Goal: Task Accomplishment & Management: Use online tool/utility

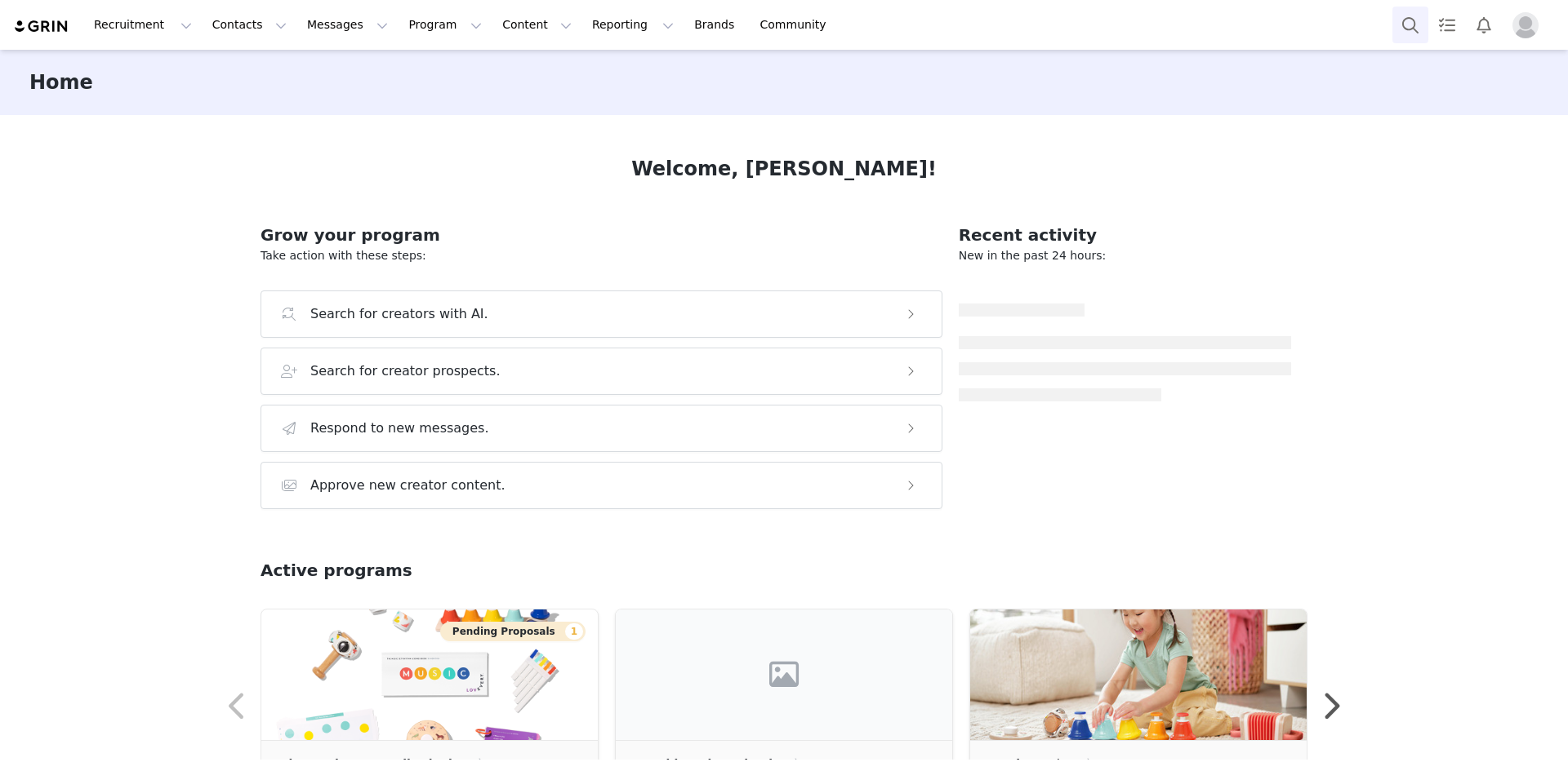
click at [1414, 28] on button "Search" at bounding box center [1410, 25] width 36 height 37
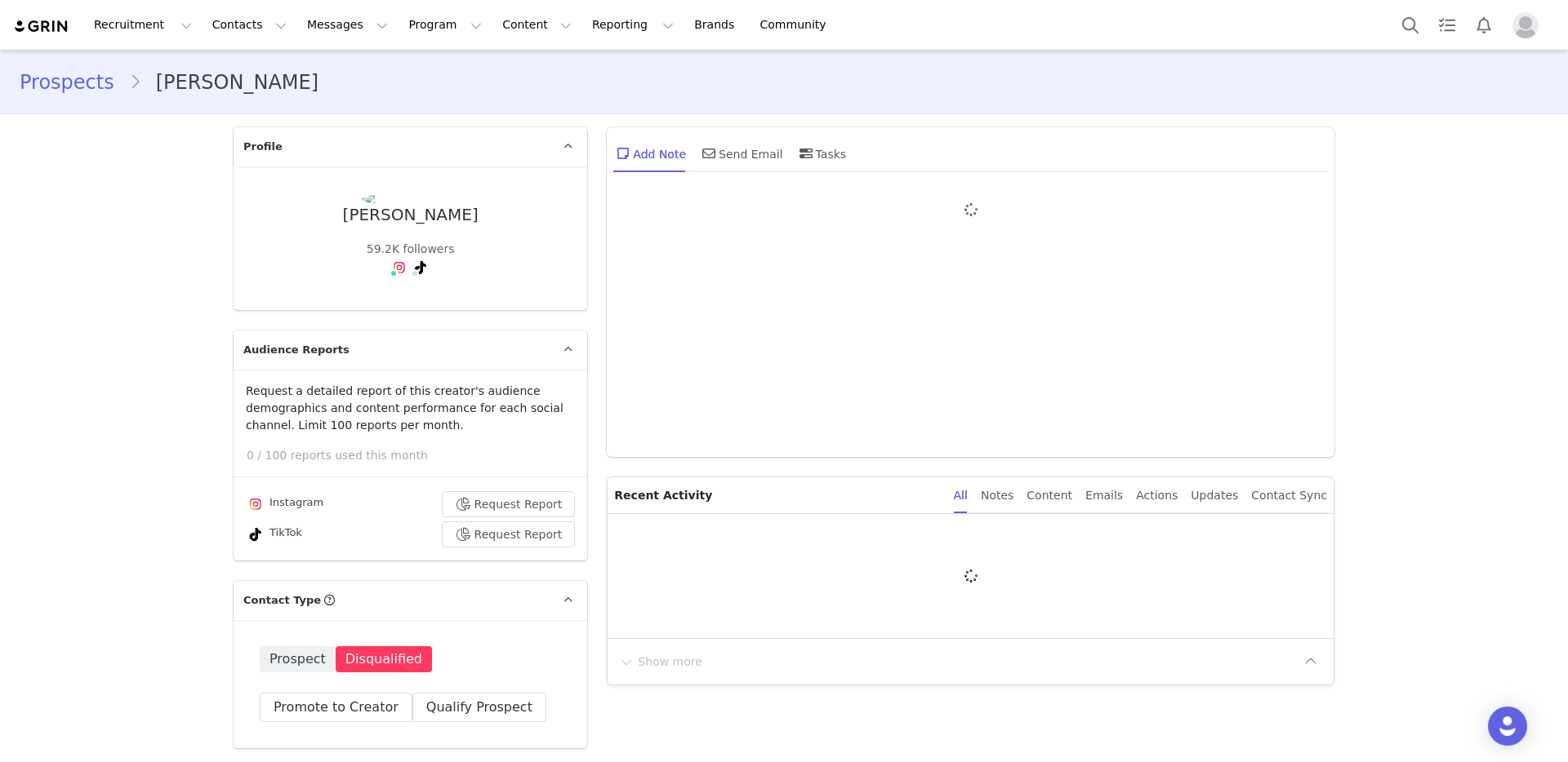
type input "+1 ([GEOGRAPHIC_DATA])"
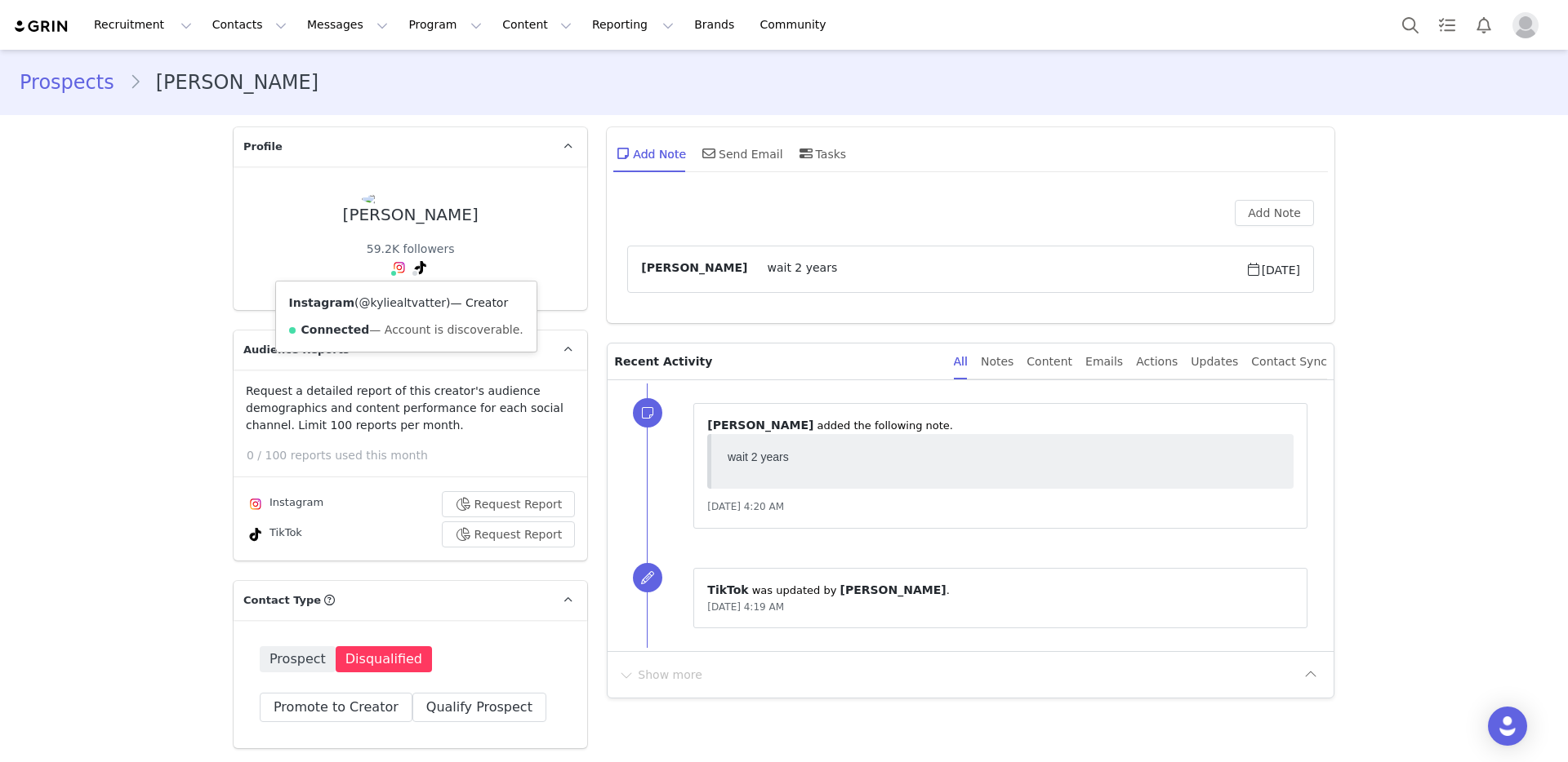
click at [414, 306] on link "@kyliealtvatter" at bounding box center [402, 303] width 86 height 13
click at [407, 303] on link "@kyliealtvatter" at bounding box center [385, 303] width 86 height 13
click at [1427, 19] on button "Search" at bounding box center [1410, 25] width 36 height 37
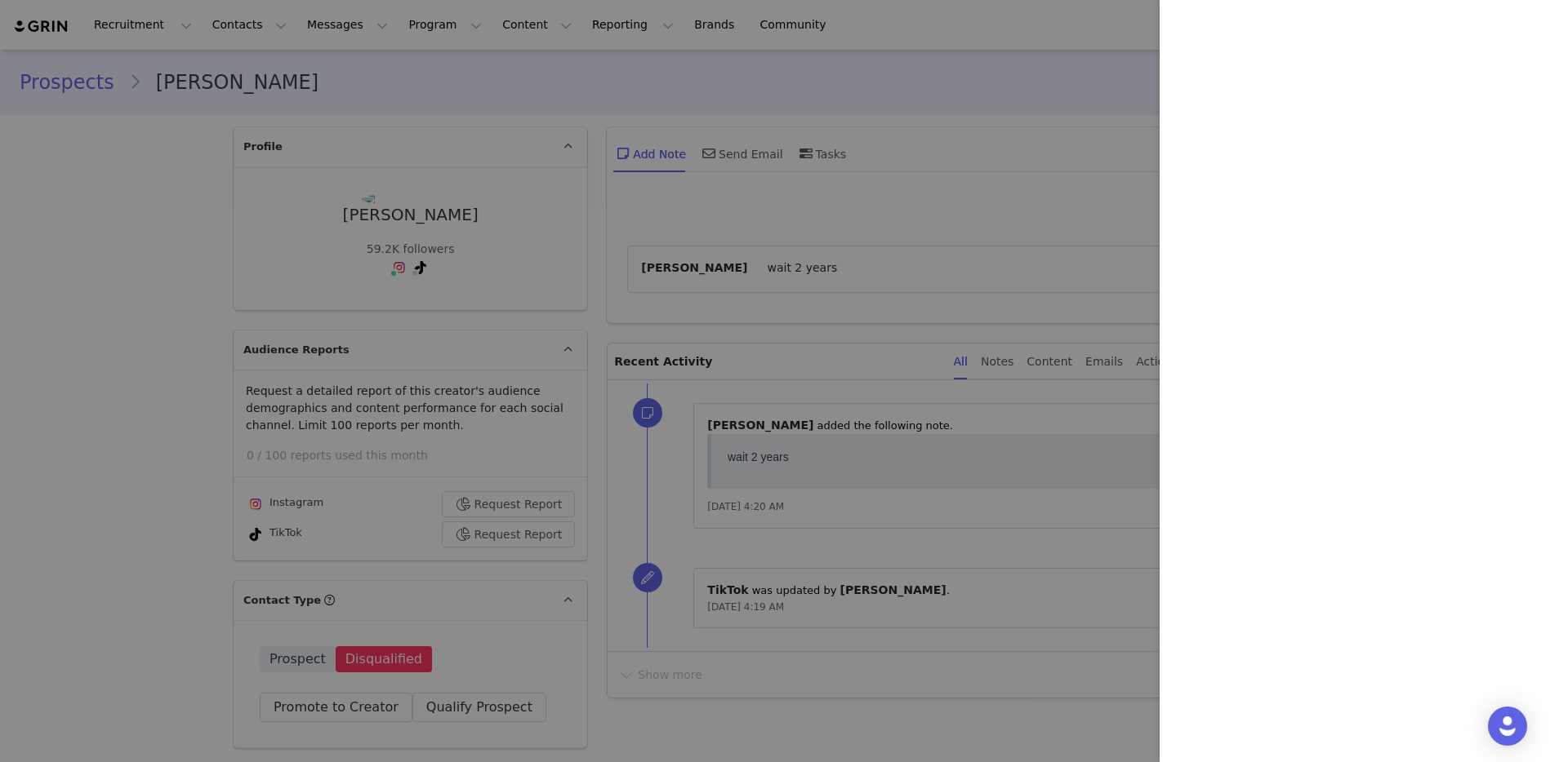
click at [958, 68] on div at bounding box center [784, 381] width 1568 height 762
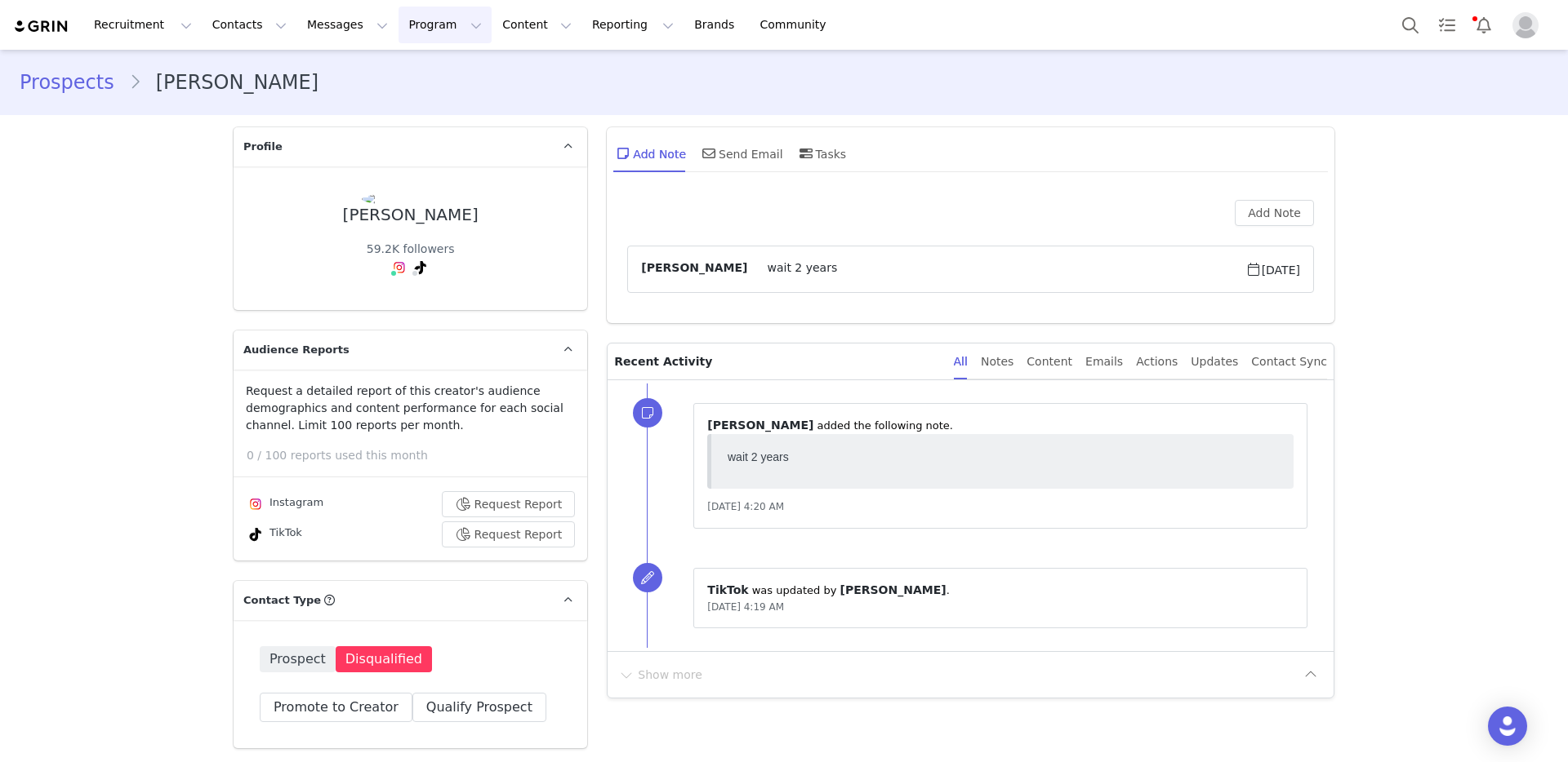
click at [414, 29] on button "Program Program" at bounding box center [445, 25] width 93 height 37
click at [430, 105] on p "Campaigns" at bounding box center [418, 102] width 63 height 17
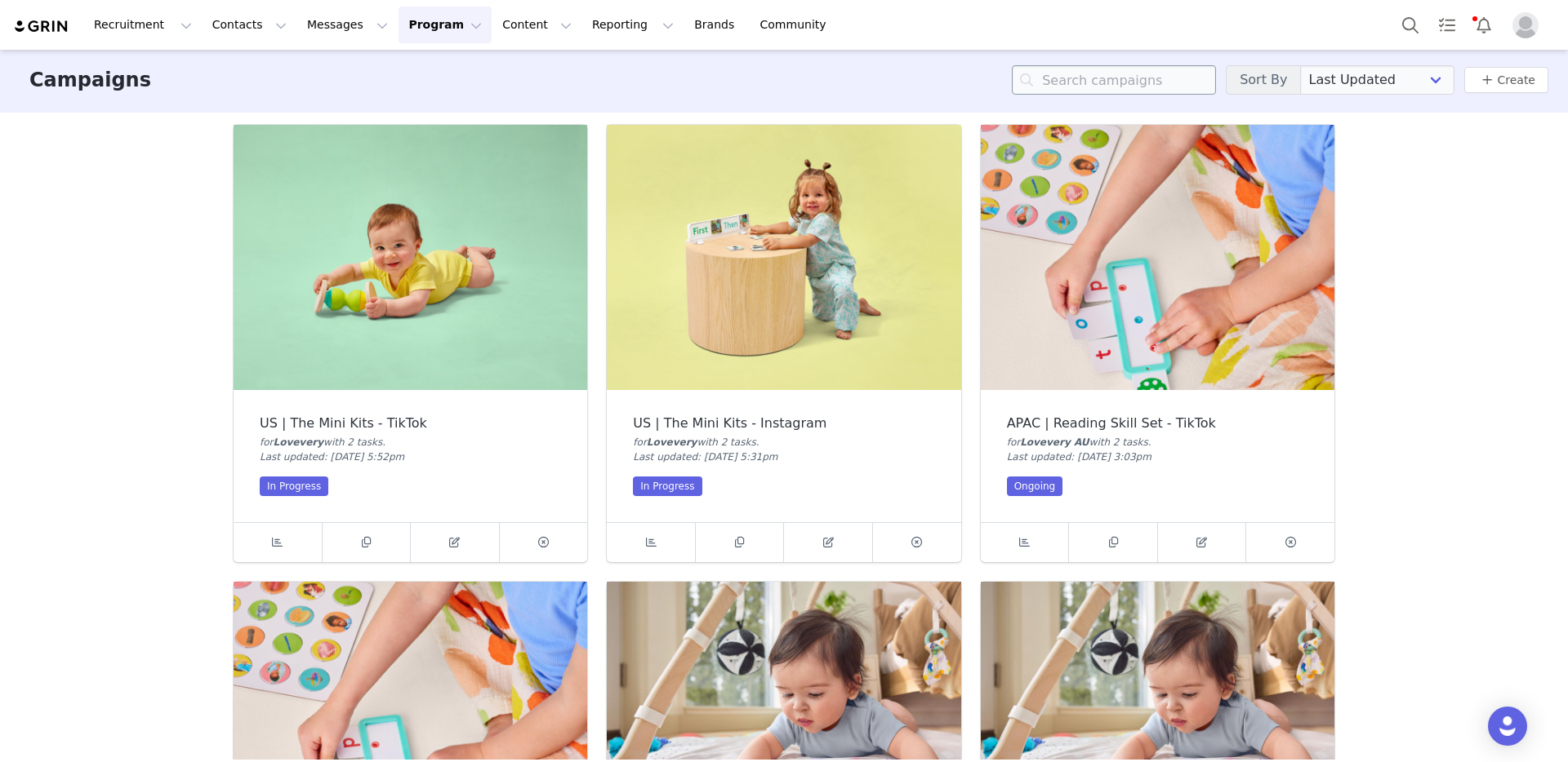
scroll to position [4, 0]
click at [1150, 82] on input at bounding box center [1114, 79] width 204 height 29
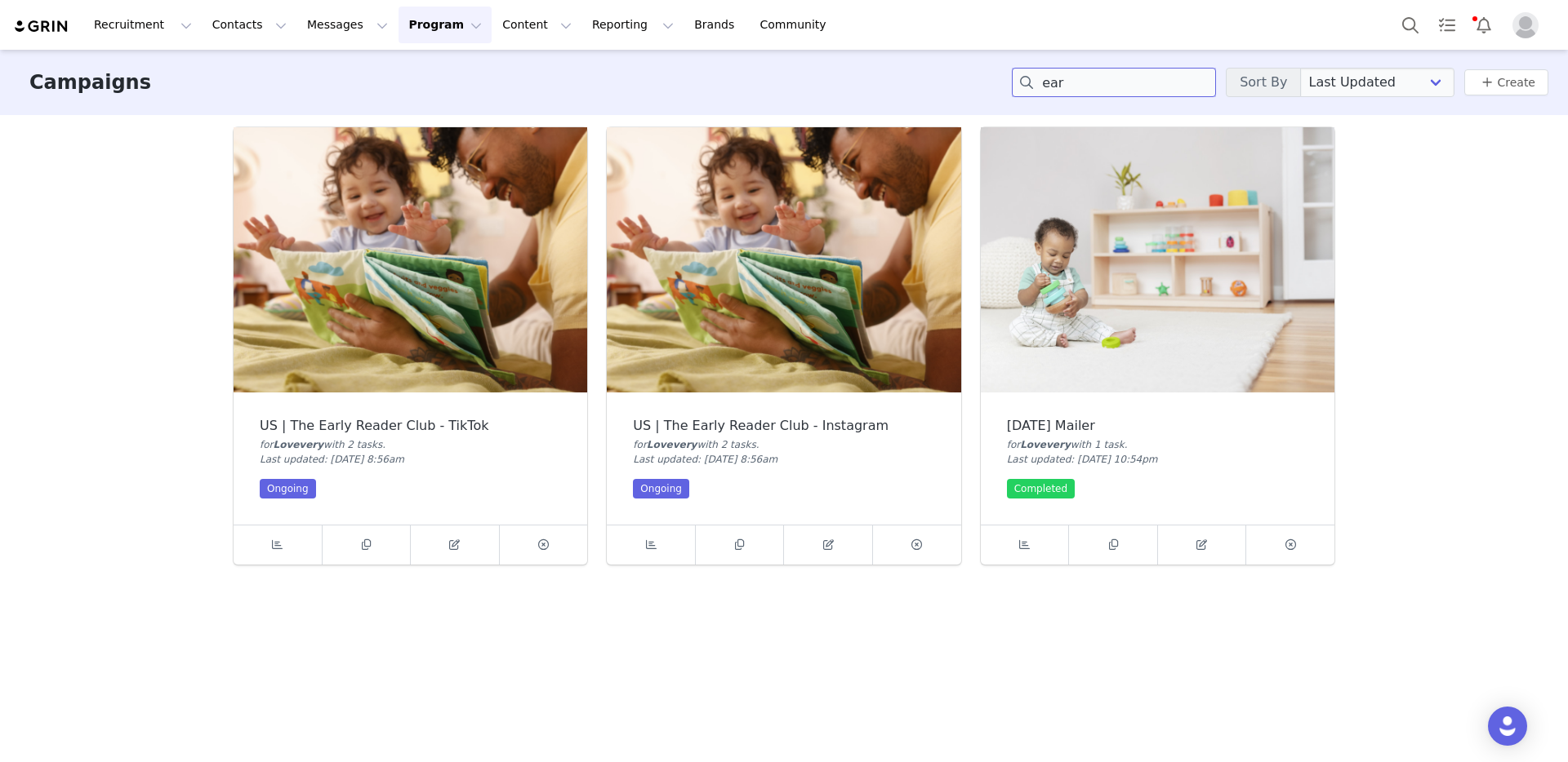
scroll to position [0, 0]
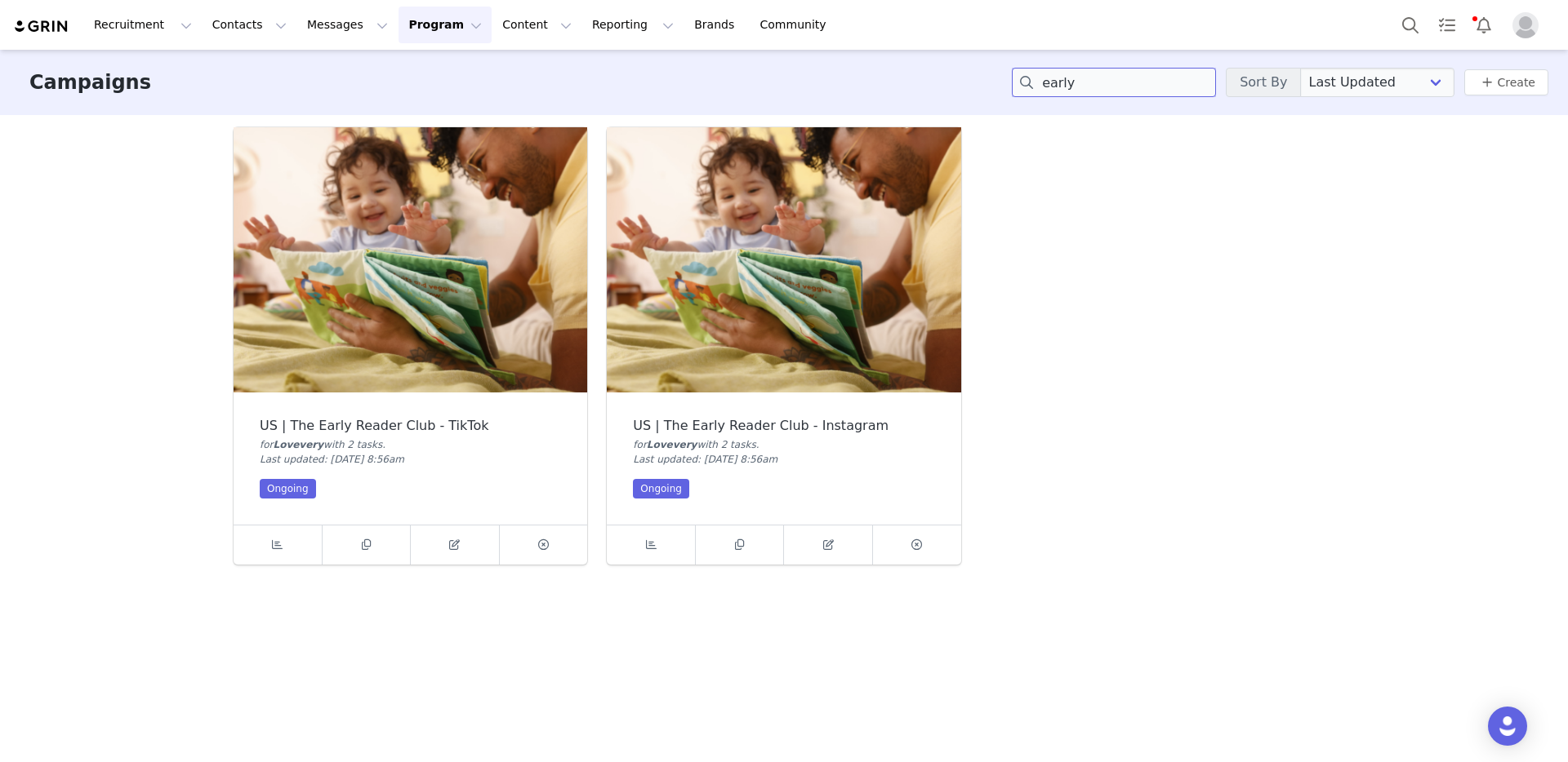
type input "early"
click at [771, 325] on img at bounding box center [784, 260] width 354 height 265
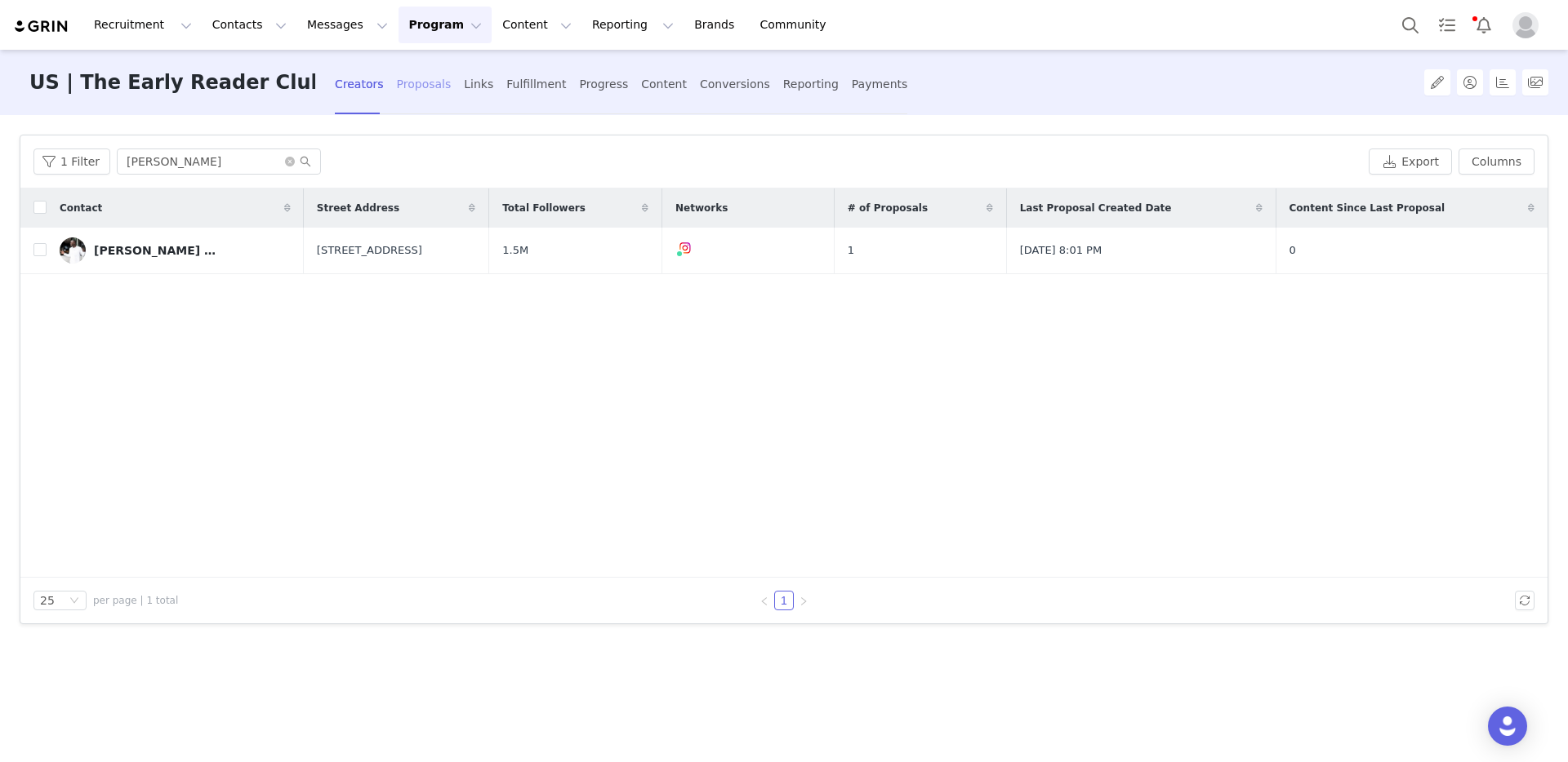
click at [419, 91] on div "Proposals" at bounding box center [424, 84] width 55 height 43
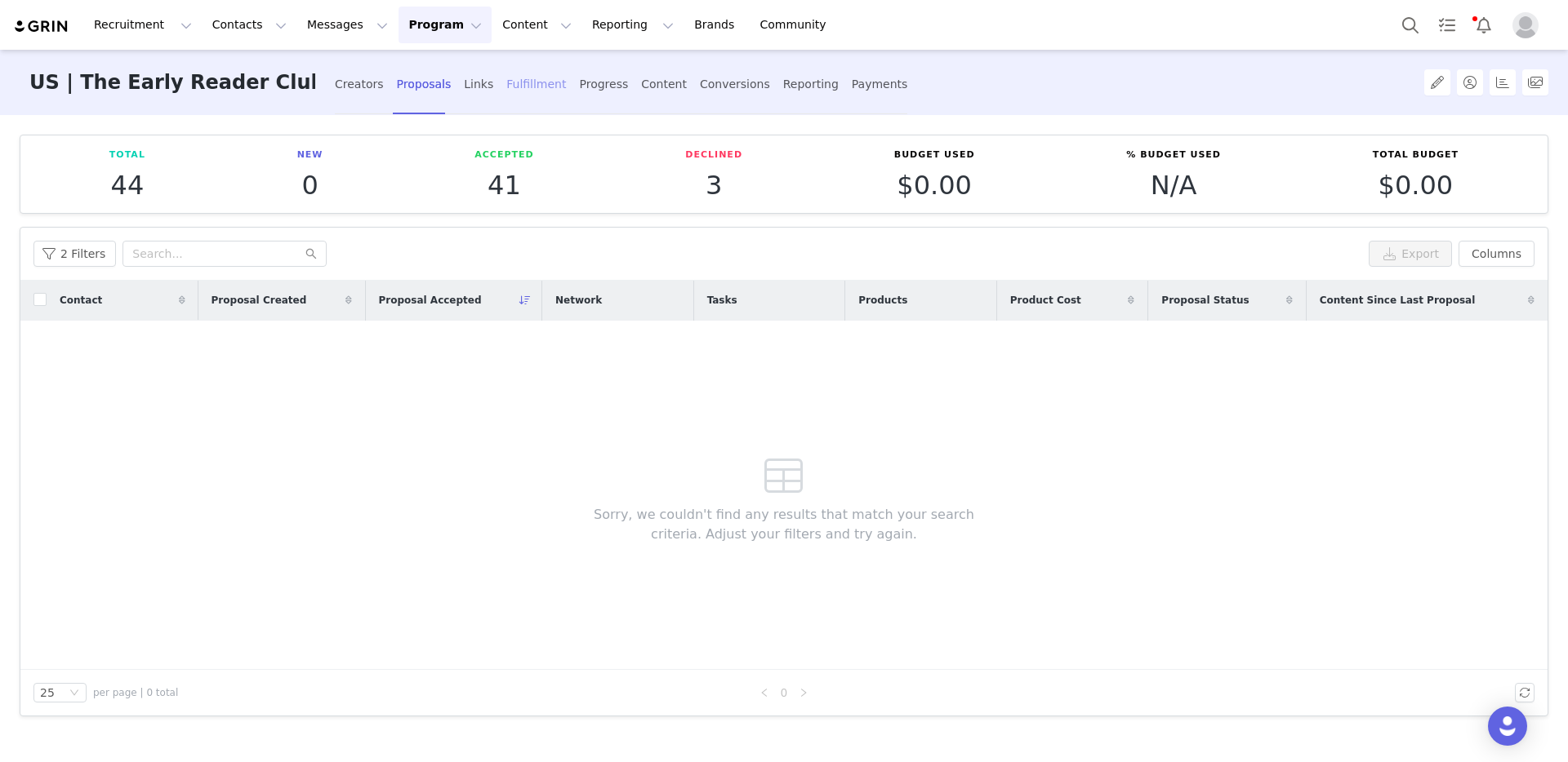
click at [511, 80] on div "Fulfillment" at bounding box center [536, 84] width 60 height 43
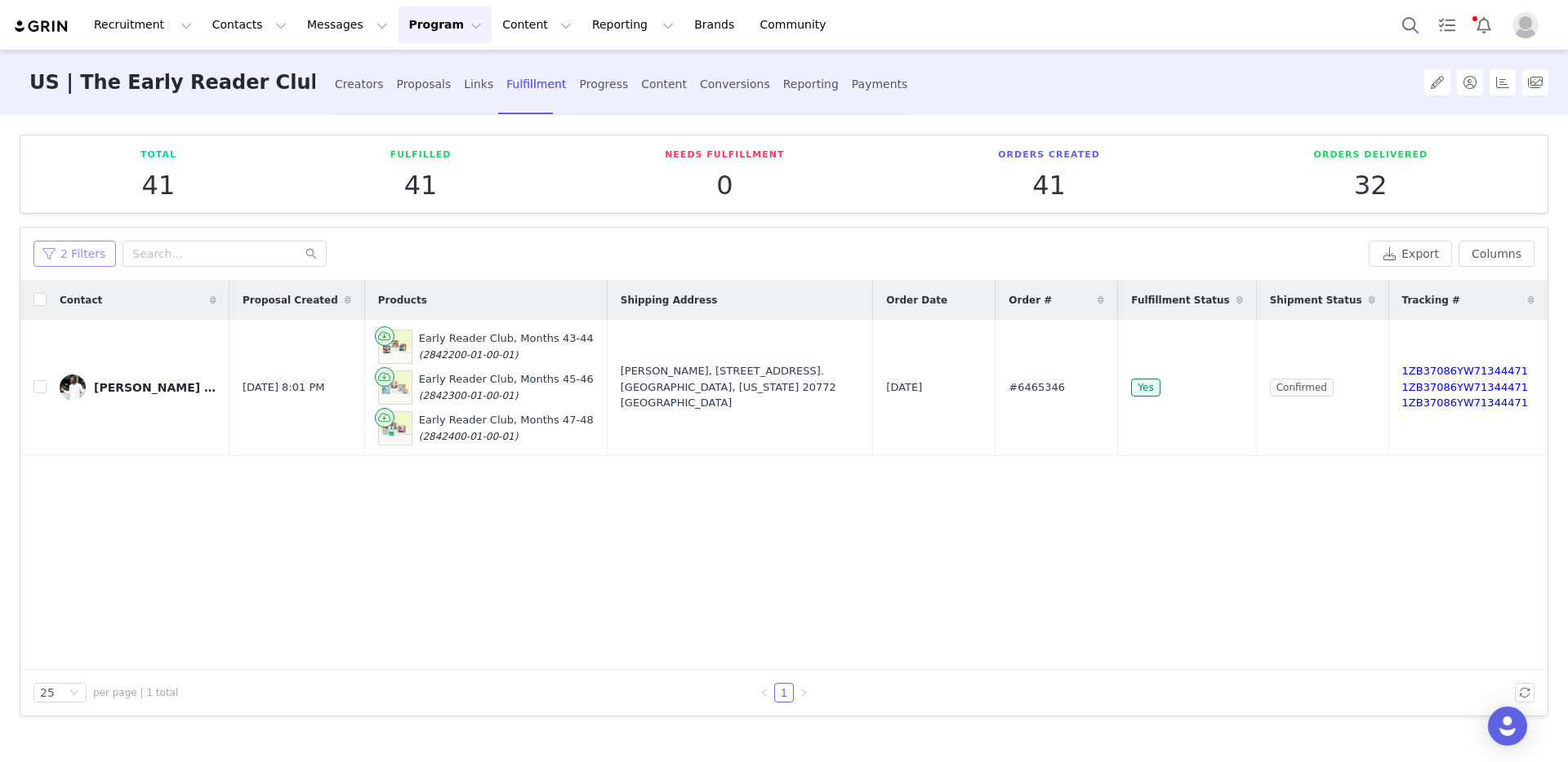
click at [70, 256] on button "2 Filters" at bounding box center [74, 253] width 83 height 26
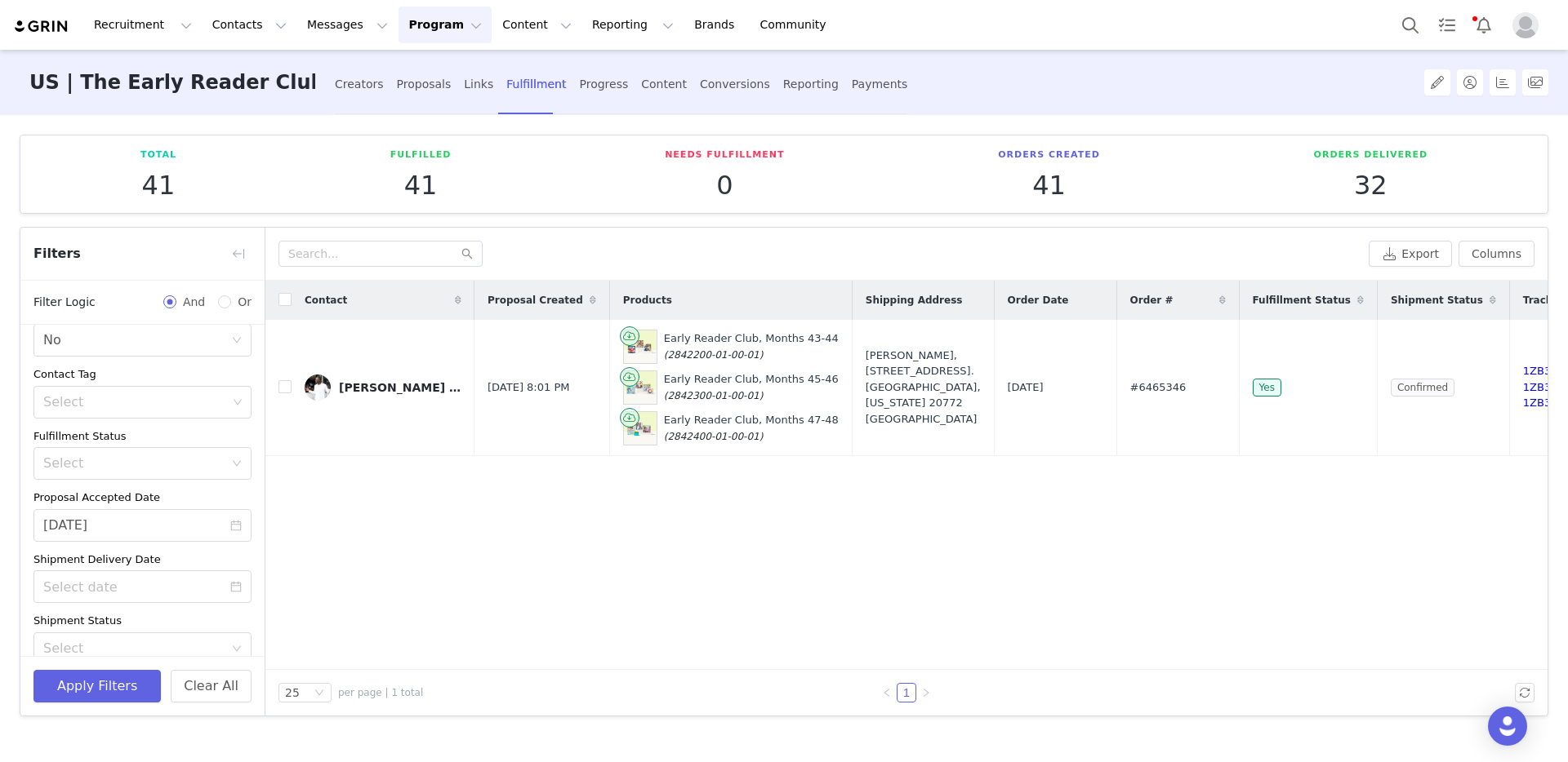
scroll to position [107, 0]
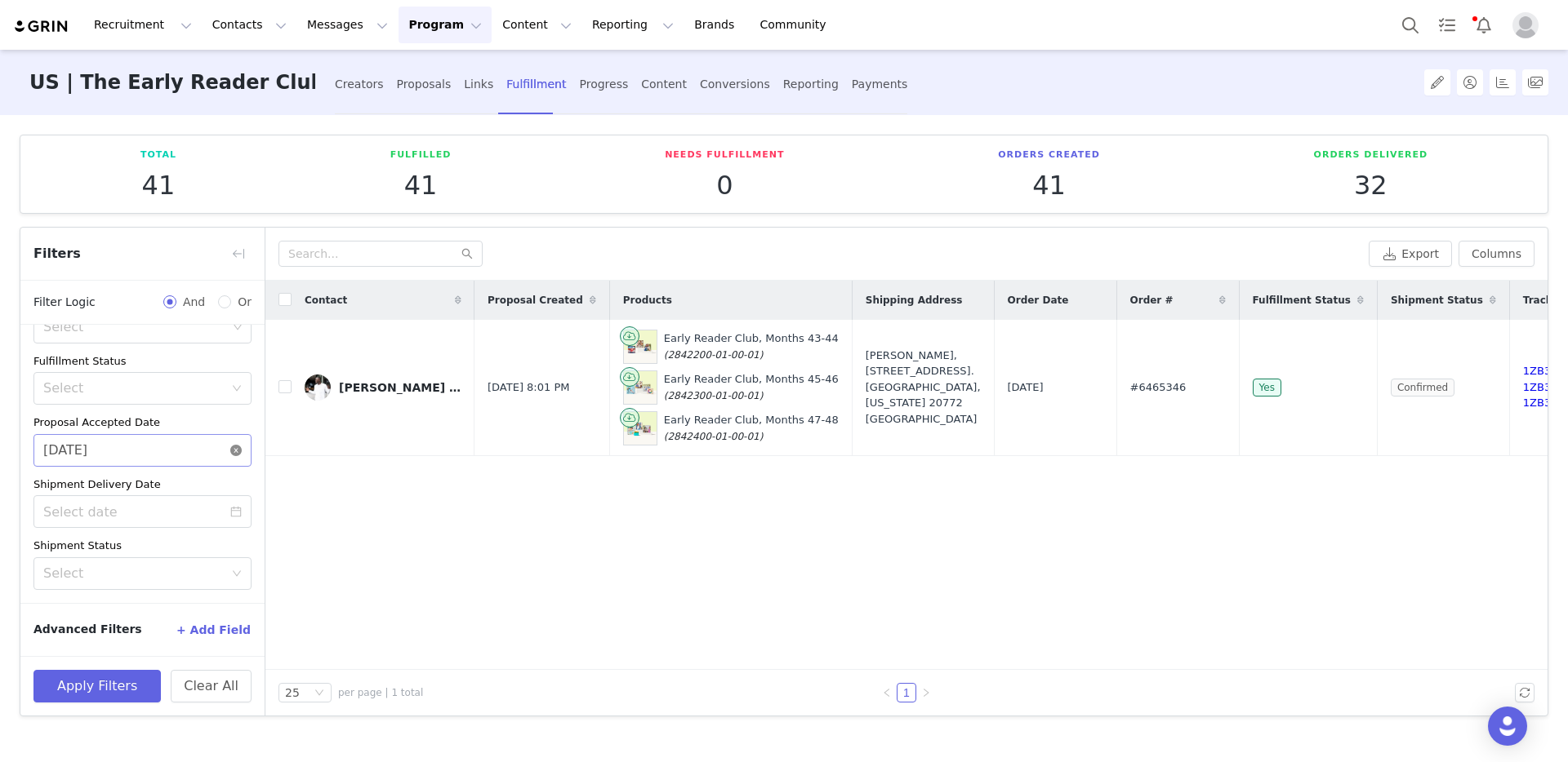
click at [231, 453] on icon "icon: close-circle" at bounding box center [236, 451] width 11 height 11
click at [76, 689] on button "Apply Filters" at bounding box center [96, 687] width 128 height 33
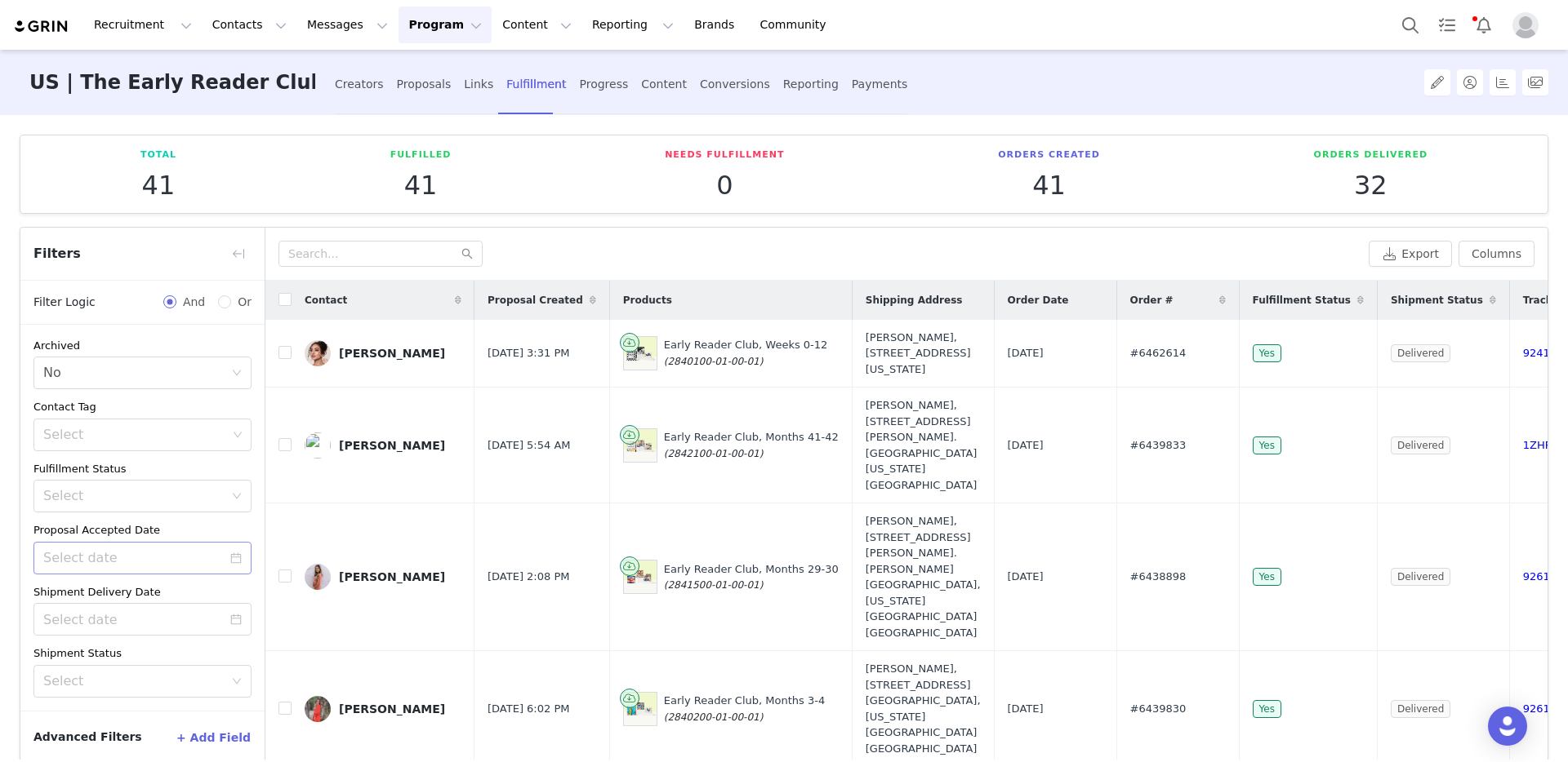
scroll to position [0, 0]
click at [233, 253] on button "button" at bounding box center [238, 253] width 26 height 26
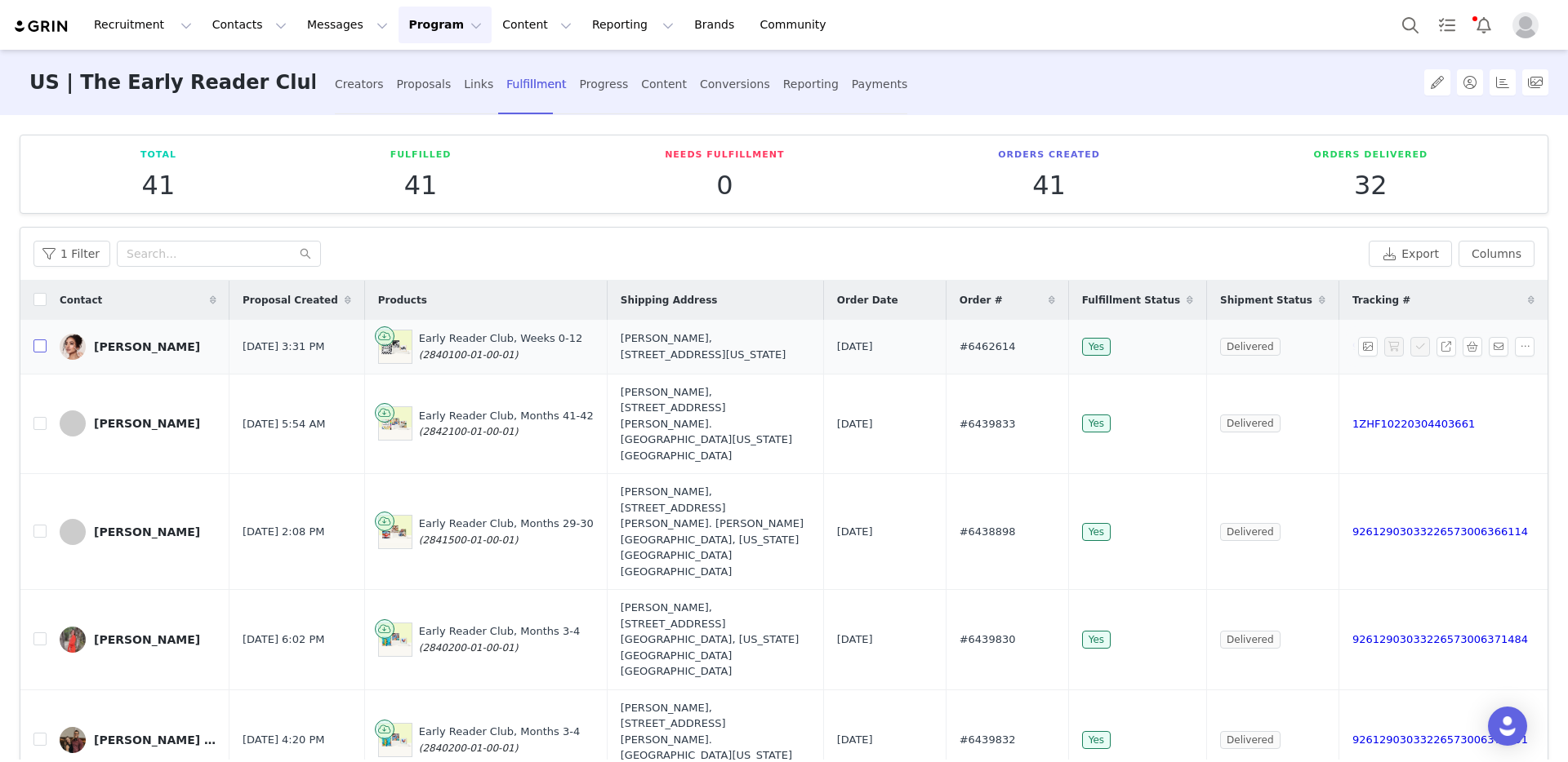
click at [39, 347] on input "checkbox" at bounding box center [39, 346] width 13 height 13
checkbox input "true"
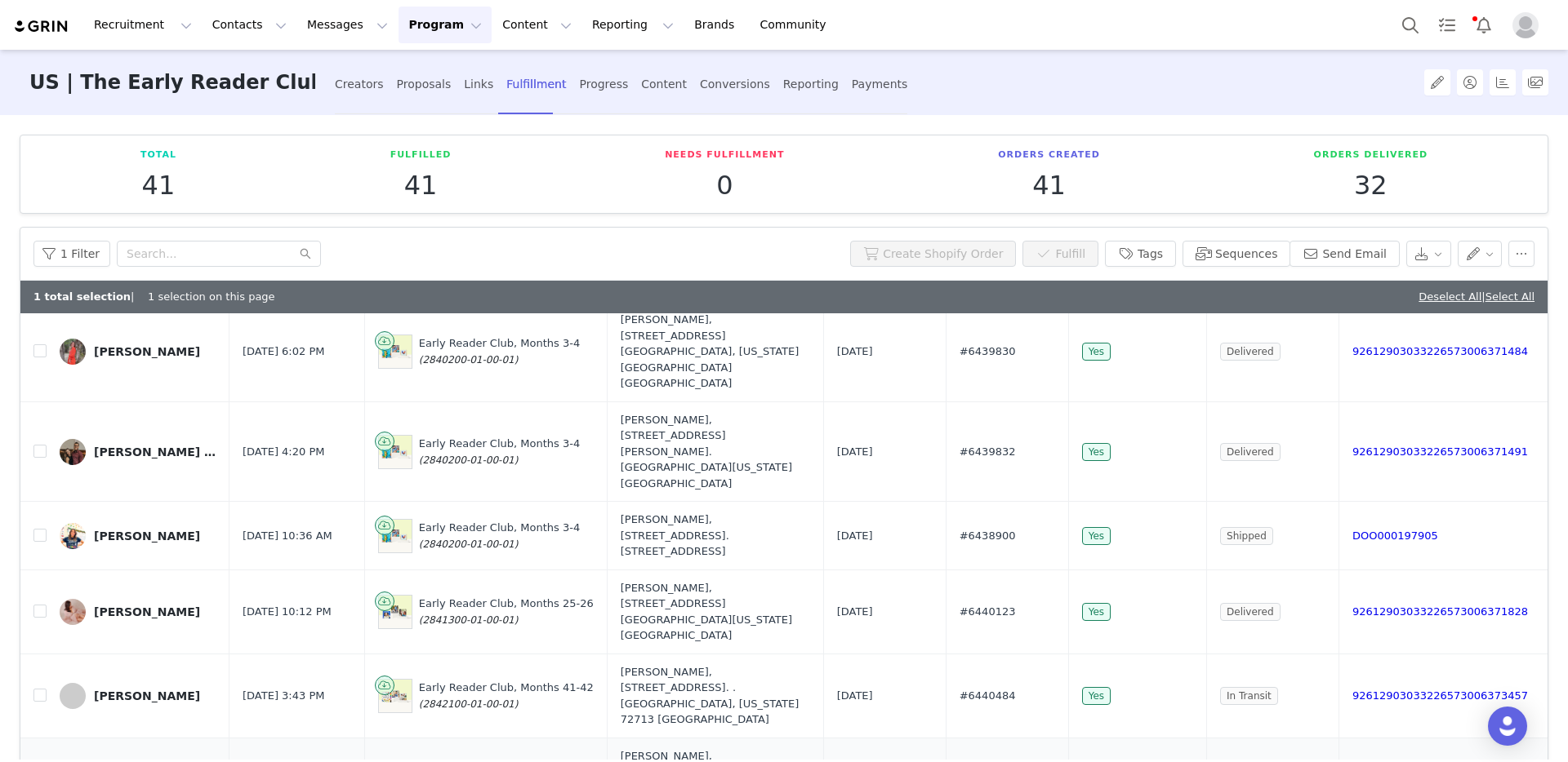
scroll to position [331, 0]
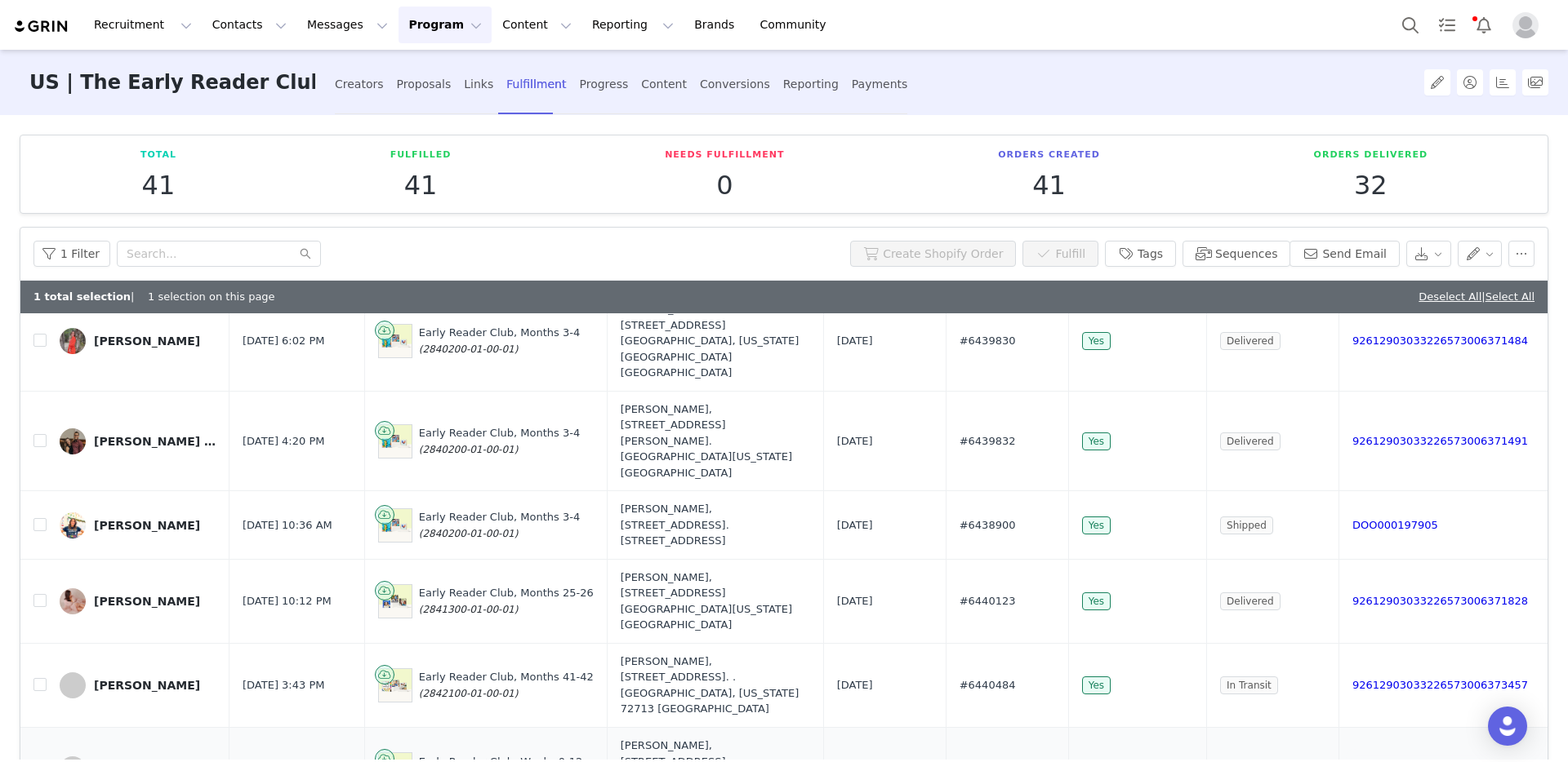
click at [43, 761] on input "checkbox" at bounding box center [39, 768] width 13 height 13
checkbox input "true"
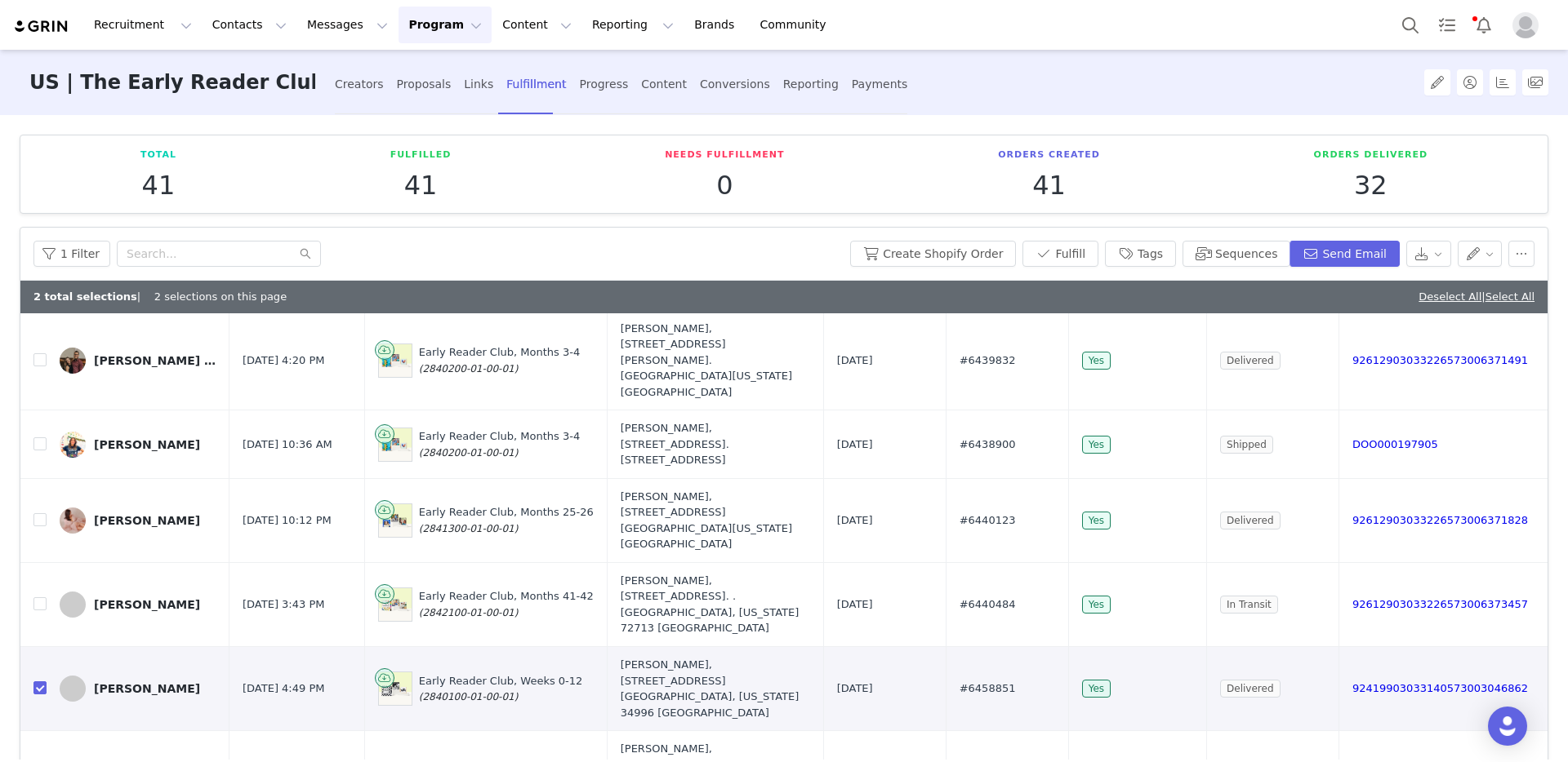
scroll to position [424, 0]
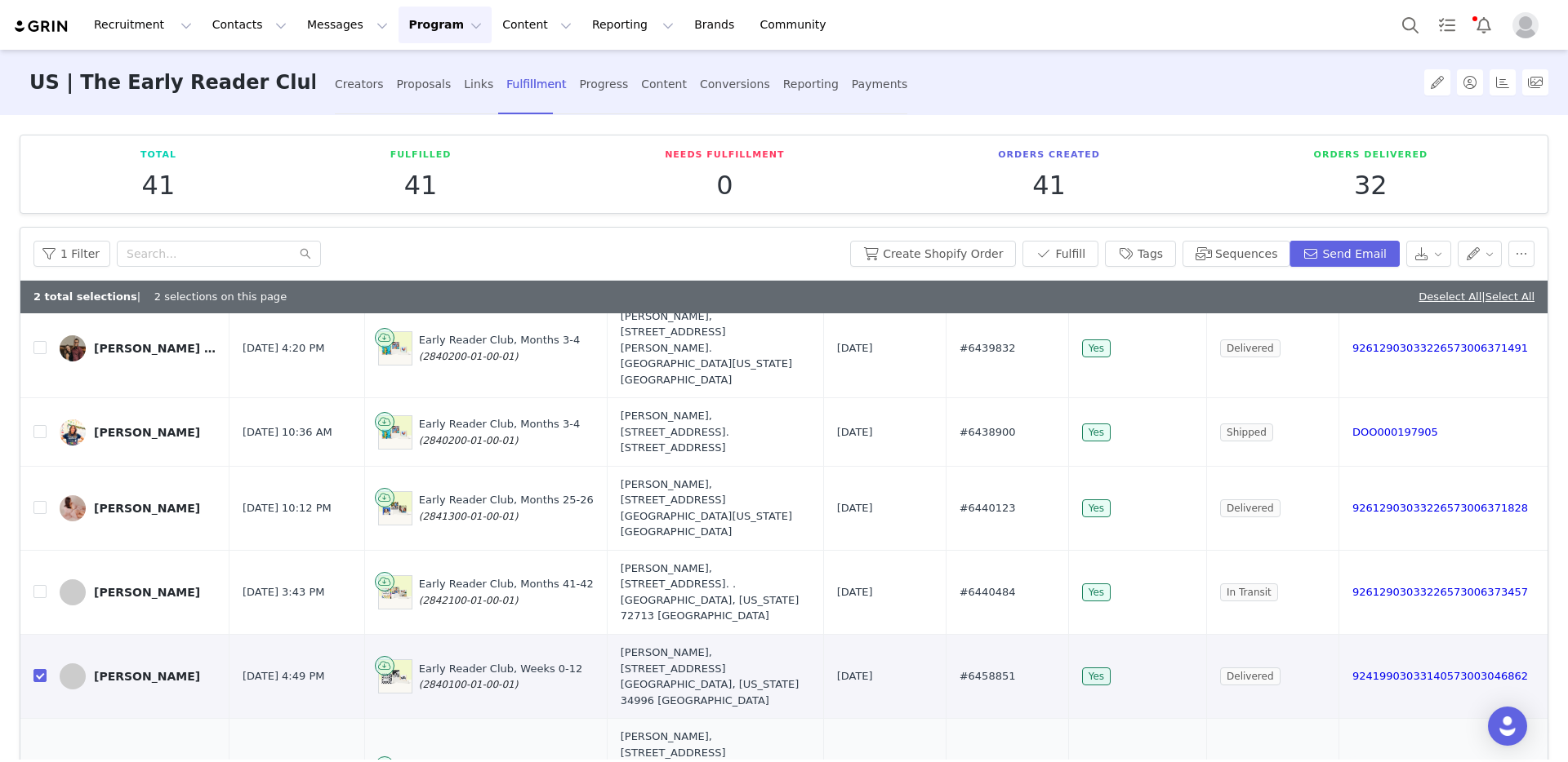
click at [42, 761] on input "checkbox" at bounding box center [39, 776] width 13 height 13
checkbox input "true"
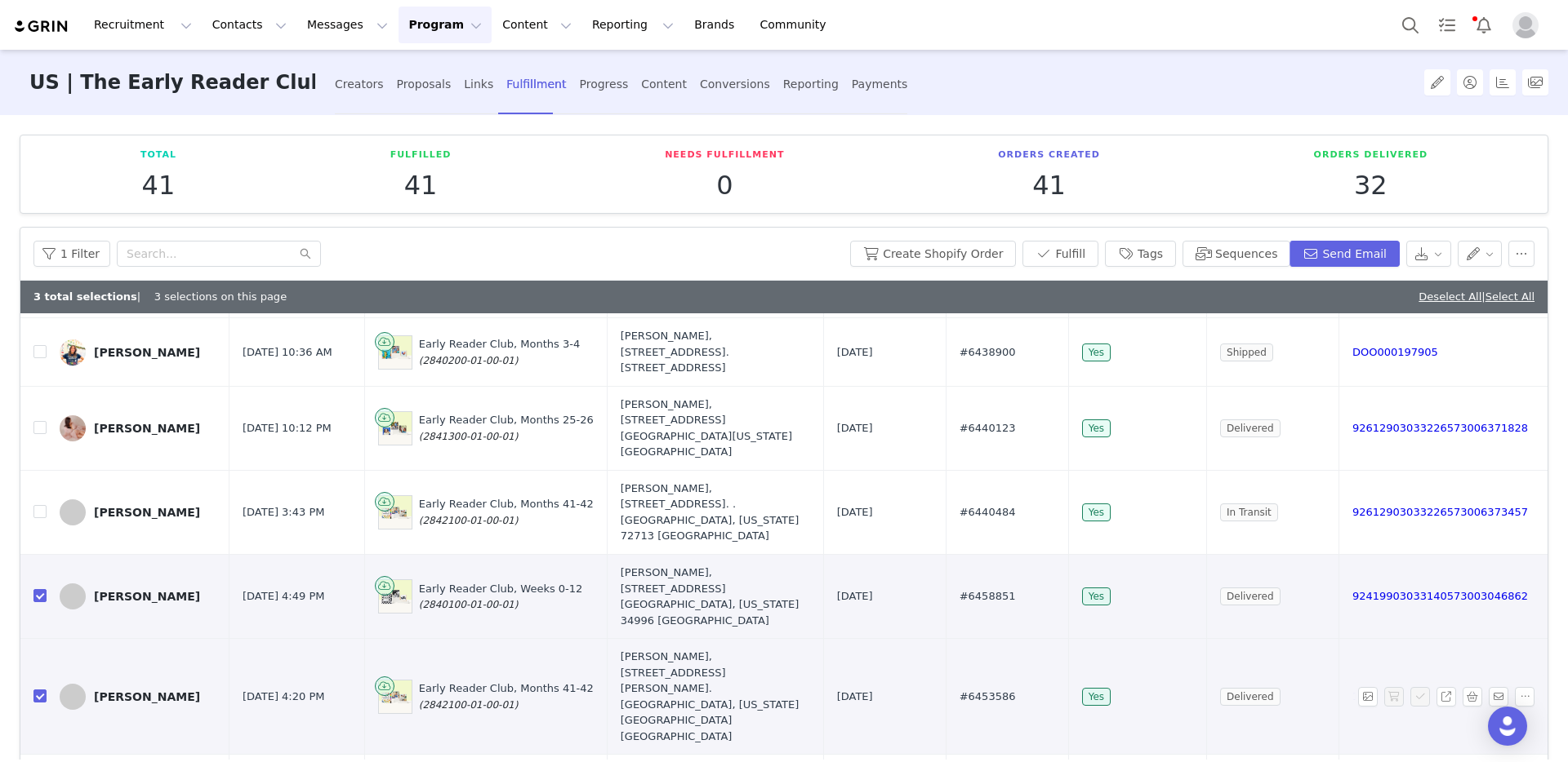
scroll to position [588, 0]
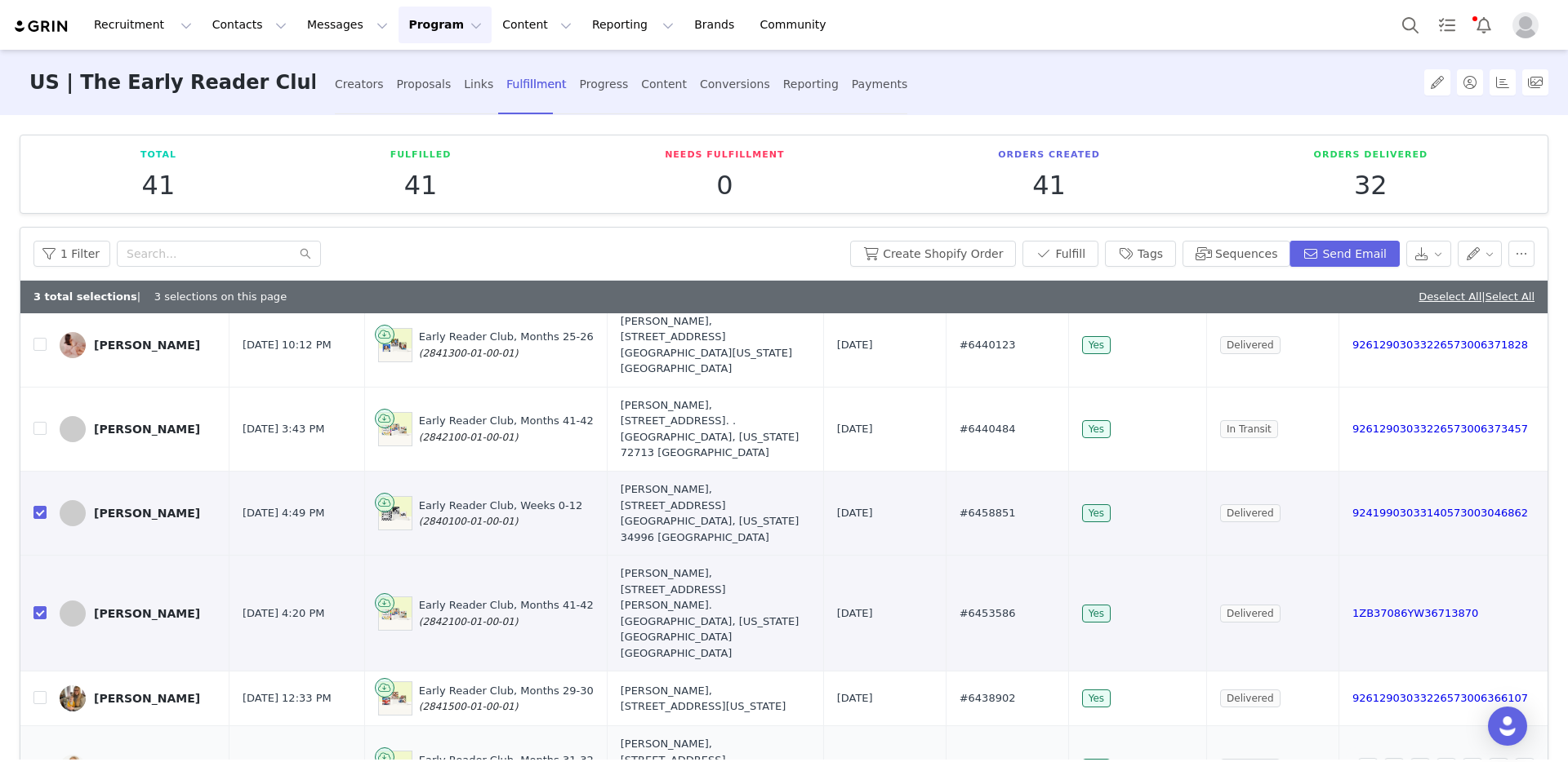
click at [39, 761] on input "checkbox" at bounding box center [39, 768] width 13 height 13
checkbox input "true"
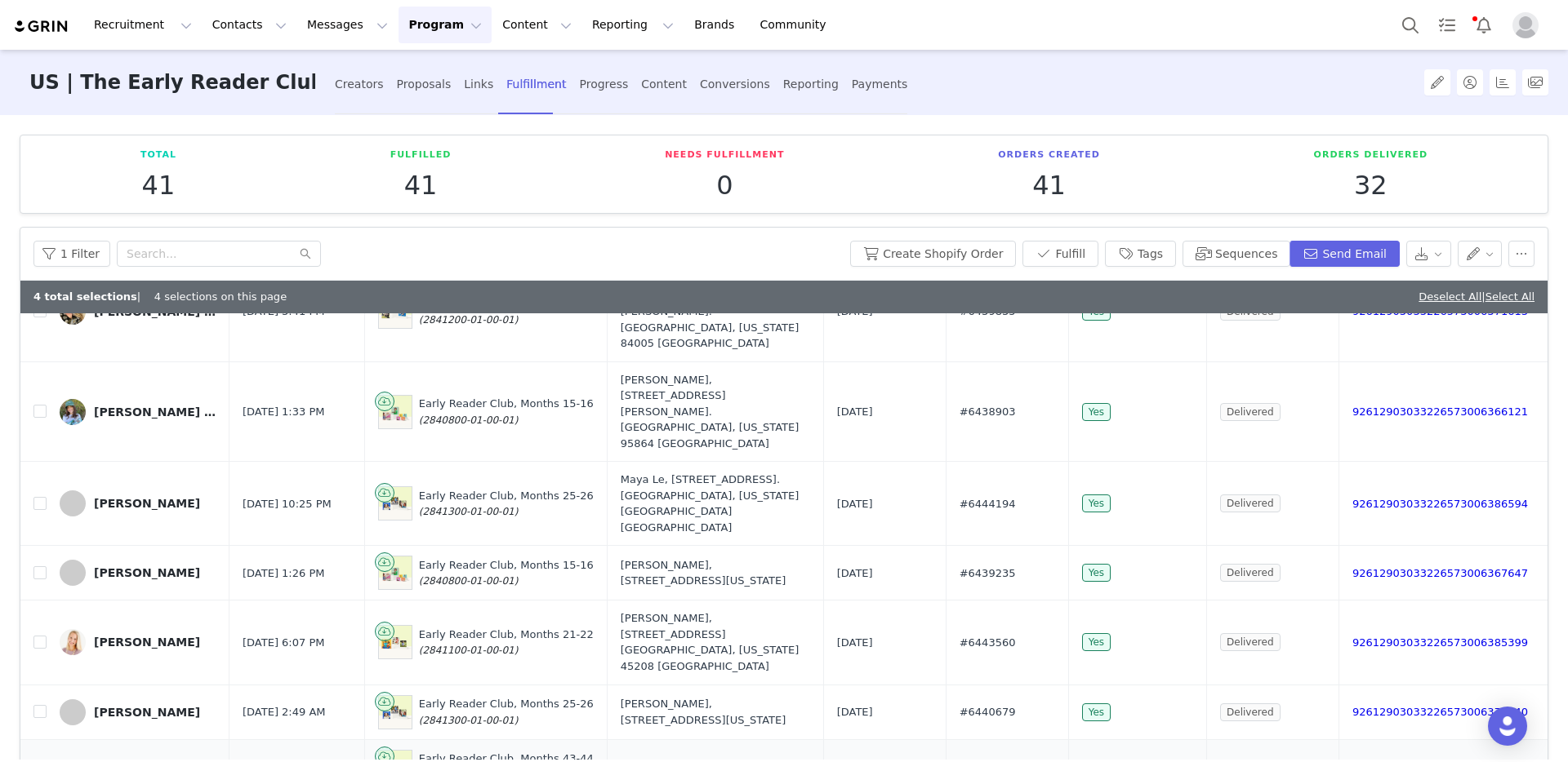
scroll to position [1137, 0]
checkbox input "true"
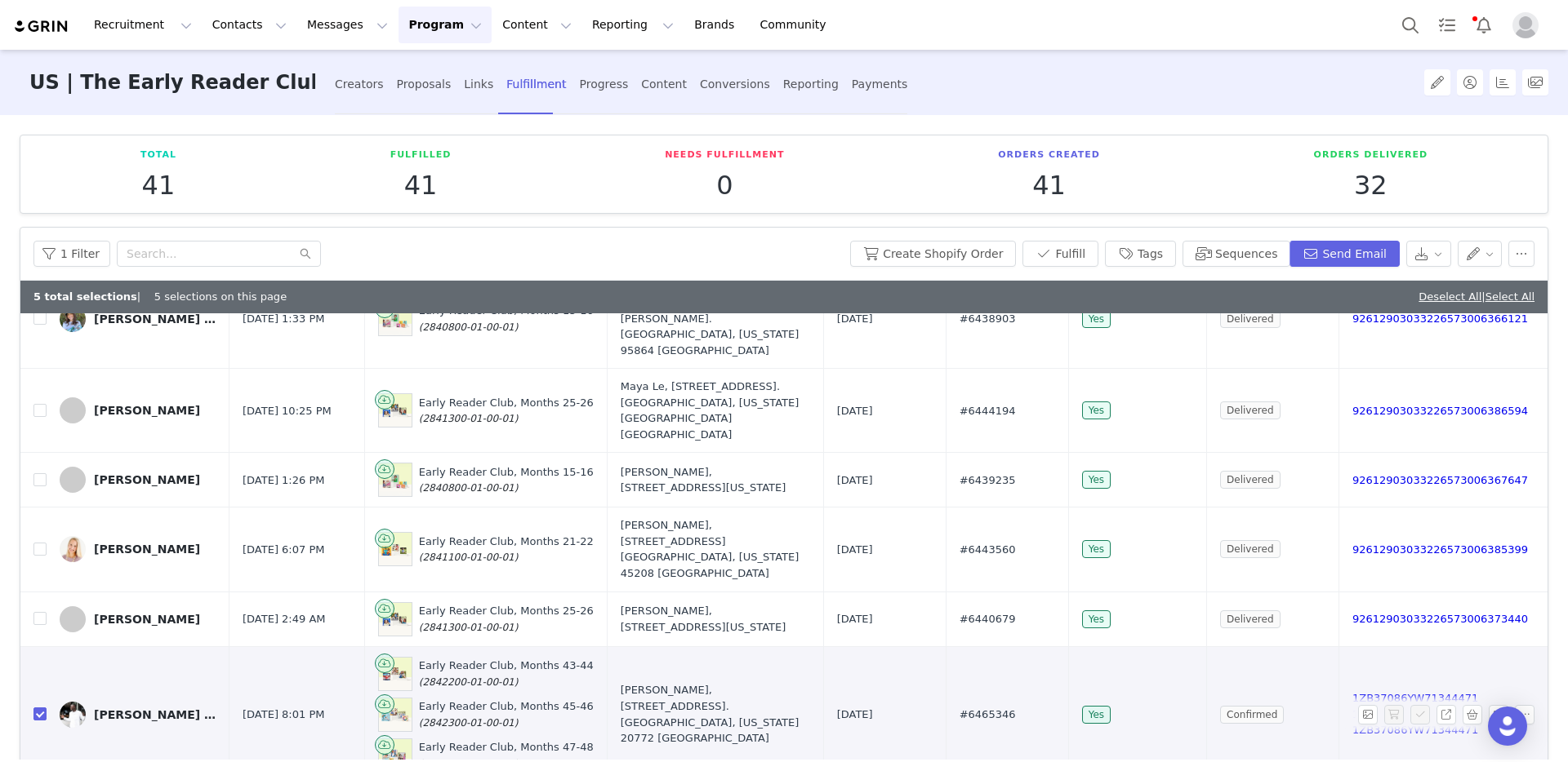
scroll to position [1232, 0]
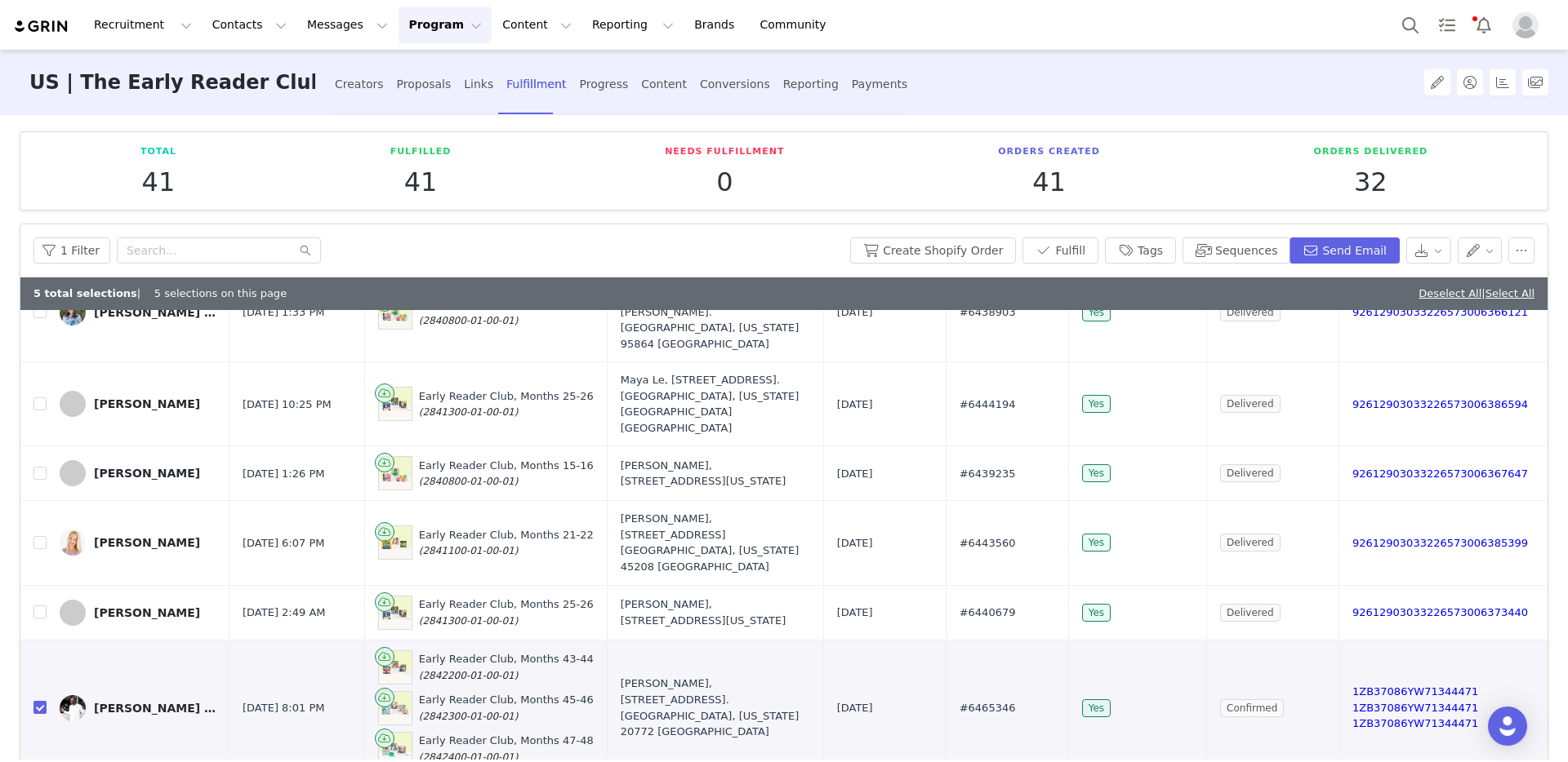
checkbox input "true"
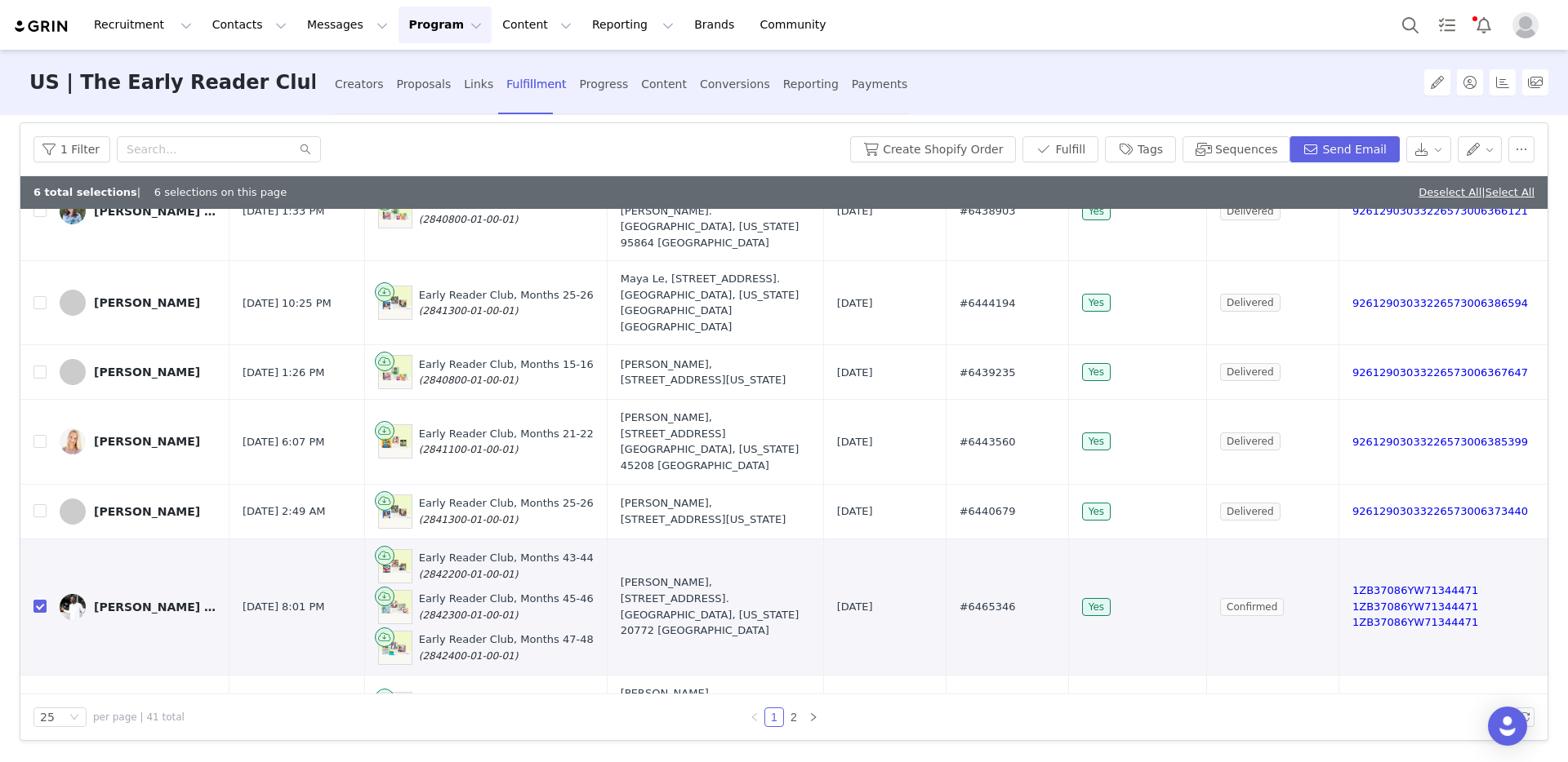
scroll to position [106, 0]
checkbox input "true"
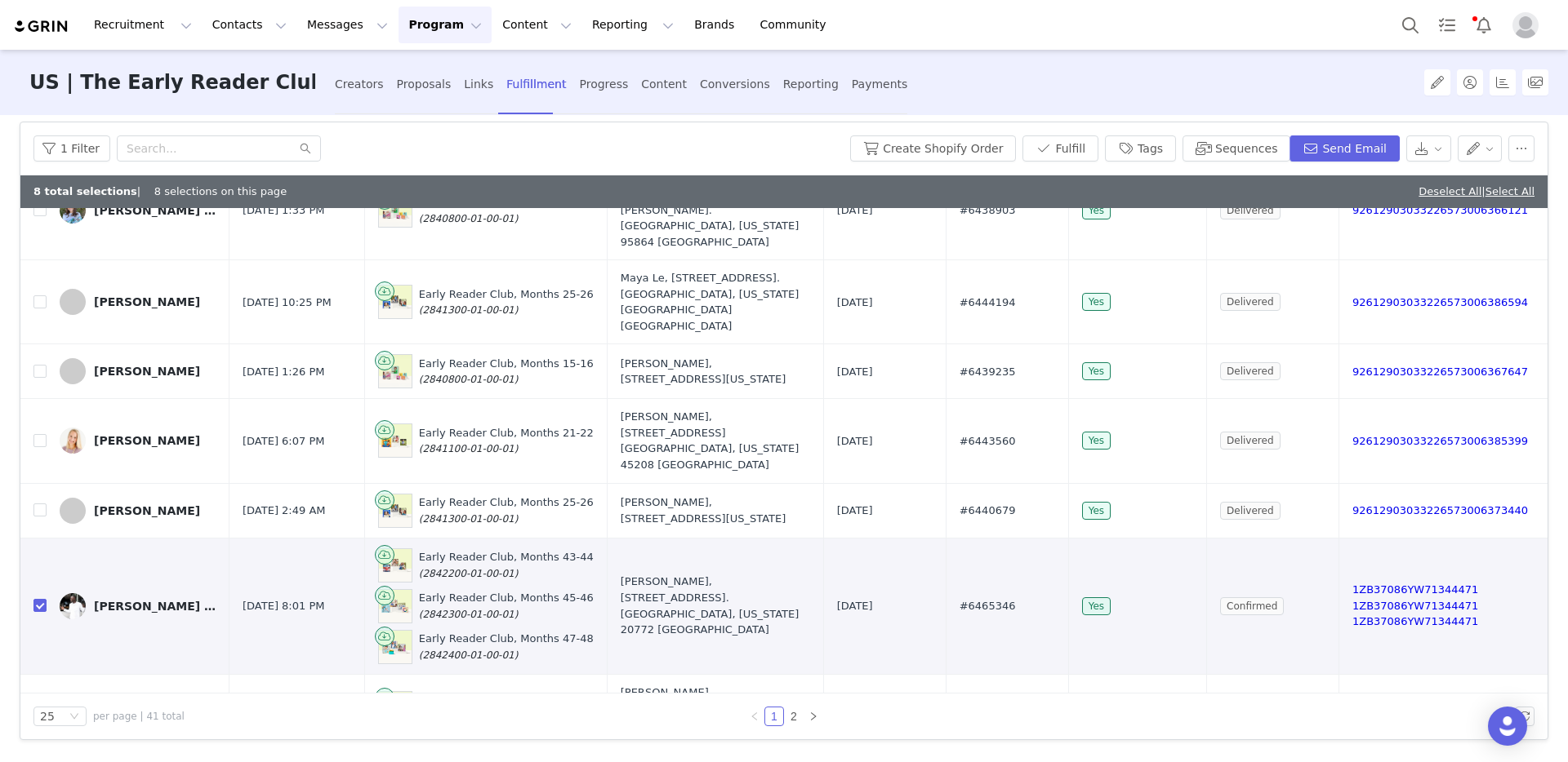
checkbox input "true"
click at [808, 723] on link at bounding box center [813, 716] width 19 height 19
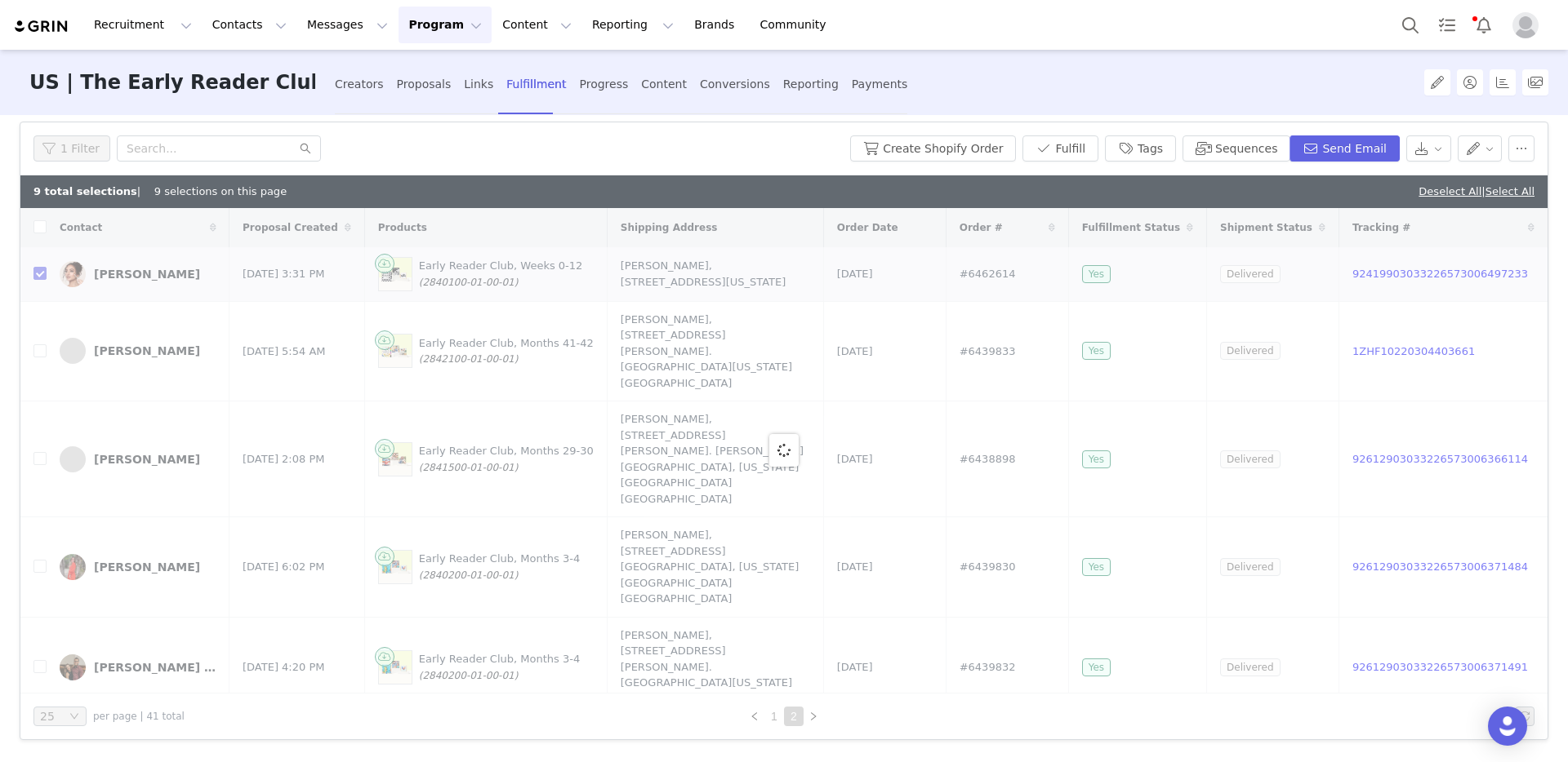
checkbox input "false"
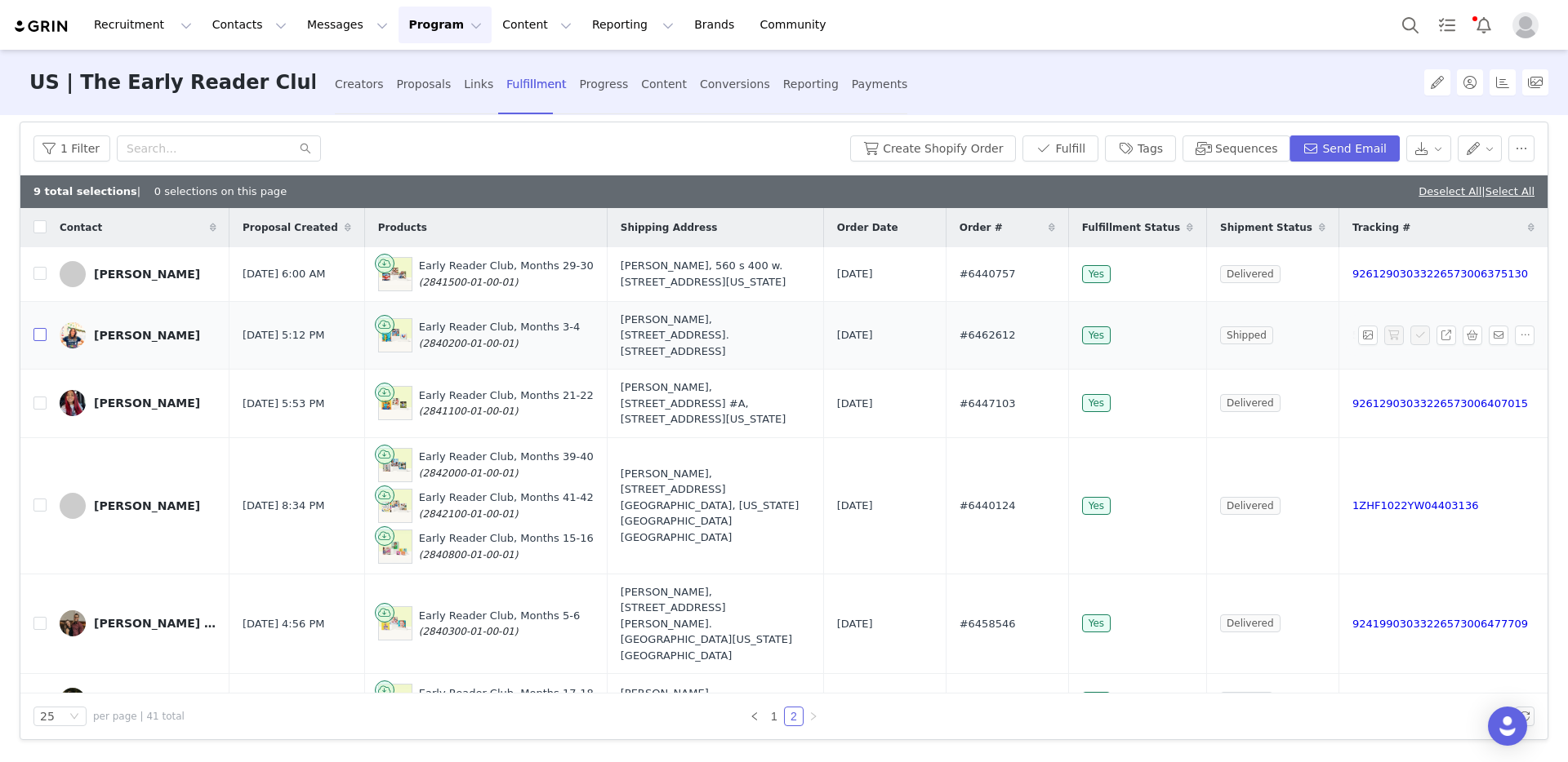
click at [35, 330] on input "checkbox" at bounding box center [39, 334] width 13 height 13
checkbox input "true"
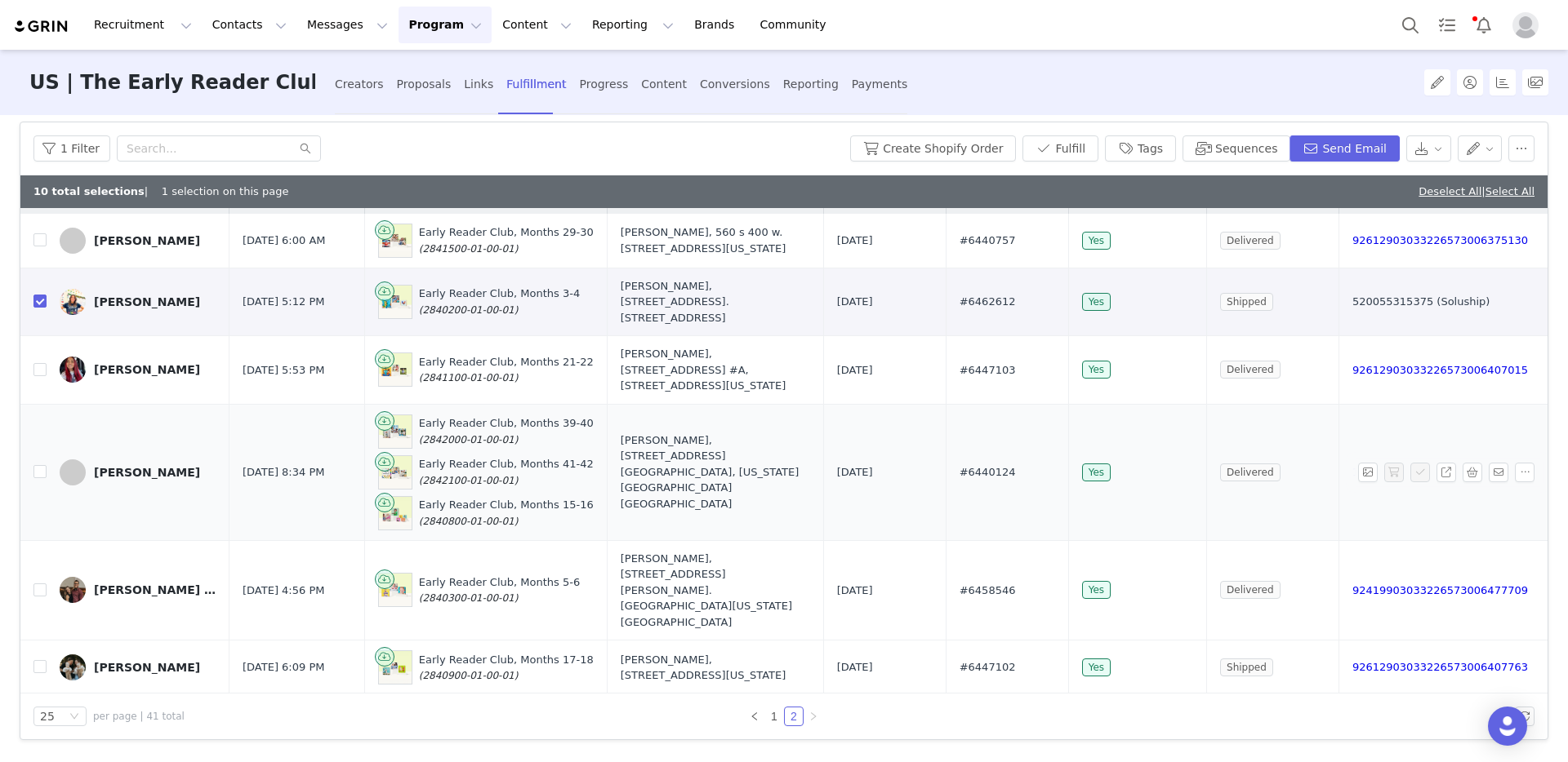
scroll to position [58, 0]
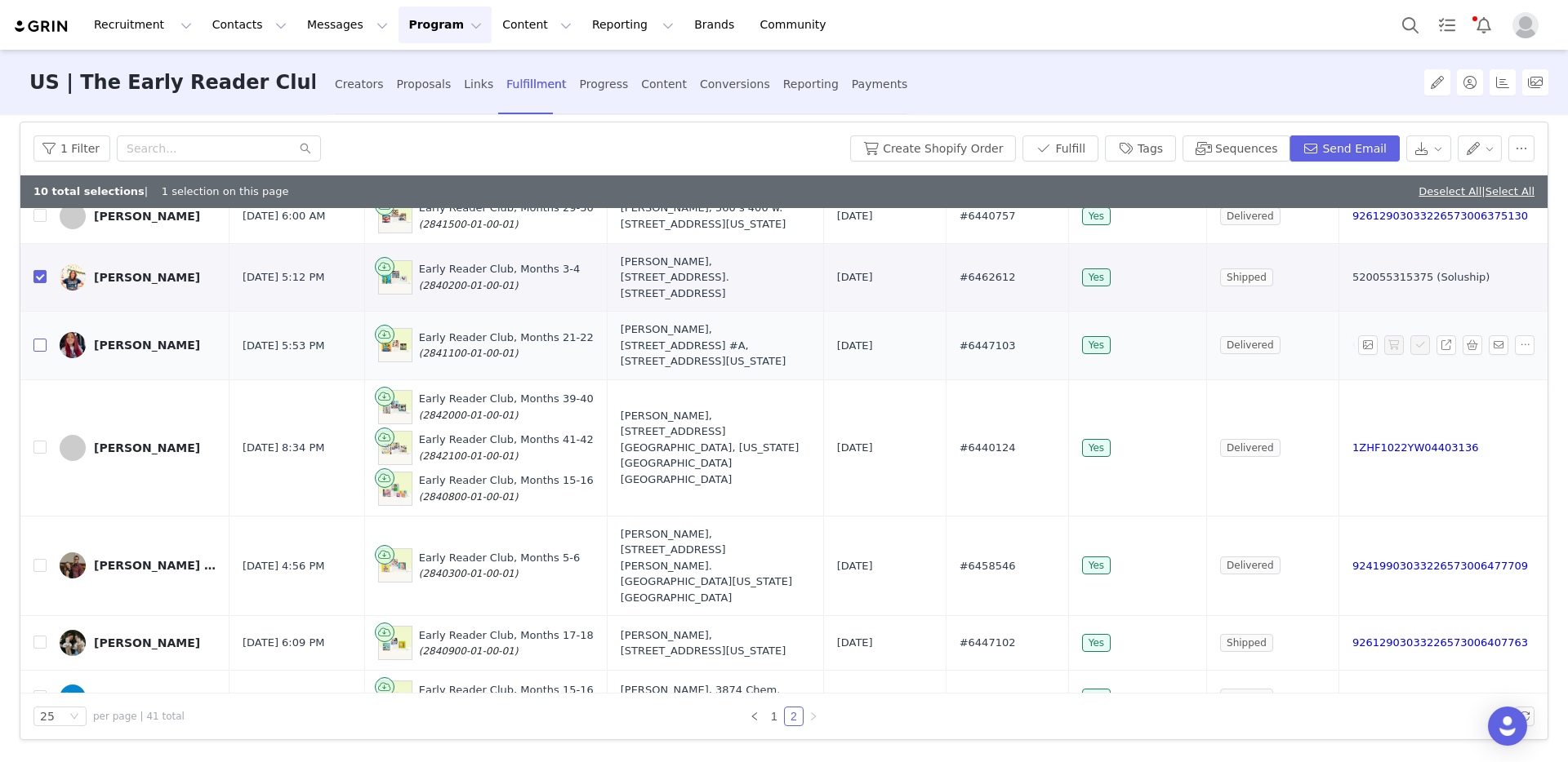
click at [37, 339] on input "checkbox" at bounding box center [39, 345] width 13 height 13
checkbox input "true"
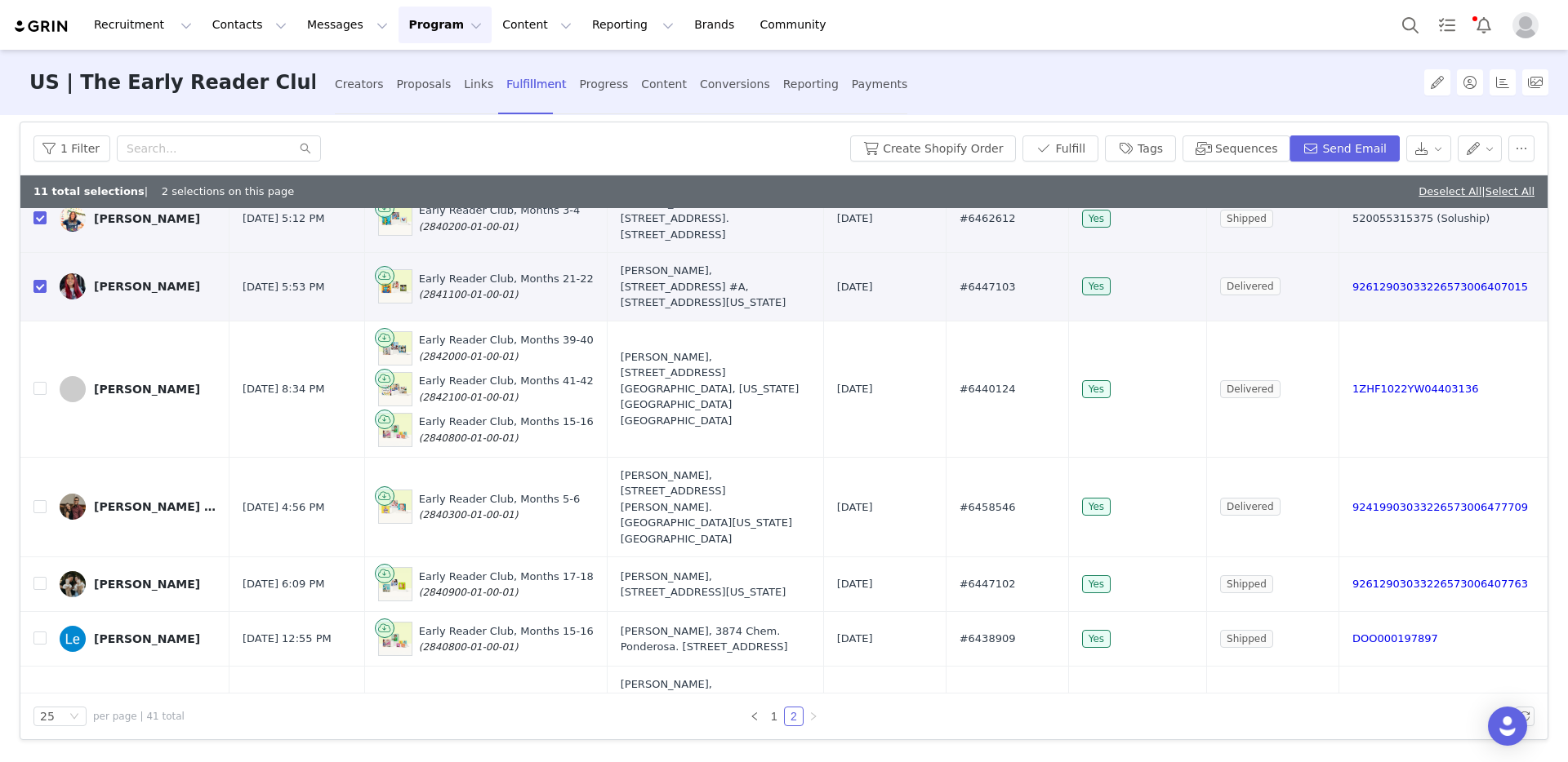
scroll to position [129, 0]
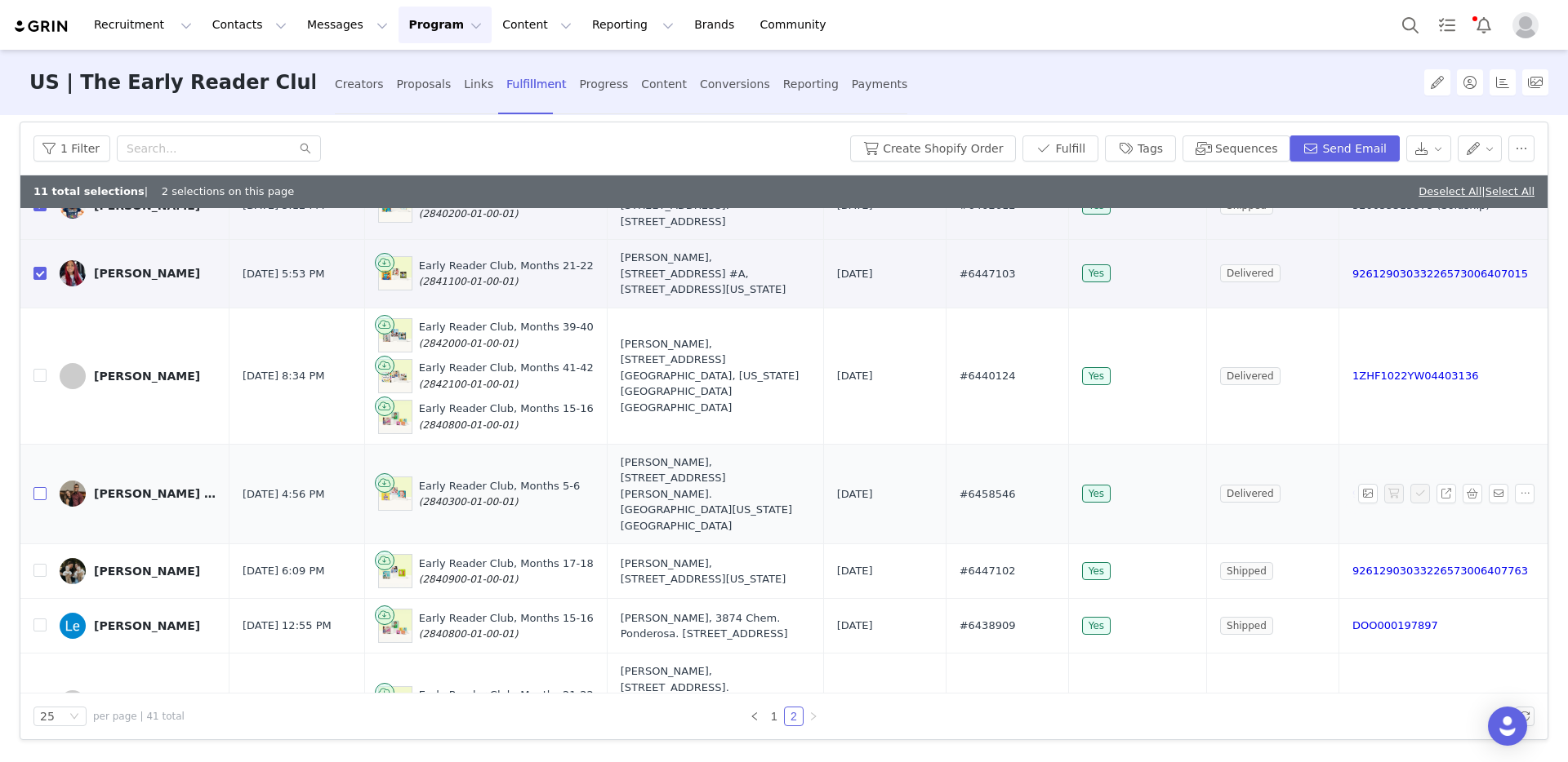
click at [39, 487] on input "checkbox" at bounding box center [39, 494] width 13 height 13
checkbox input "true"
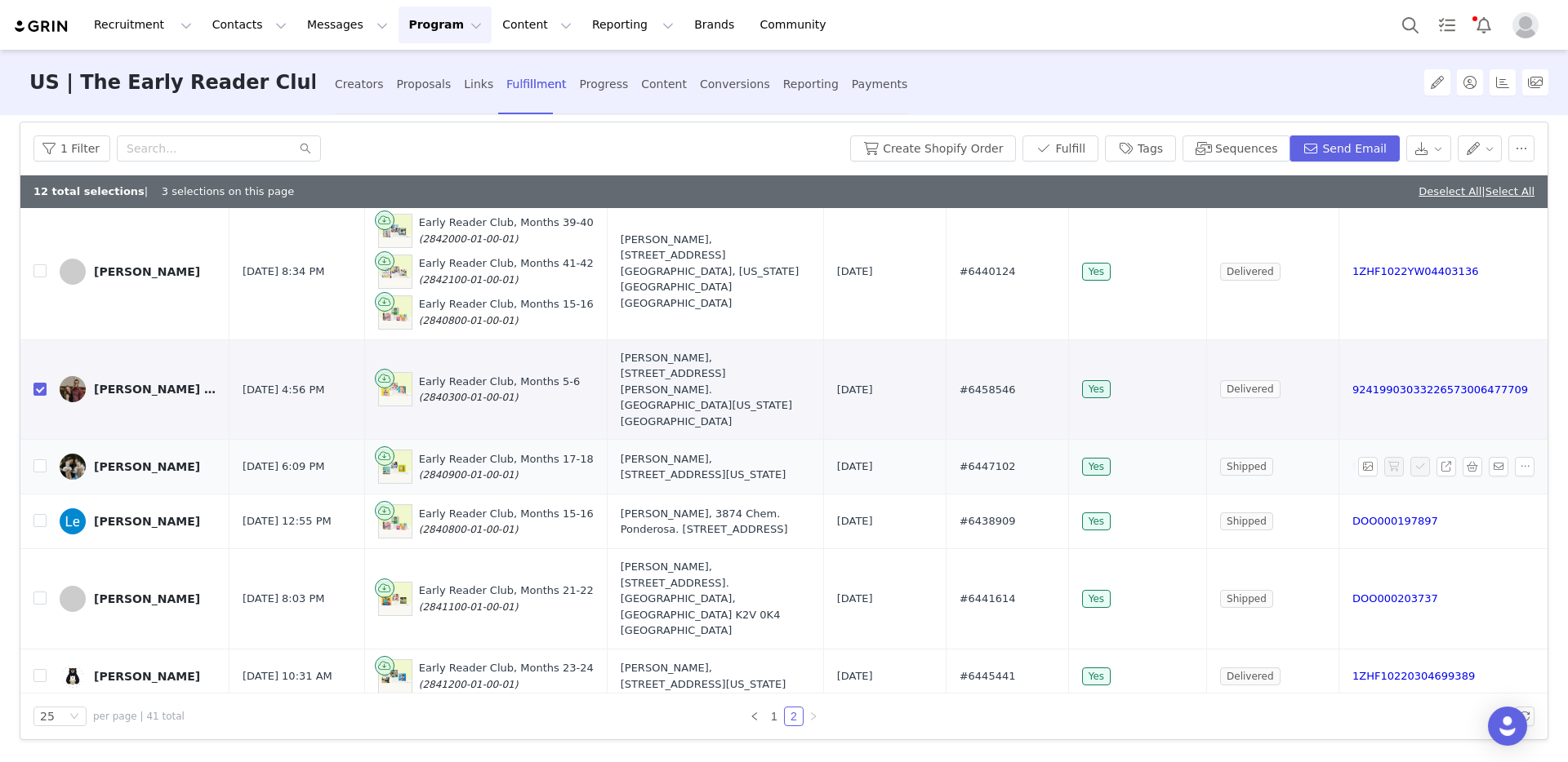
scroll to position [238, 0]
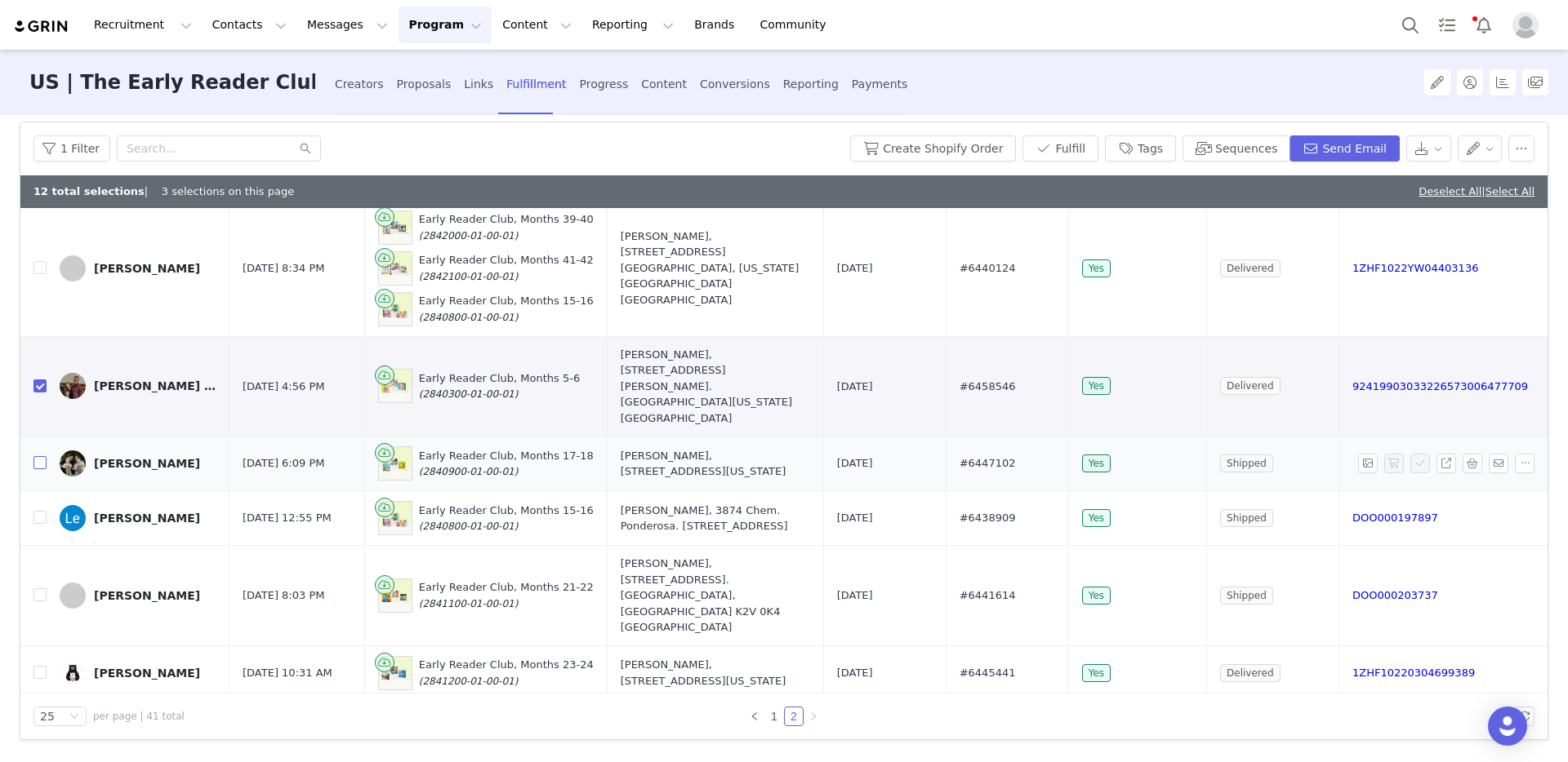
click at [44, 456] on input "checkbox" at bounding box center [39, 463] width 13 height 13
checkbox input "true"
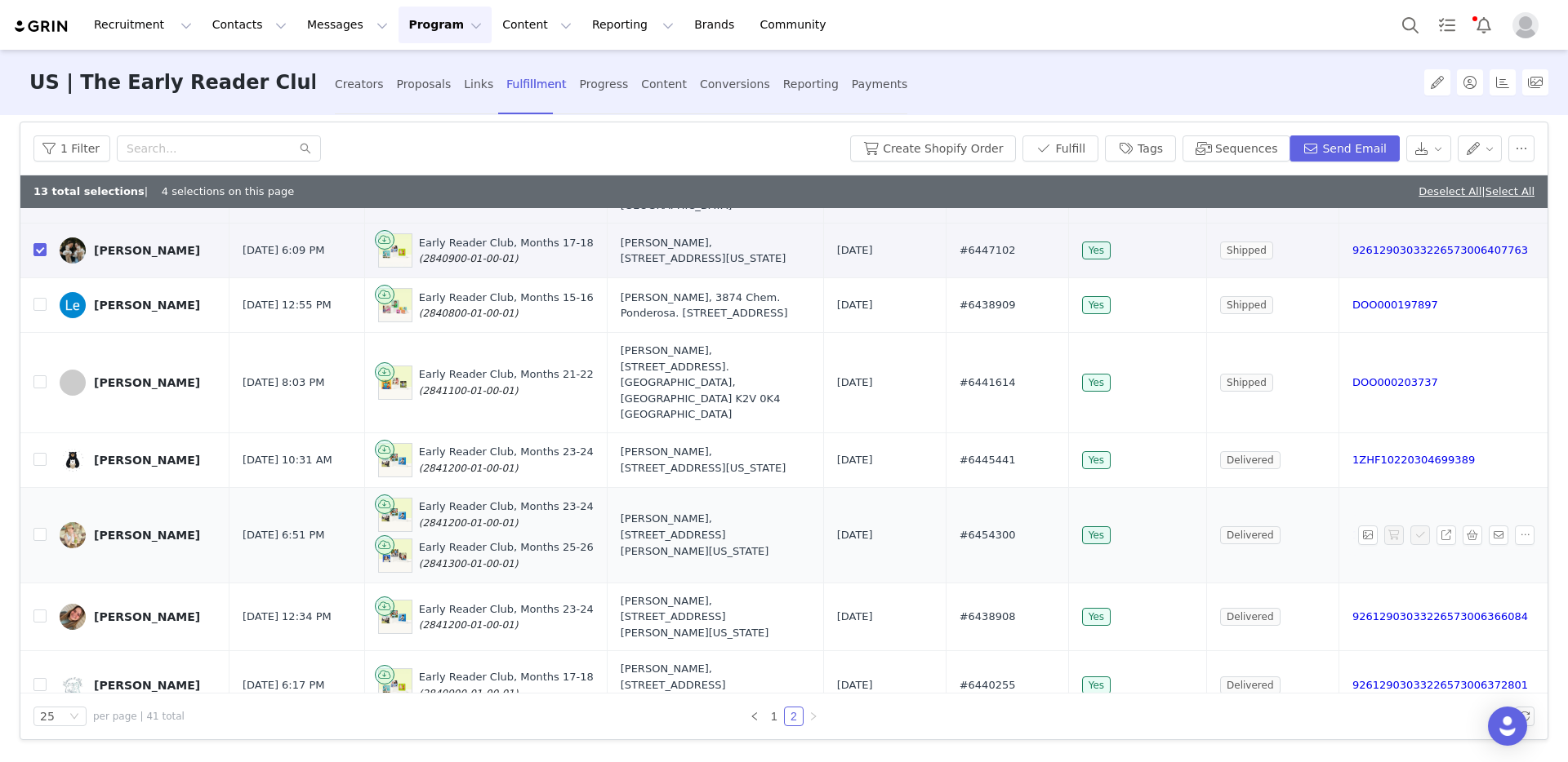
scroll to position [454, 0]
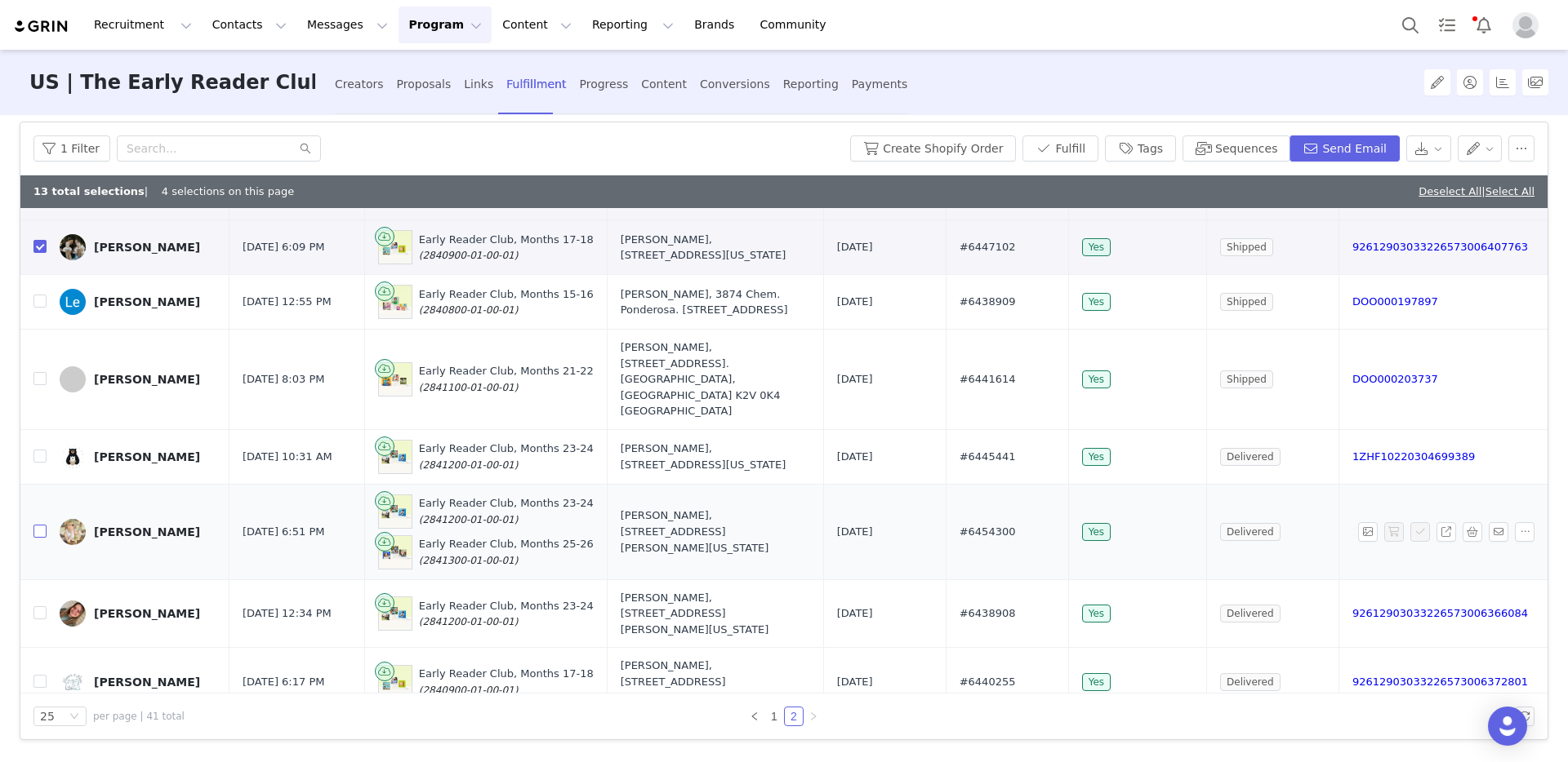
click at [40, 525] on input "checkbox" at bounding box center [39, 532] width 13 height 13
checkbox input "true"
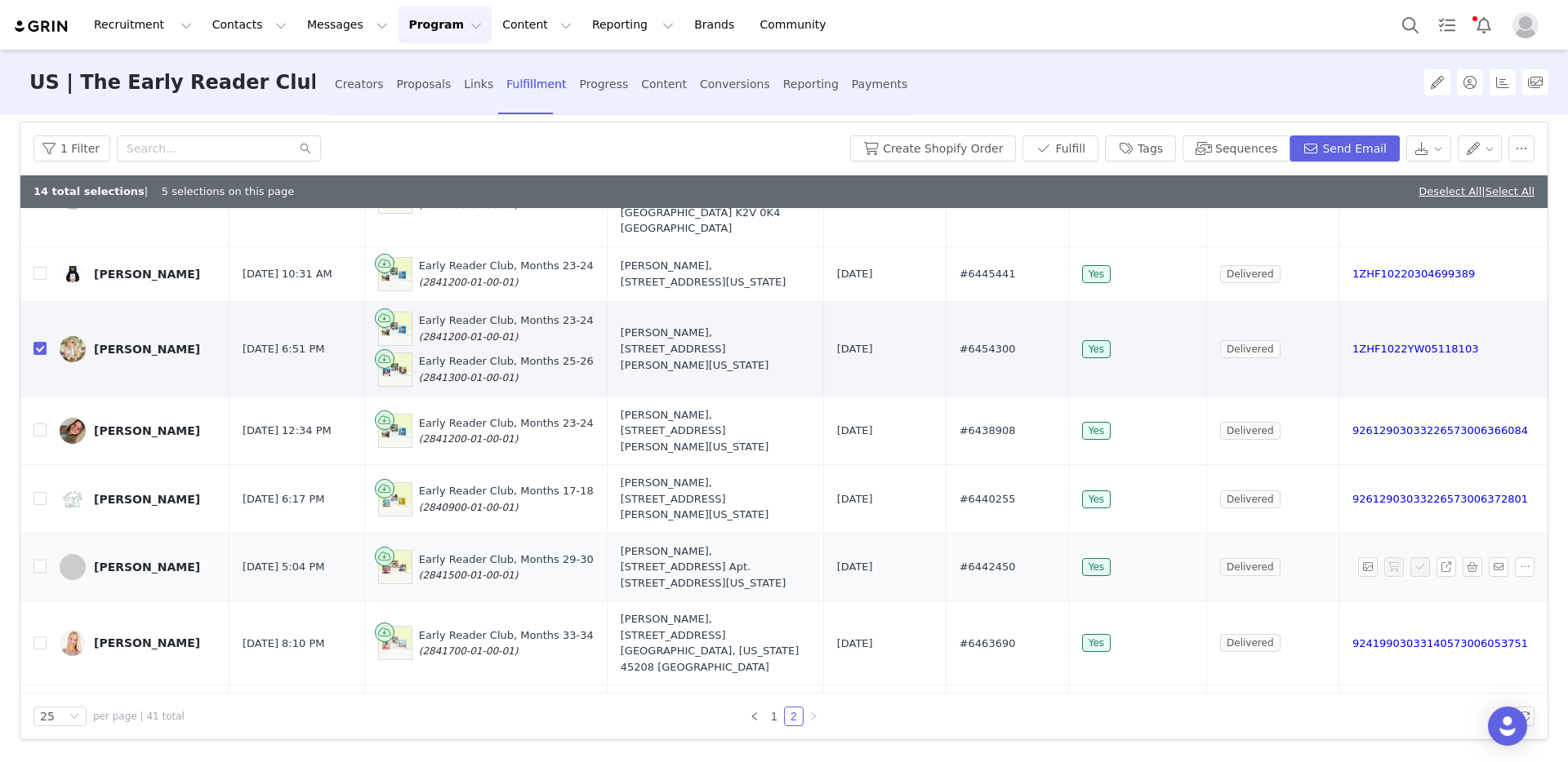
scroll to position [648, 0]
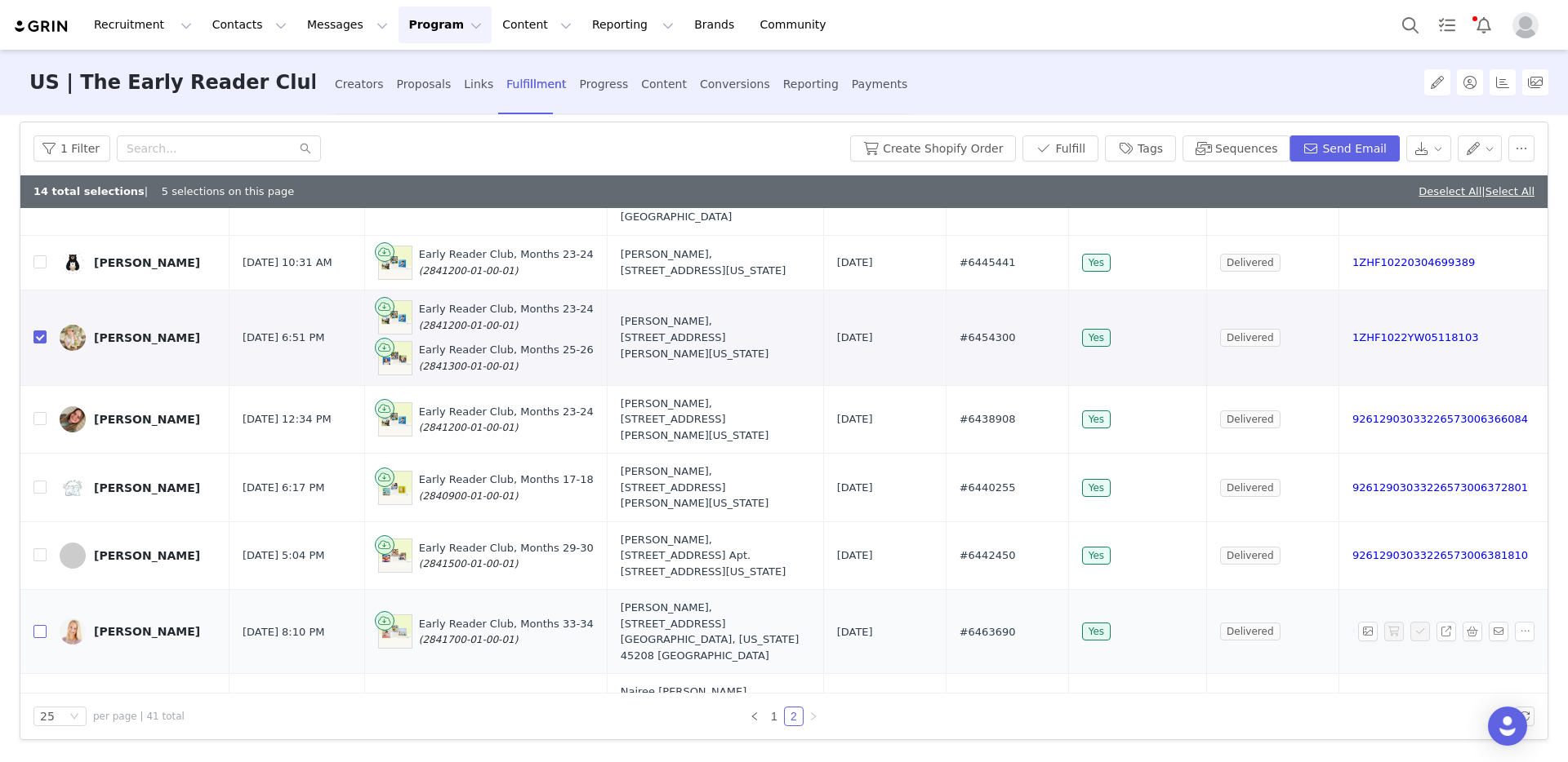
click at [39, 625] on input "checkbox" at bounding box center [39, 632] width 13 height 13
checkbox input "true"
click at [38, 710] on input "checkbox" at bounding box center [39, 716] width 13 height 13
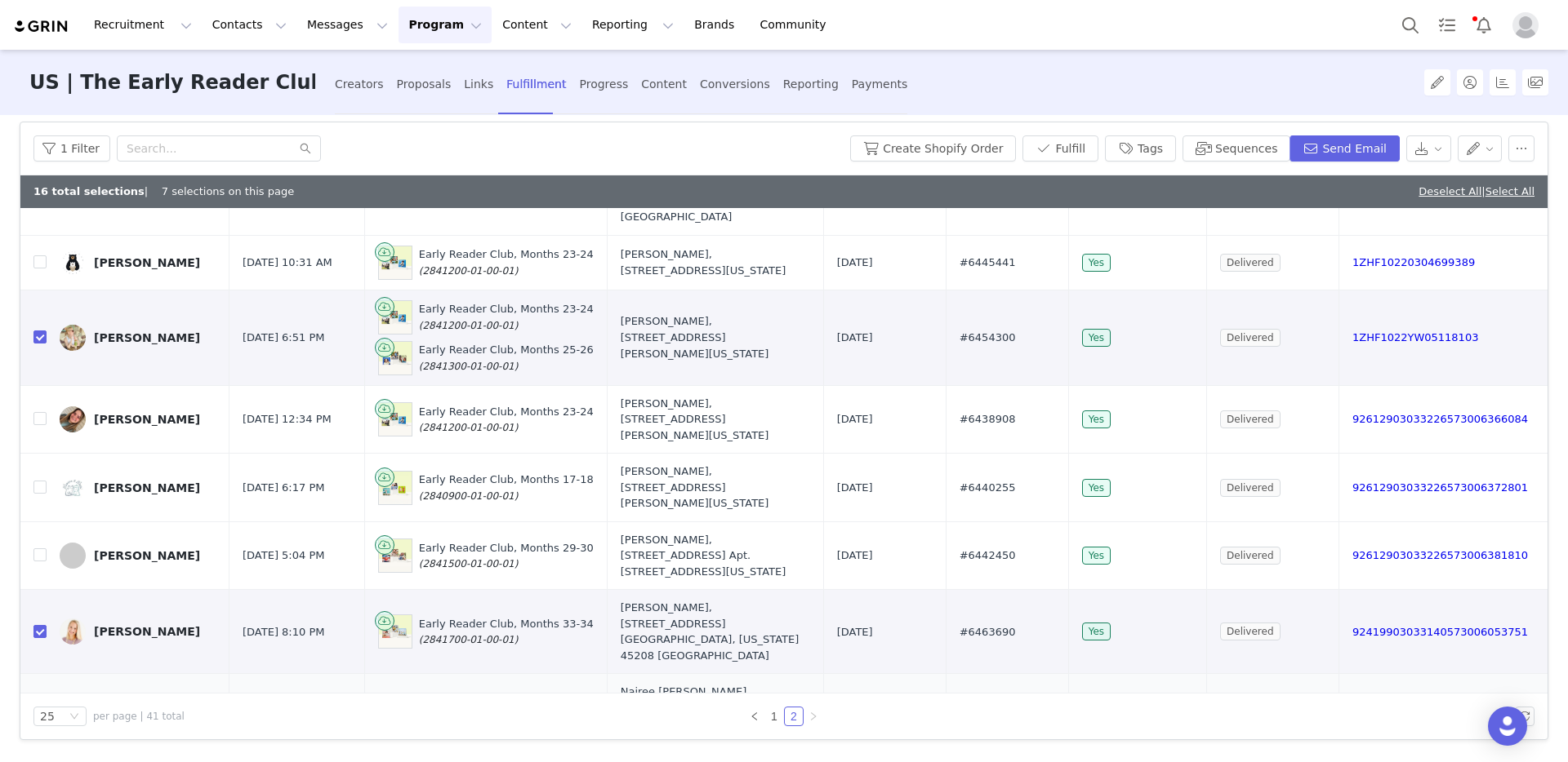
checkbox input "true"
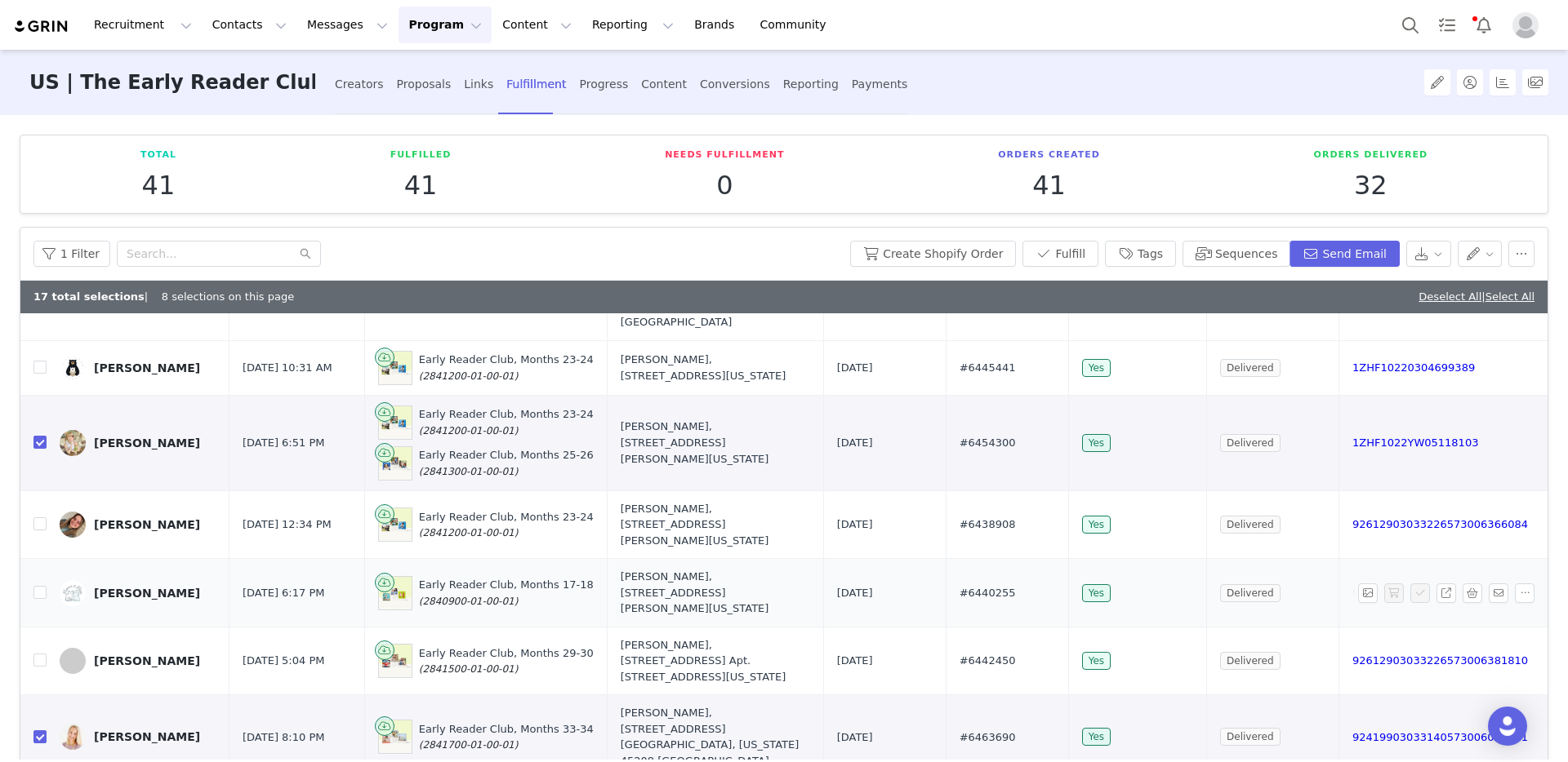
scroll to position [106, 0]
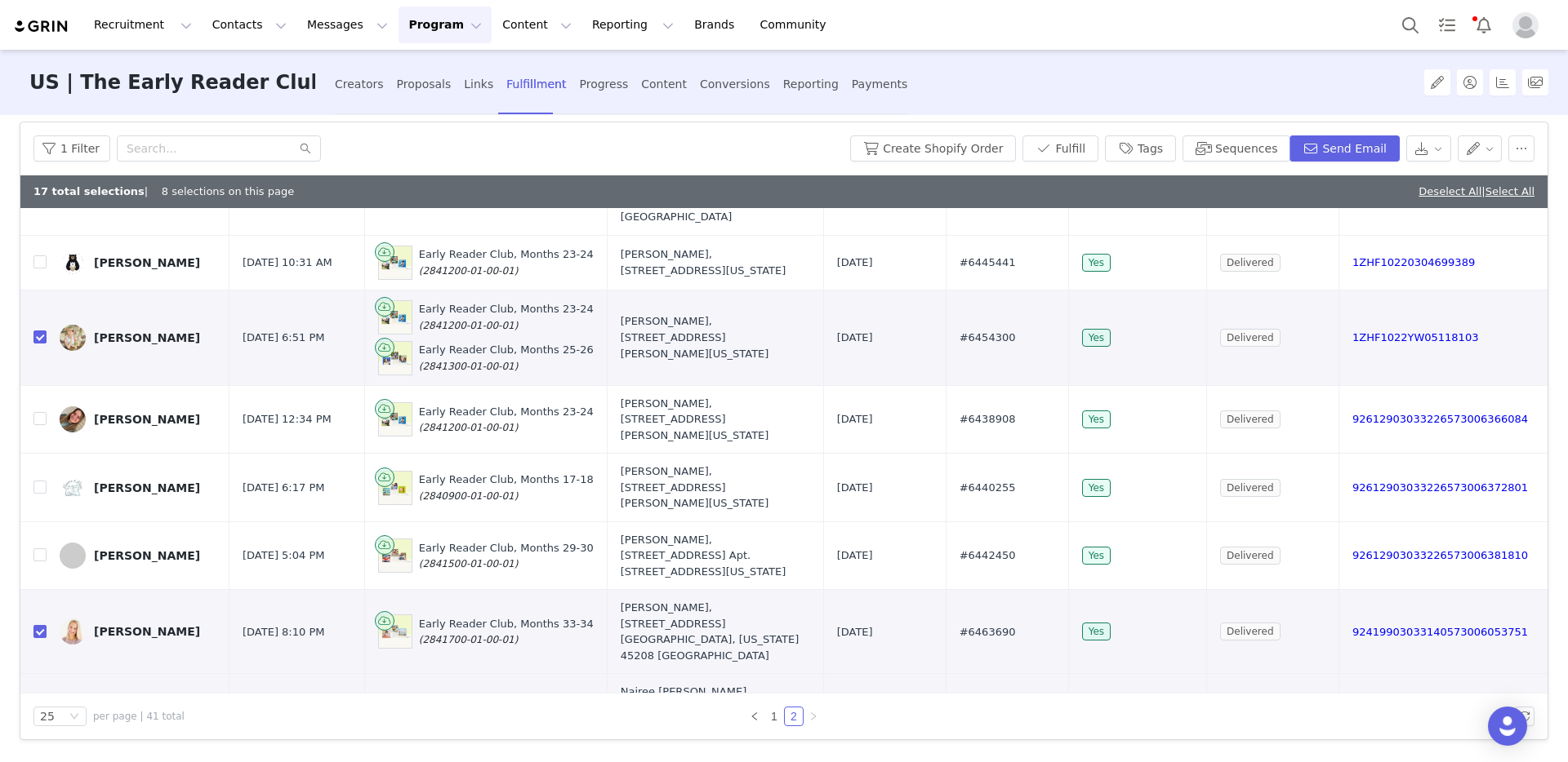
click at [409, 31] on button "Program Program" at bounding box center [445, 25] width 93 height 37
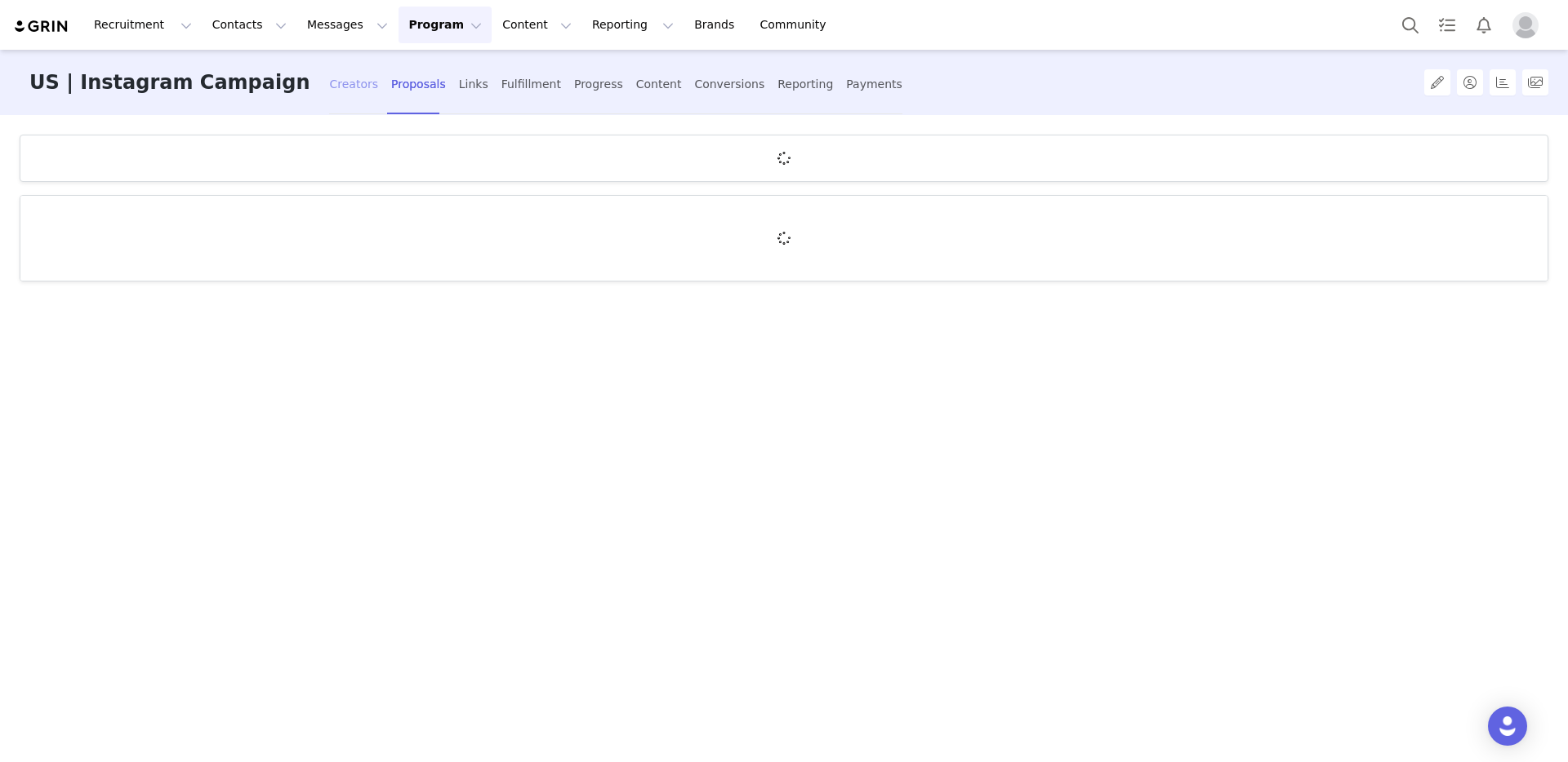
click at [329, 99] on div "Creators" at bounding box center [353, 84] width 49 height 43
click at [429, 95] on div "Creators Proposals Links Fulfillment Progress Content Conversions Reporting Pay…" at bounding box center [615, 84] width 572 height 43
click at [497, 94] on div "Creators Proposals Links Fulfillment Progress Content Conversions Reporting Pay…" at bounding box center [615, 84] width 572 height 43
click at [502, 84] on div "Fulfillment" at bounding box center [531, 84] width 60 height 43
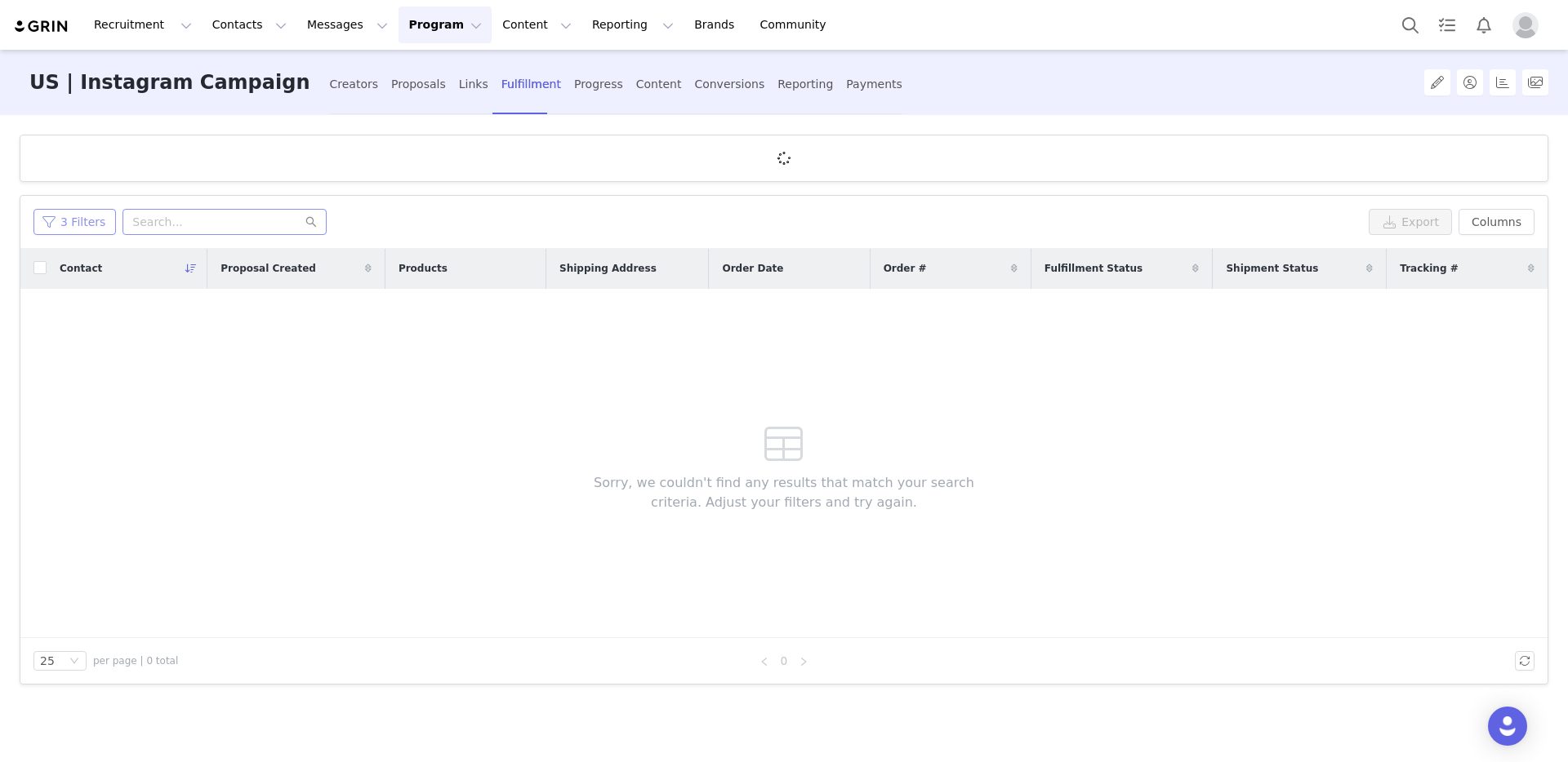
click at [57, 209] on button "3 Filters" at bounding box center [74, 222] width 83 height 26
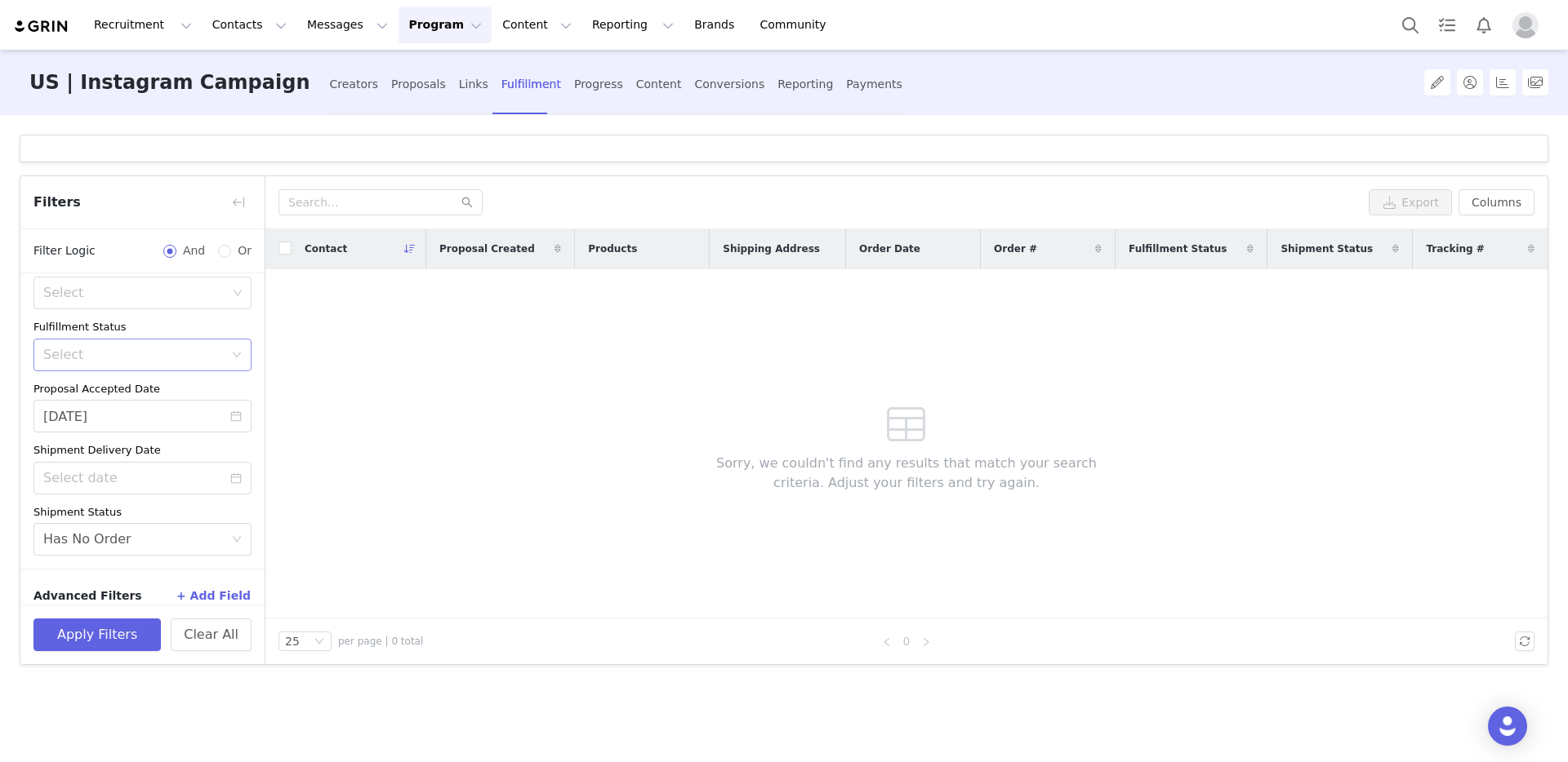
scroll to position [107, 0]
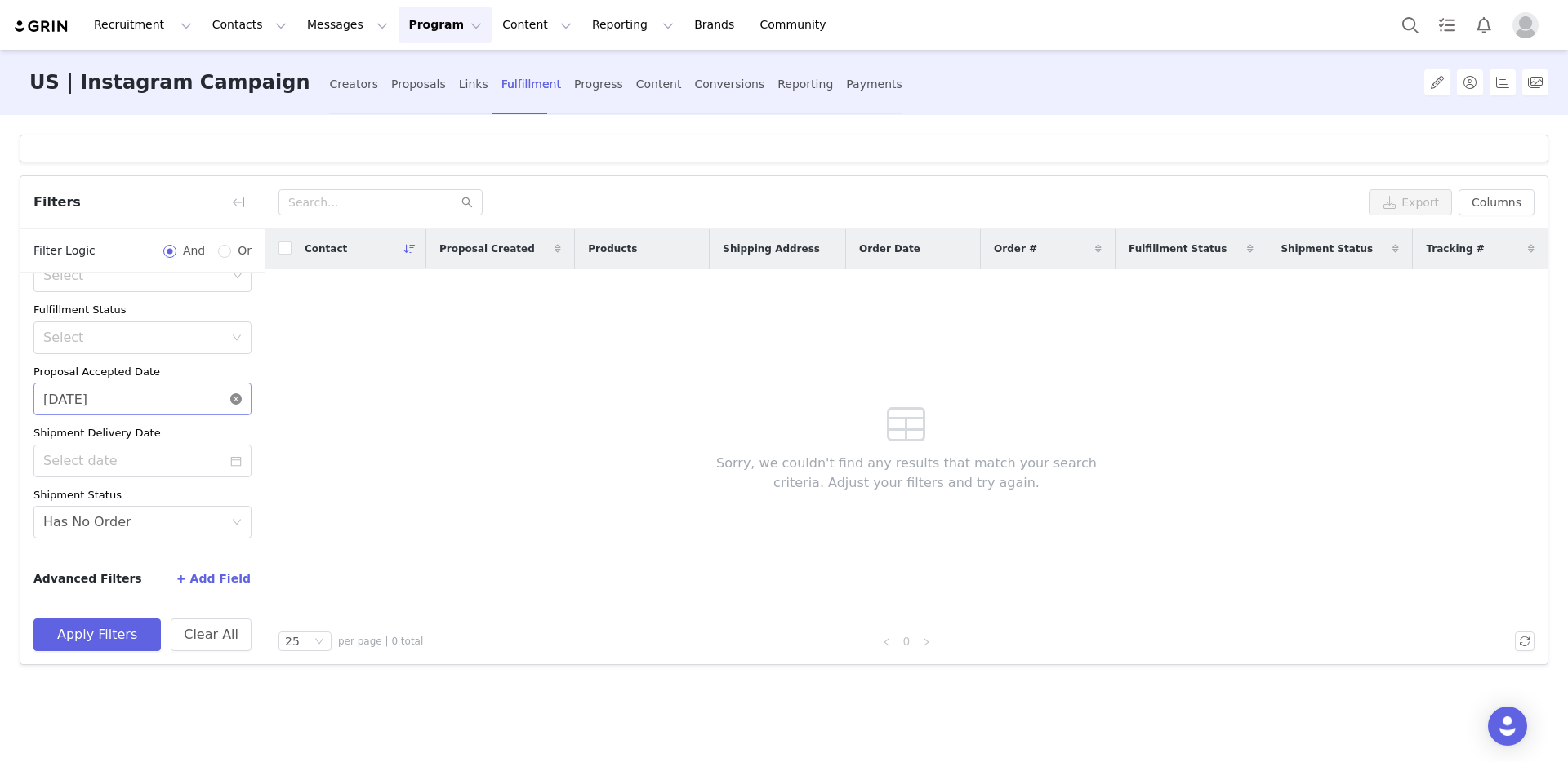
click at [231, 399] on icon "icon: close-circle" at bounding box center [236, 399] width 11 height 11
click at [231, 521] on icon "icon: close-circle" at bounding box center [236, 522] width 10 height 10
click at [218, 581] on button "+ Add Field" at bounding box center [213, 578] width 76 height 26
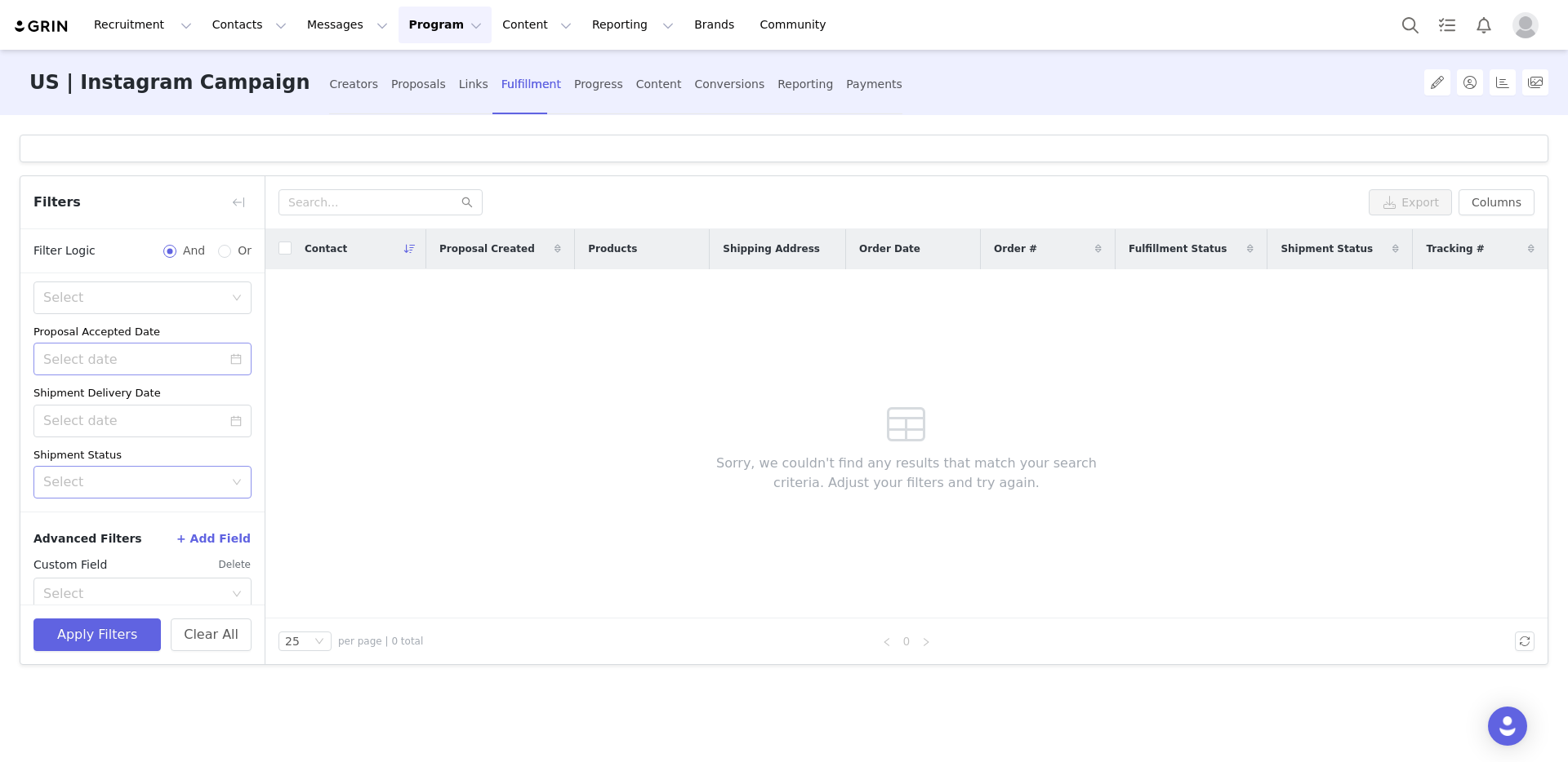
scroll to position [173, 0]
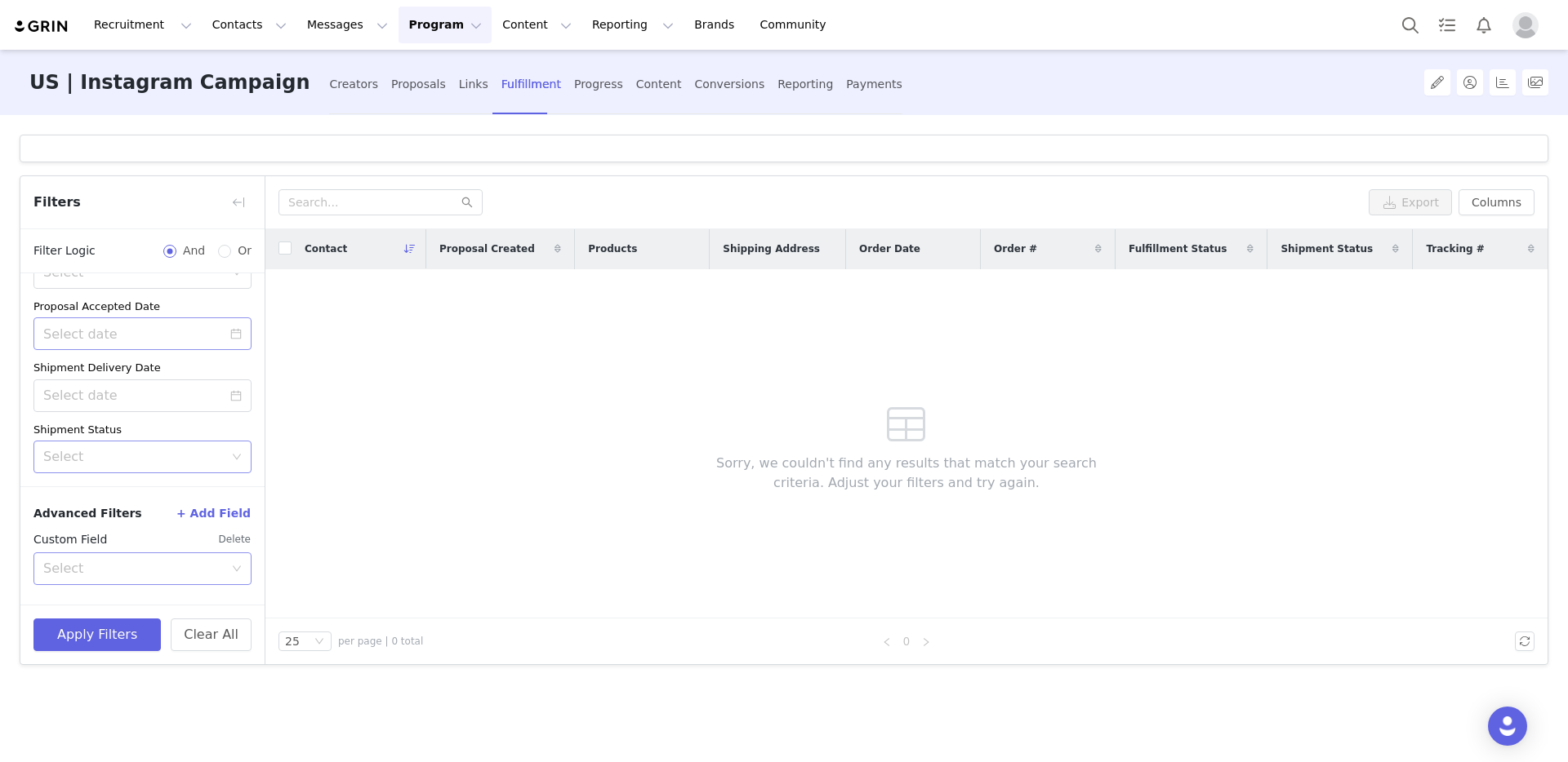
click at [150, 570] on div "Select" at bounding box center [133, 569] width 180 height 17
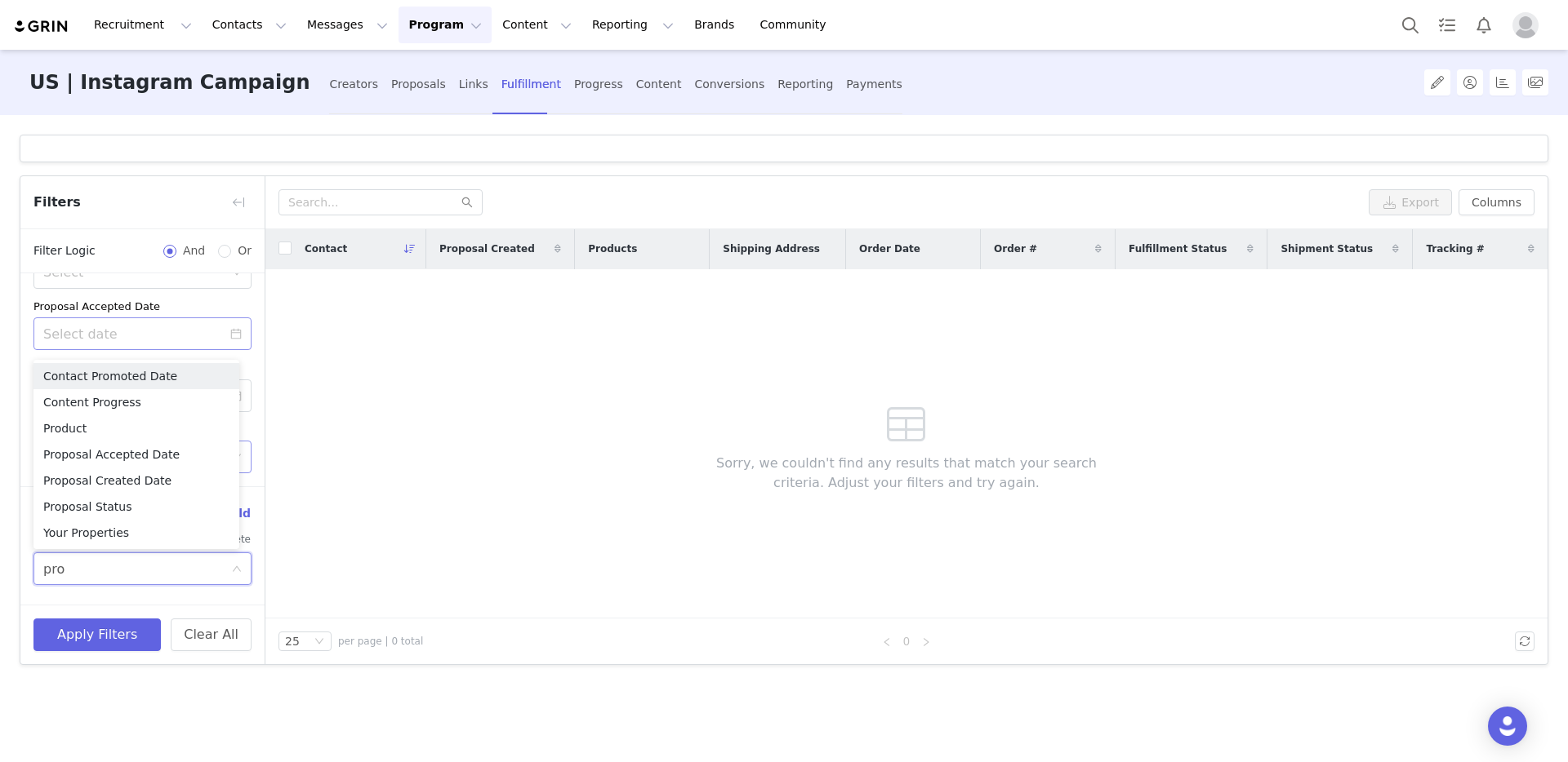
type input "prod"
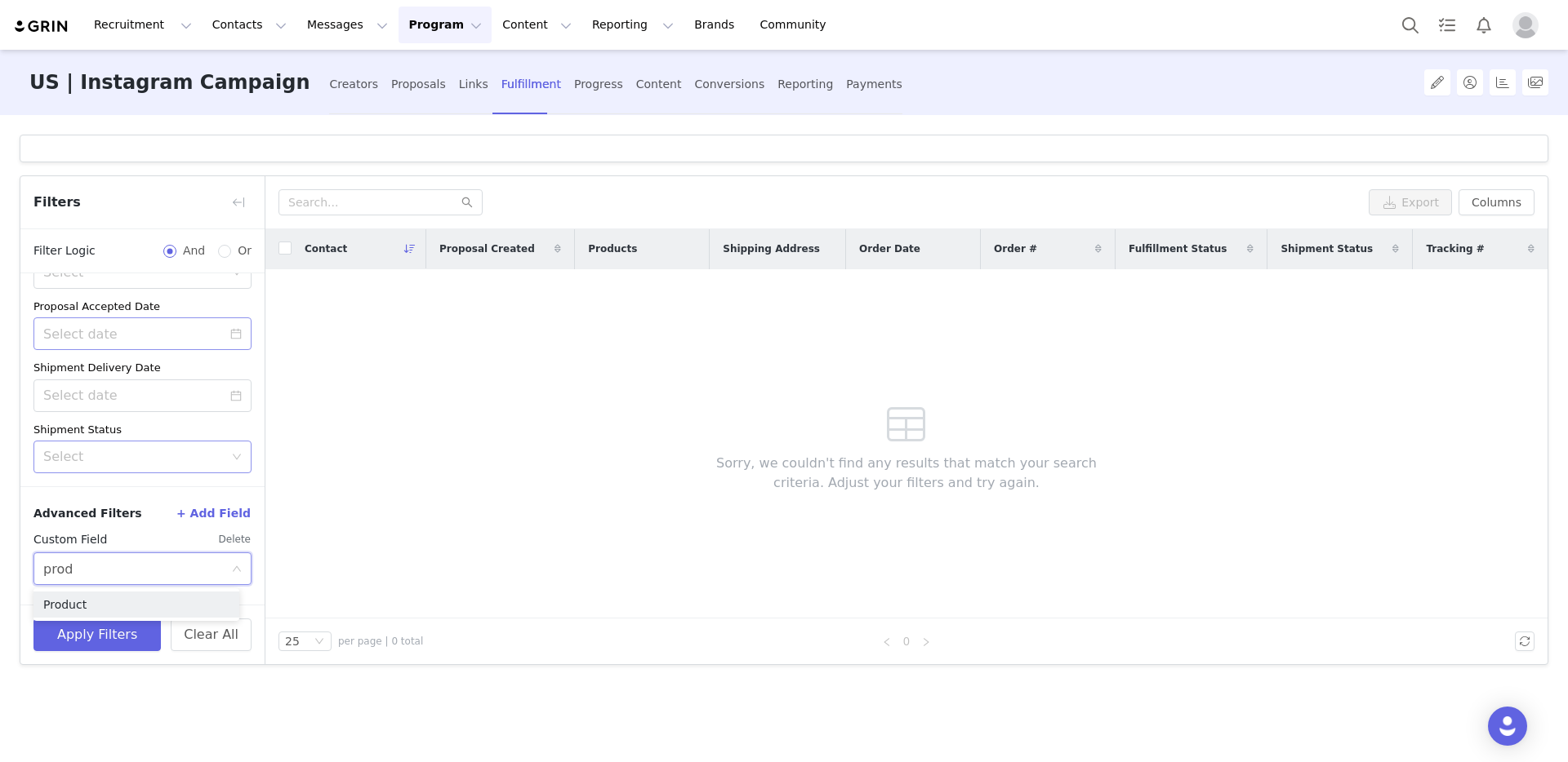
drag, startPoint x: 99, startPoint y: 601, endPoint x: 85, endPoint y: 476, distance: 125.8
click at [99, 601] on li "Product" at bounding box center [136, 605] width 206 height 26
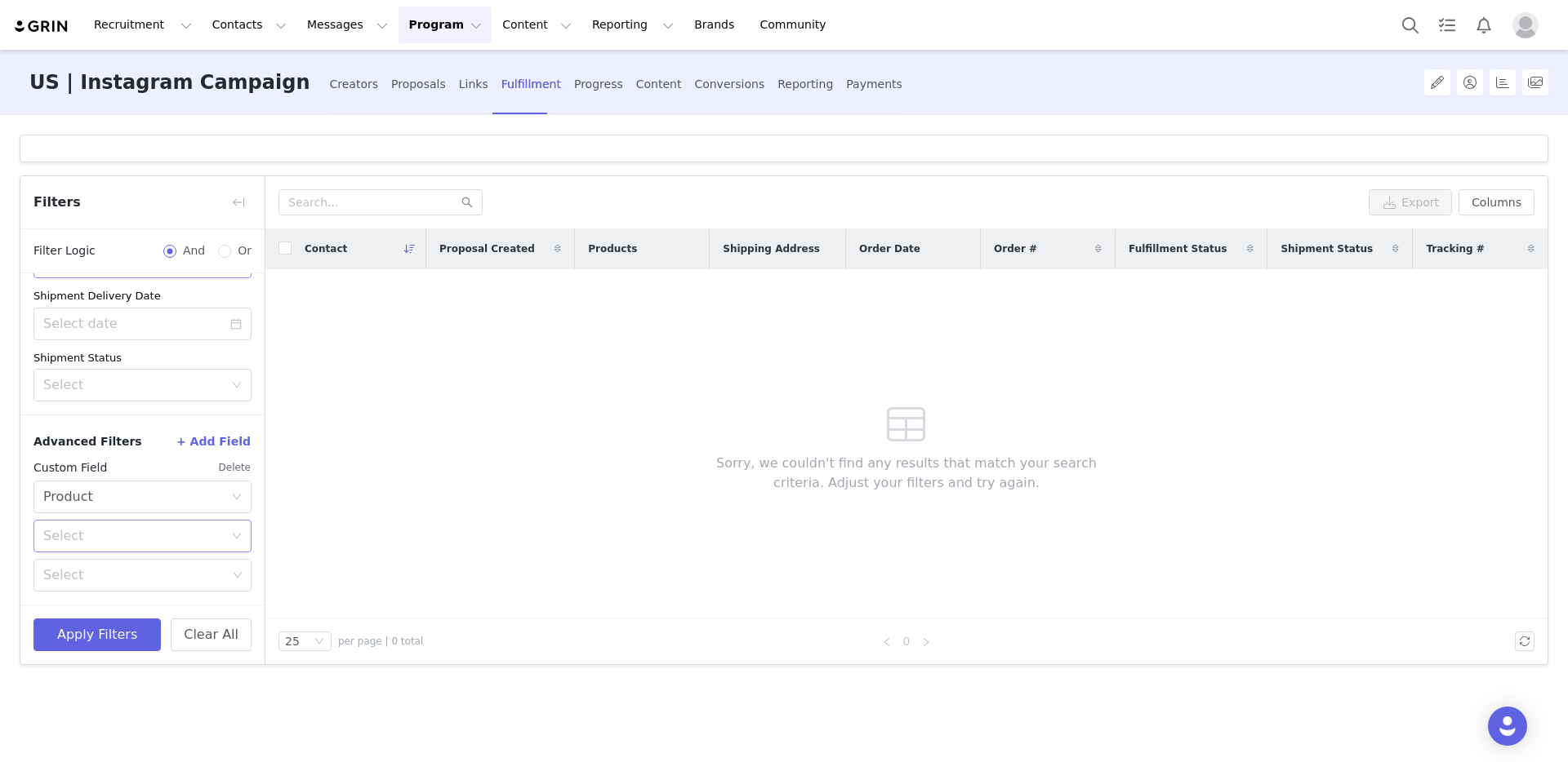
click at [94, 546] on div "Select" at bounding box center [137, 536] width 187 height 31
click at [96, 571] on li "Has selected" at bounding box center [136, 572] width 206 height 26
click at [105, 588] on div "Select" at bounding box center [136, 576] width 196 height 31
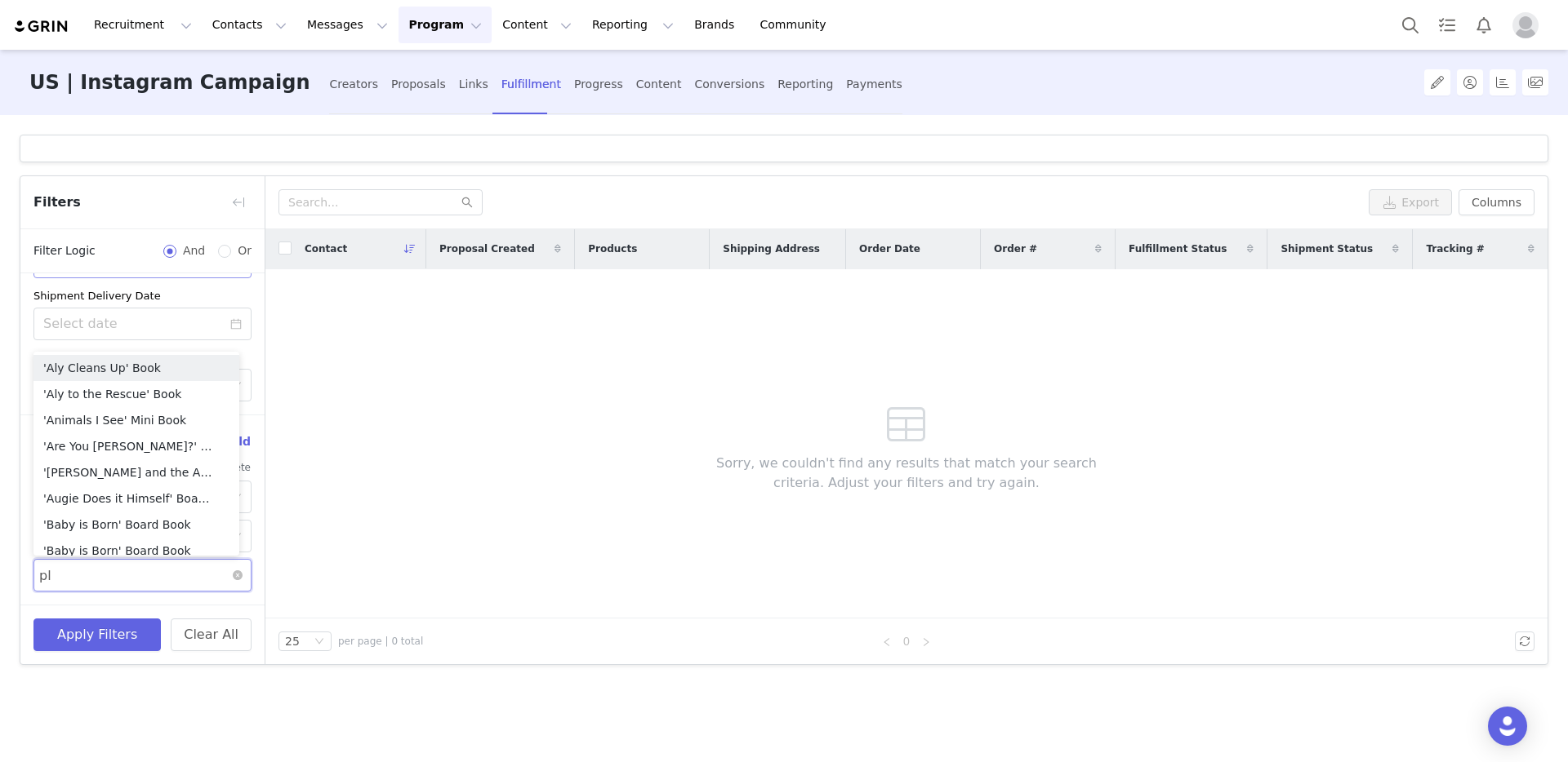
type input "p"
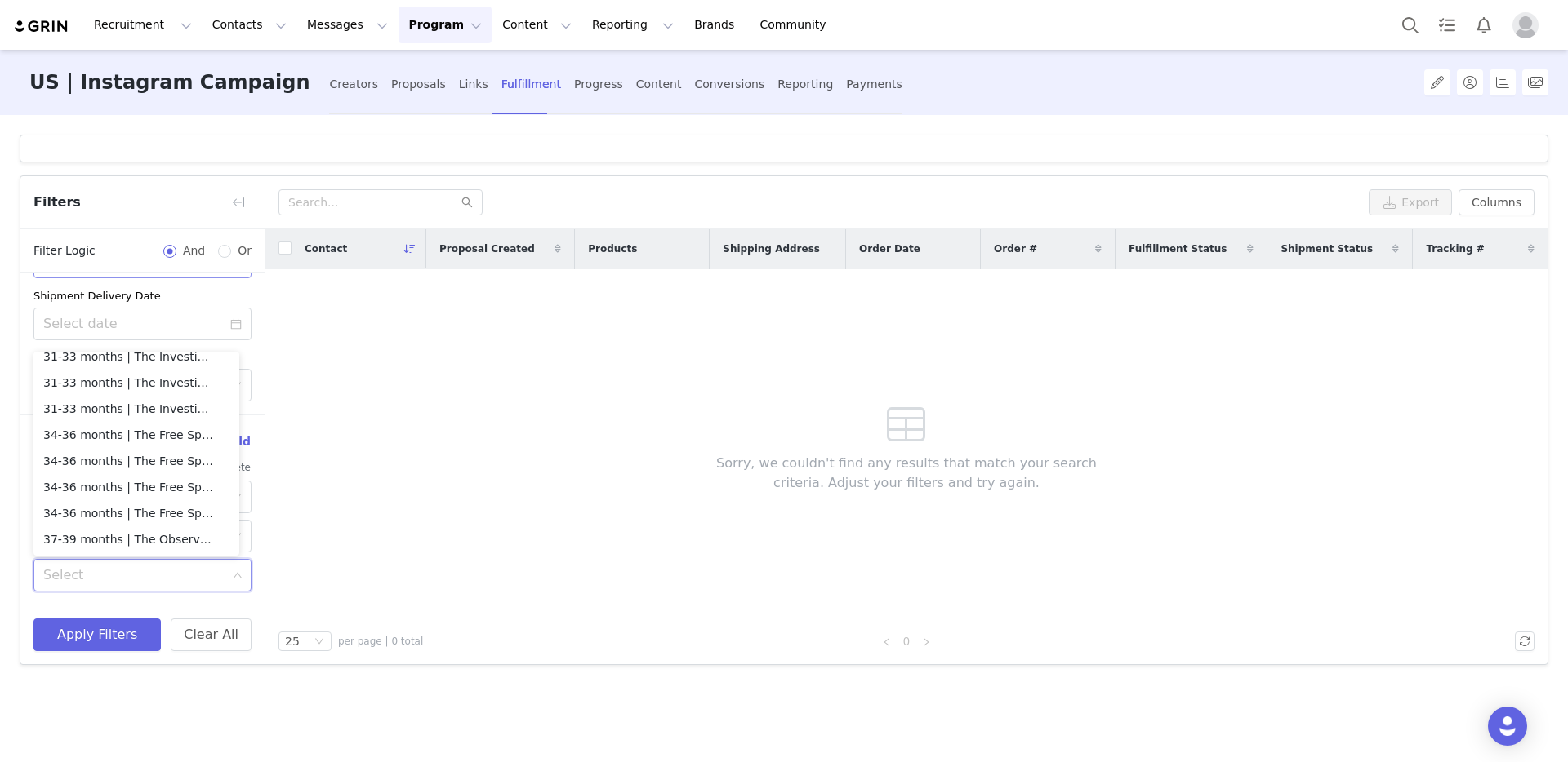
click at [165, 607] on div "Apply Filters Clear All" at bounding box center [142, 634] width 244 height 60
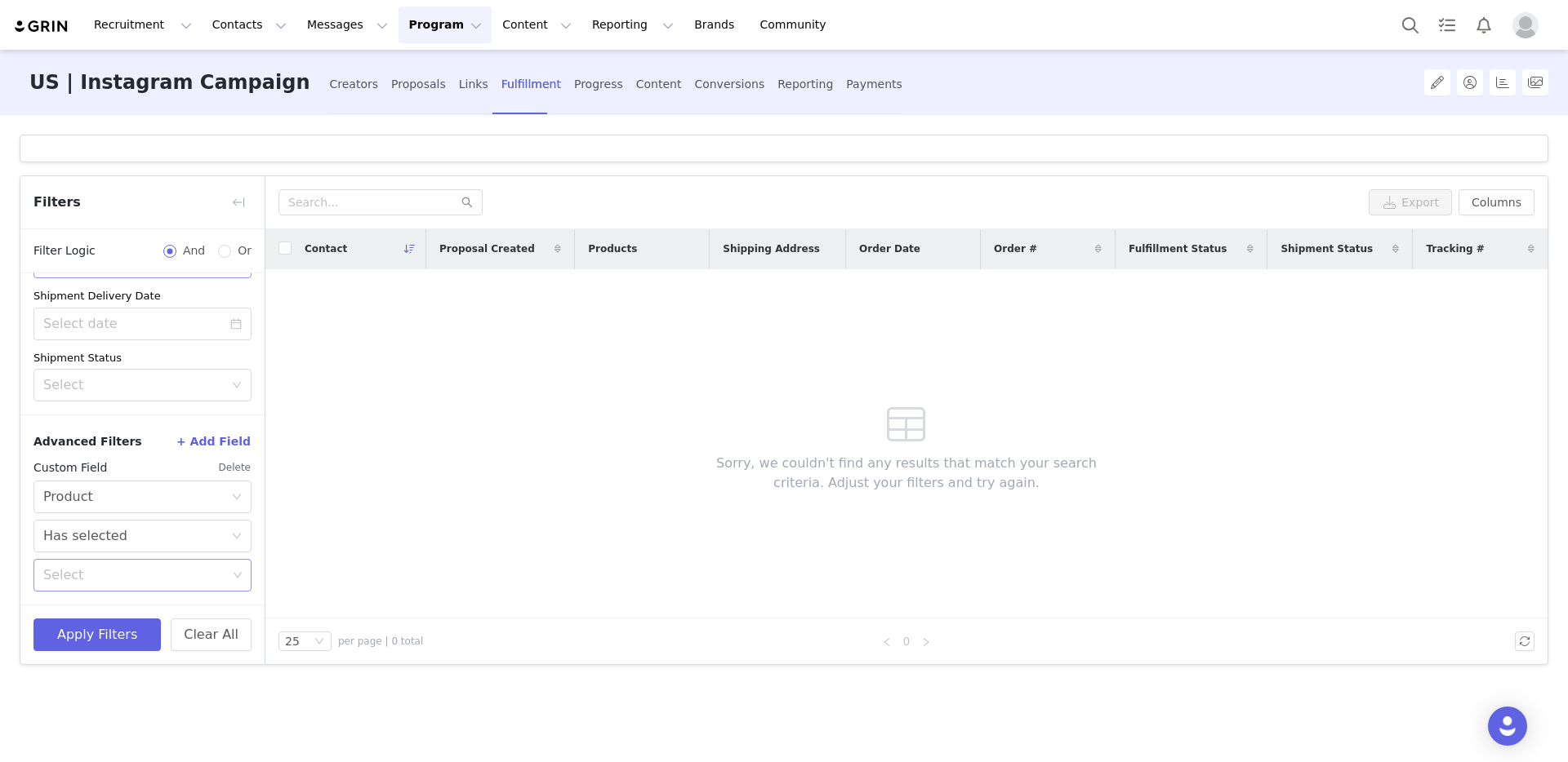
click at [146, 567] on div "Select" at bounding box center [135, 576] width 184 height 17
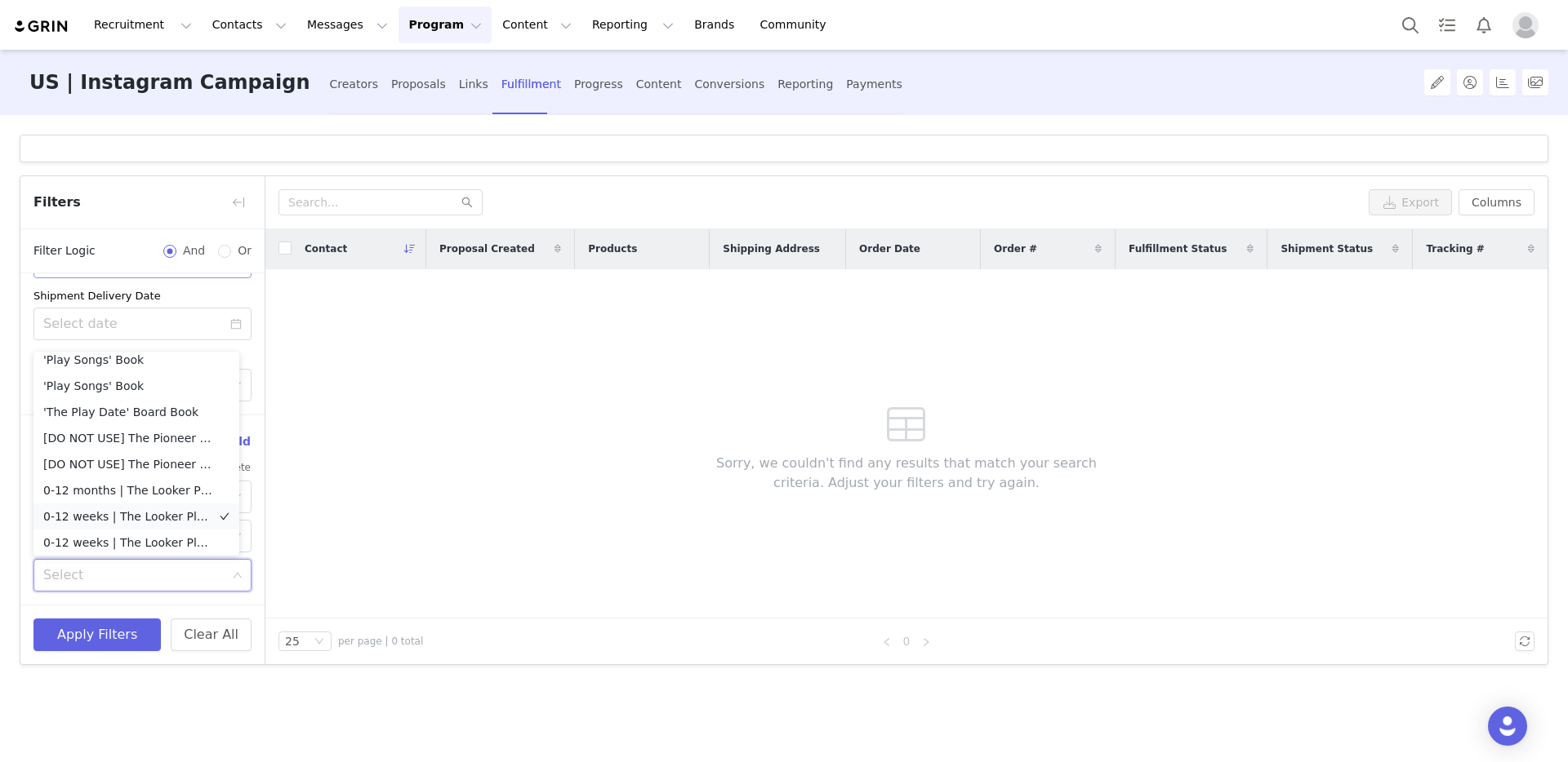
scroll to position [0, 0]
click at [271, 504] on div "Contact Proposal Created Products Shipping Address Order Date Order # Fulfillme…" at bounding box center [907, 424] width 1282 height 389
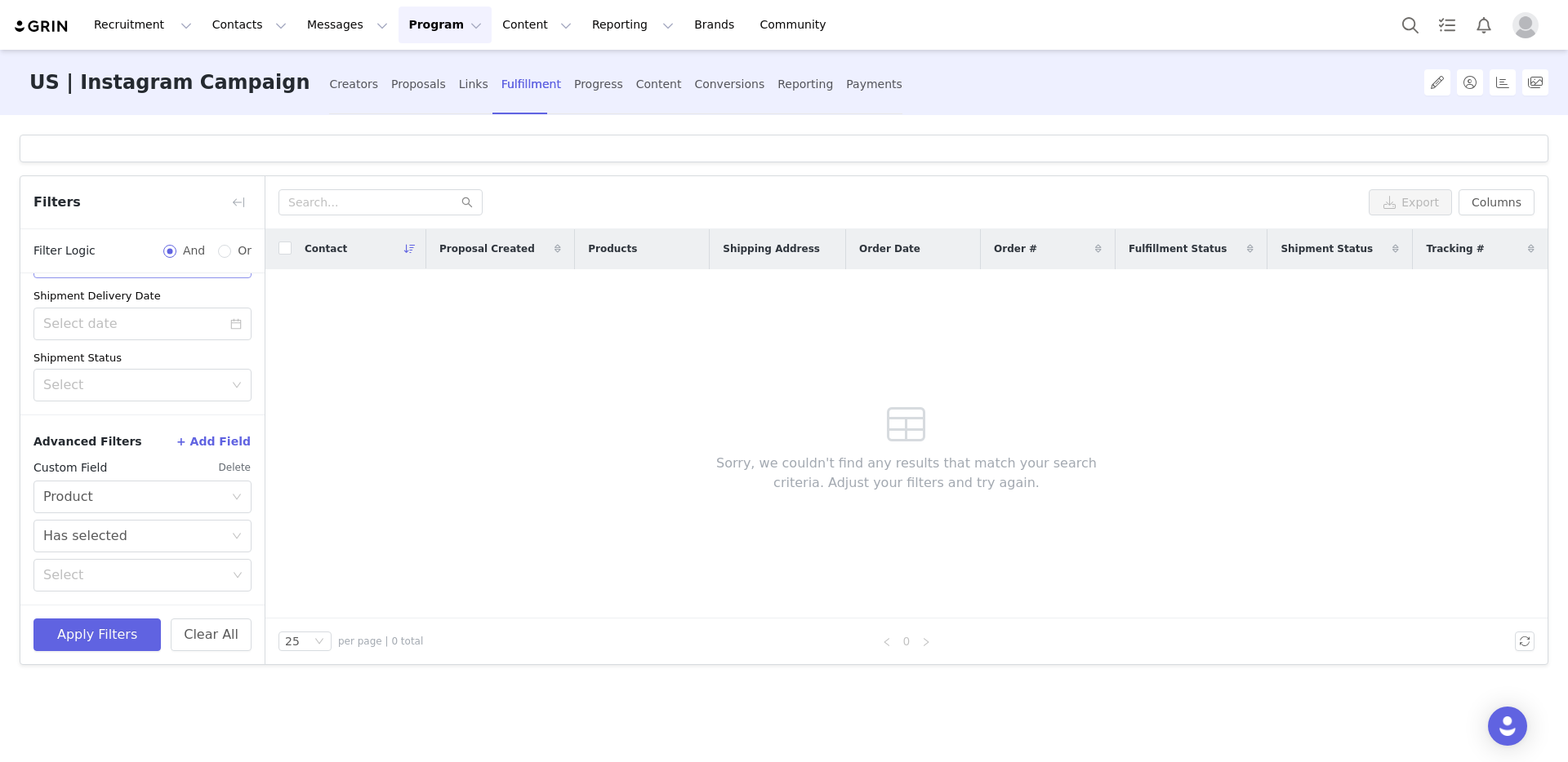
click at [120, 596] on div "Advanced Filters + Add Field Custom Field Delete Select Product Select Has sele…" at bounding box center [142, 510] width 244 height 190
click at [222, 470] on button "Delete" at bounding box center [234, 467] width 33 height 26
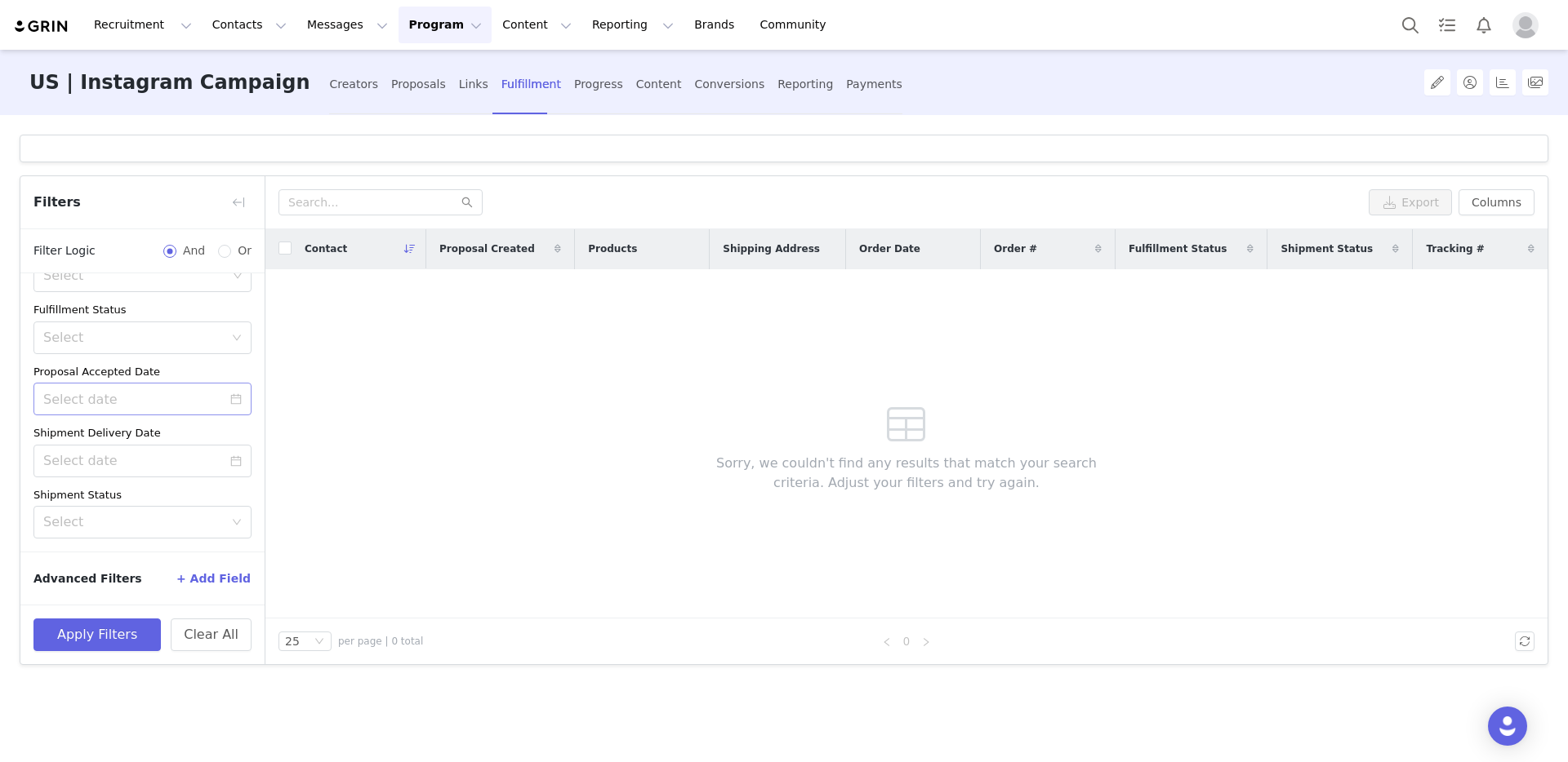
scroll to position [107, 0]
click at [220, 581] on button "+ Add Field" at bounding box center [213, 578] width 76 height 26
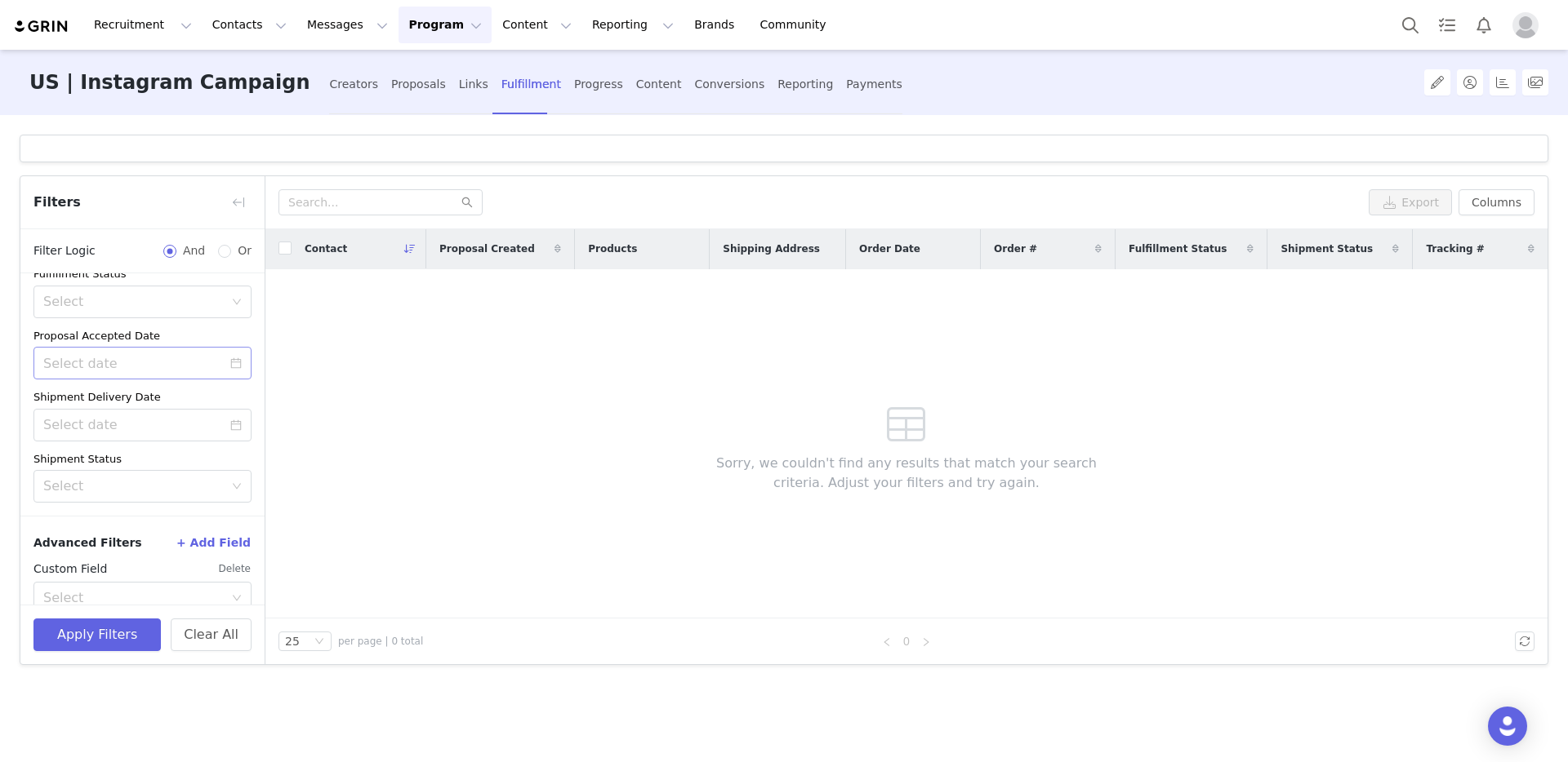
scroll to position [173, 0]
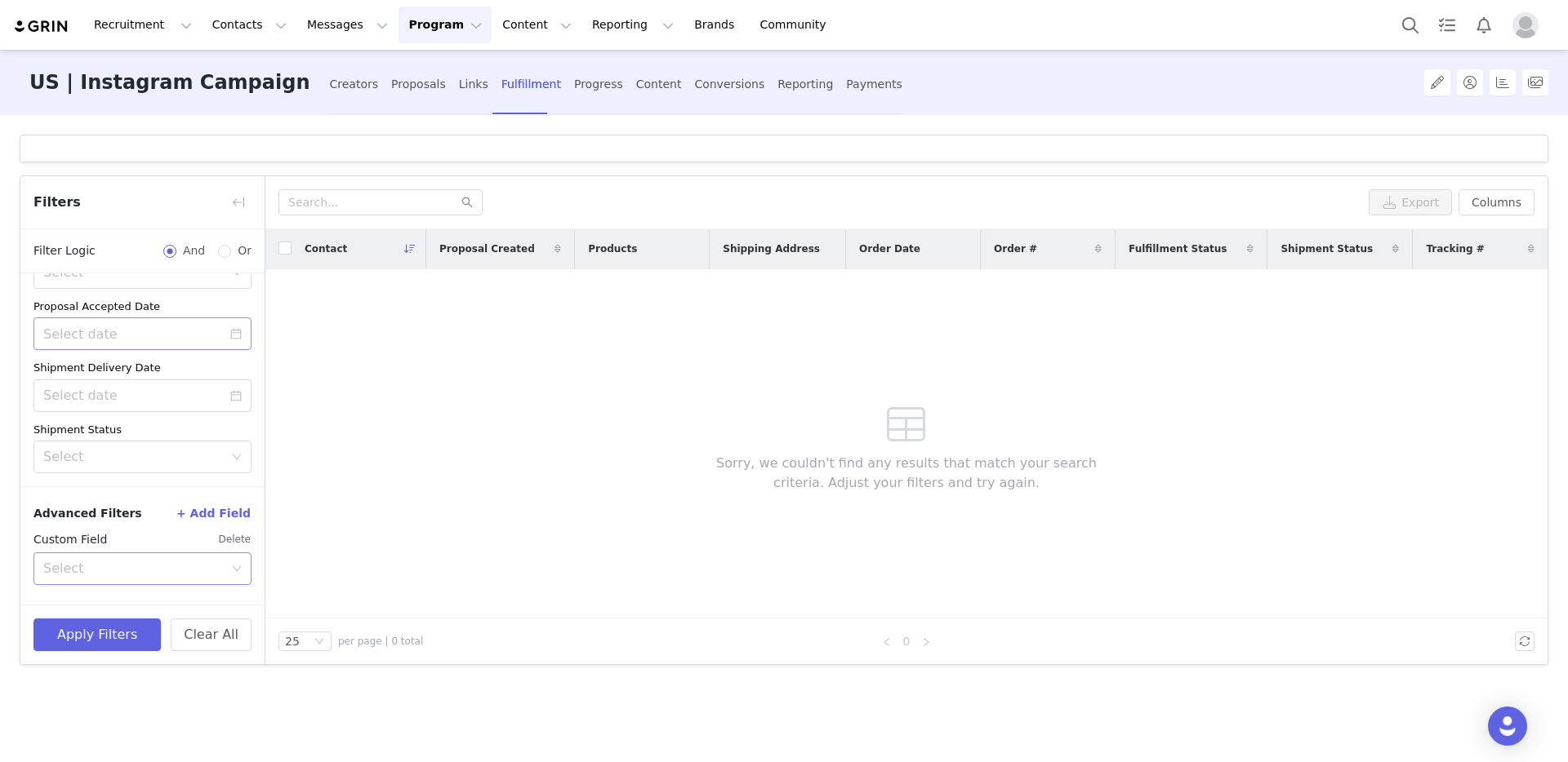
click at [129, 566] on div "Select" at bounding box center [133, 569] width 180 height 17
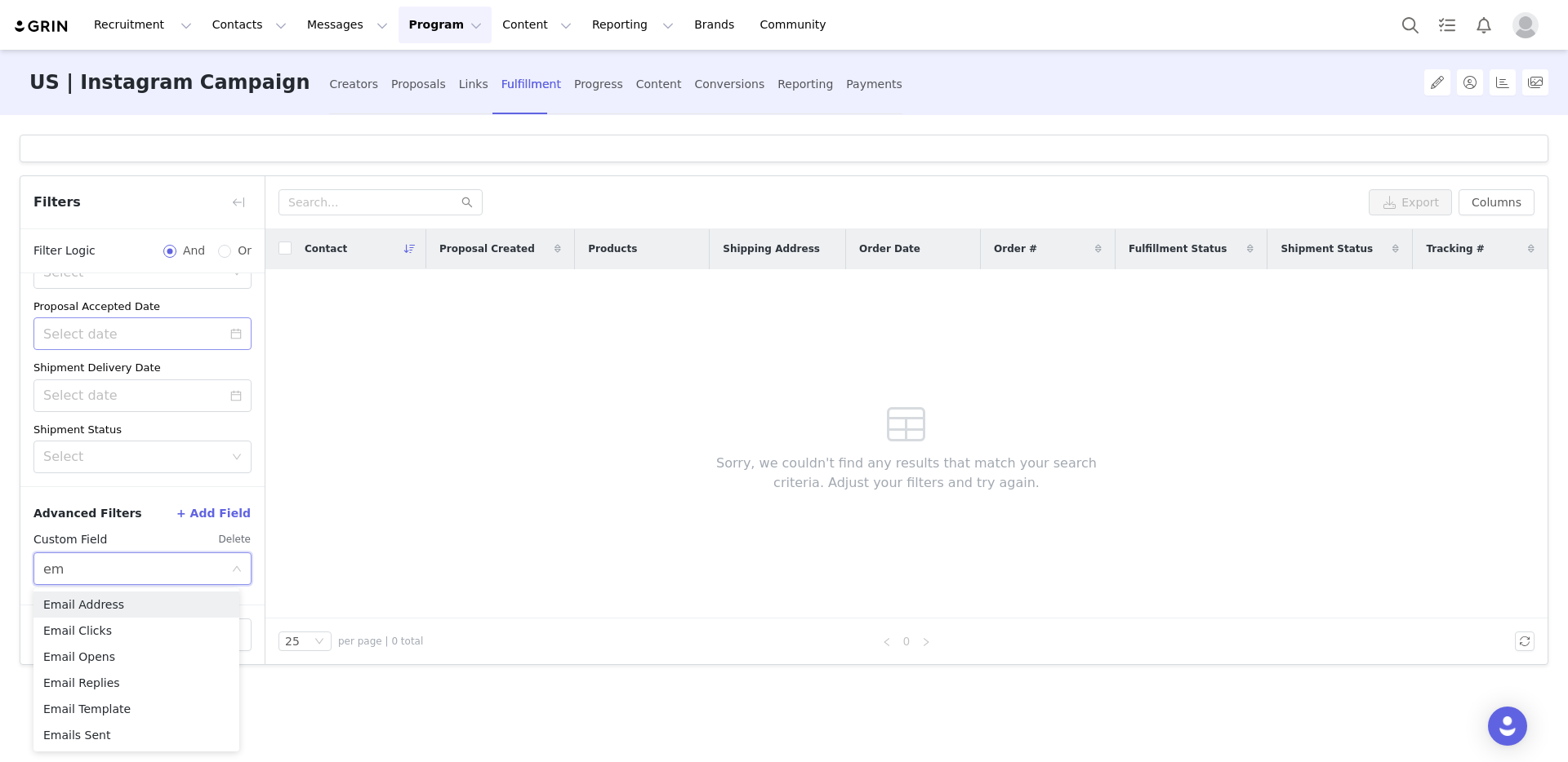
type input "ema"
click at [97, 707] on li "Email Template" at bounding box center [136, 709] width 206 height 26
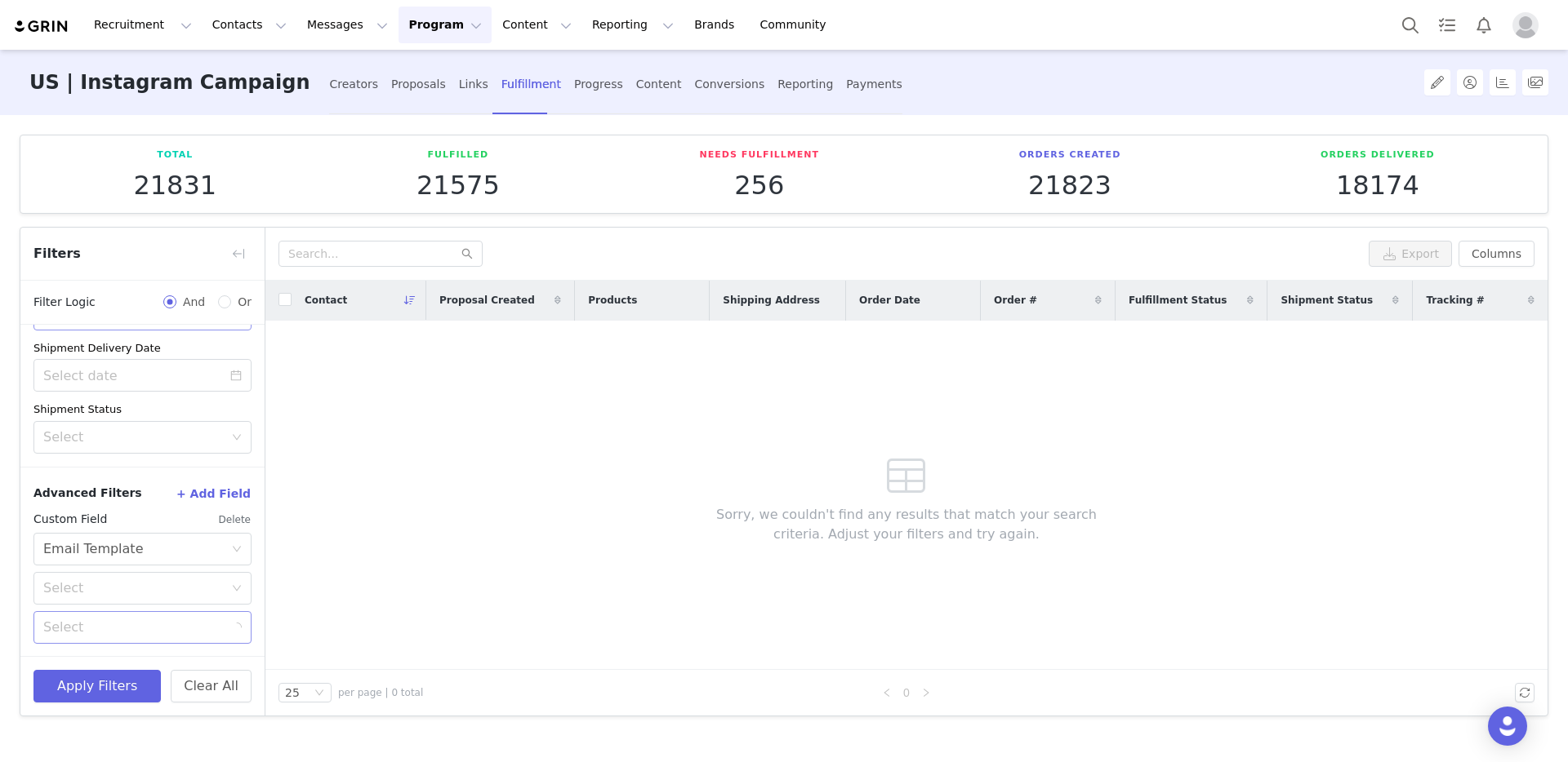
scroll to position [245, 0]
click at [121, 599] on div "Select" at bounding box center [137, 588] width 187 height 31
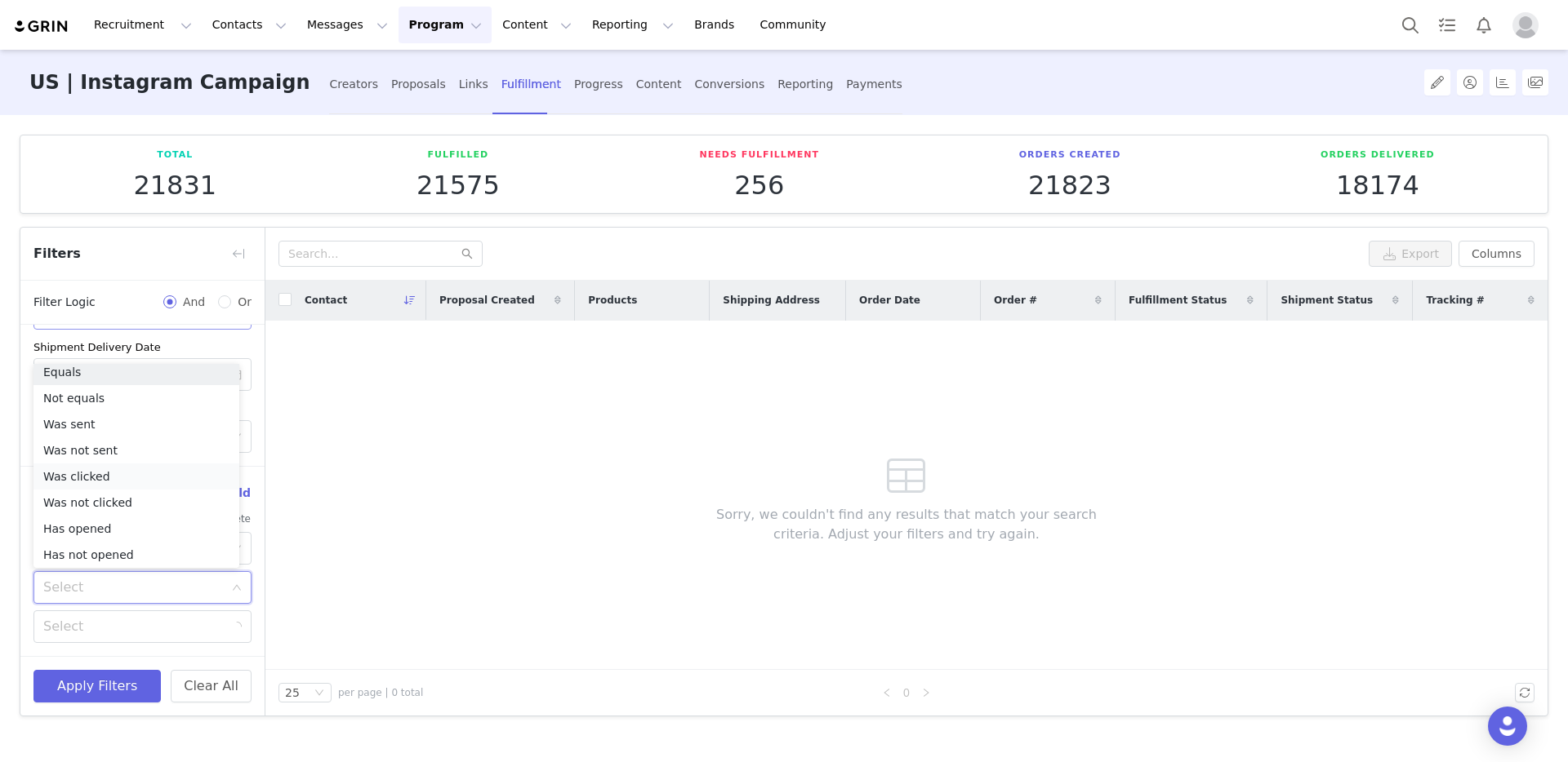
scroll to position [4, 0]
click at [88, 418] on li "Was sent" at bounding box center [136, 429] width 206 height 26
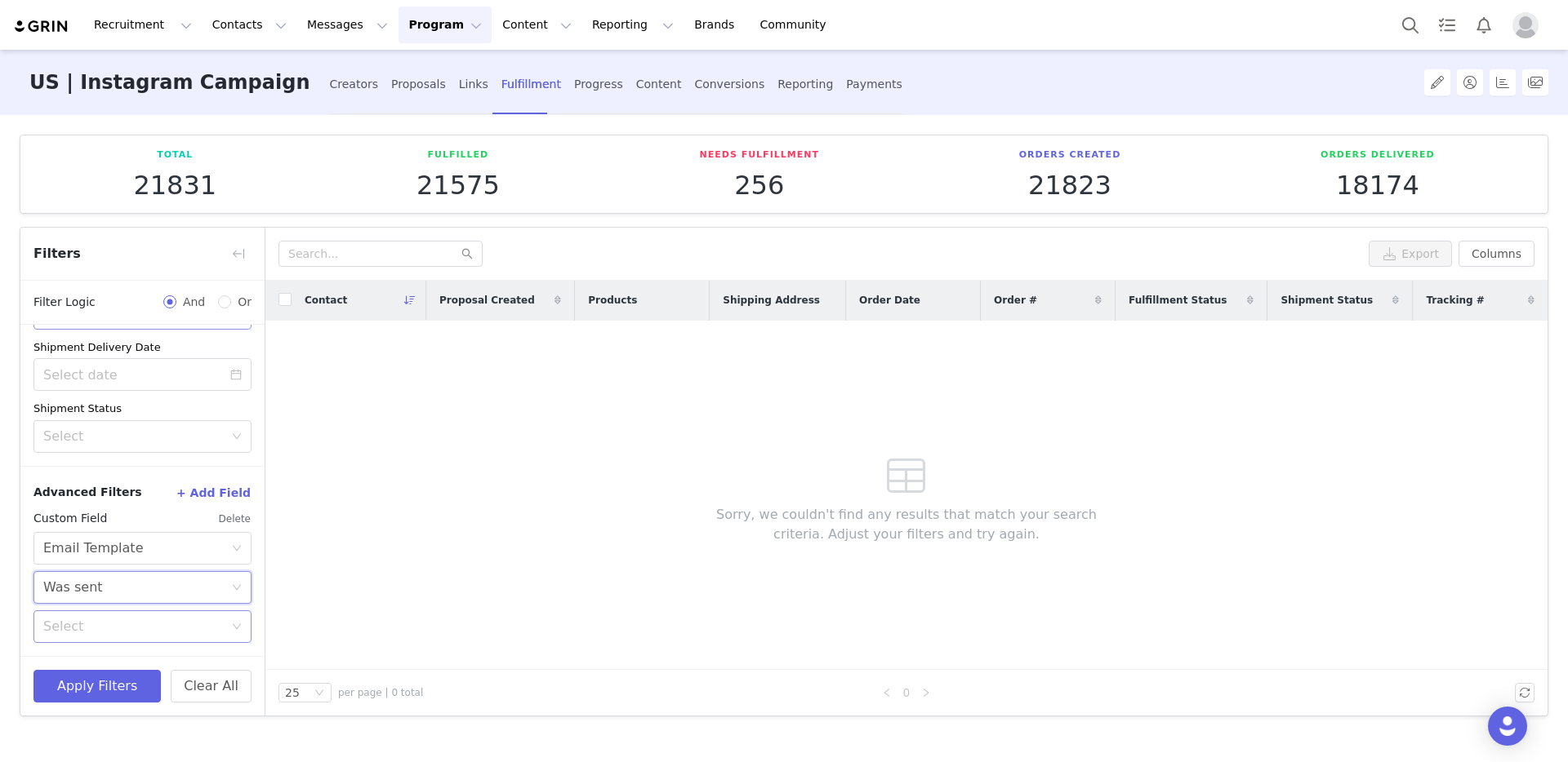
click at [127, 626] on div "Select" at bounding box center [133, 627] width 180 height 17
drag, startPoint x: 160, startPoint y: 696, endPoint x: 181, endPoint y: 724, distance: 35.0
click at [165, 705] on div "Apply Filters Clear All" at bounding box center [142, 686] width 244 height 60
click at [134, 624] on div "Select" at bounding box center [133, 627] width 180 height 17
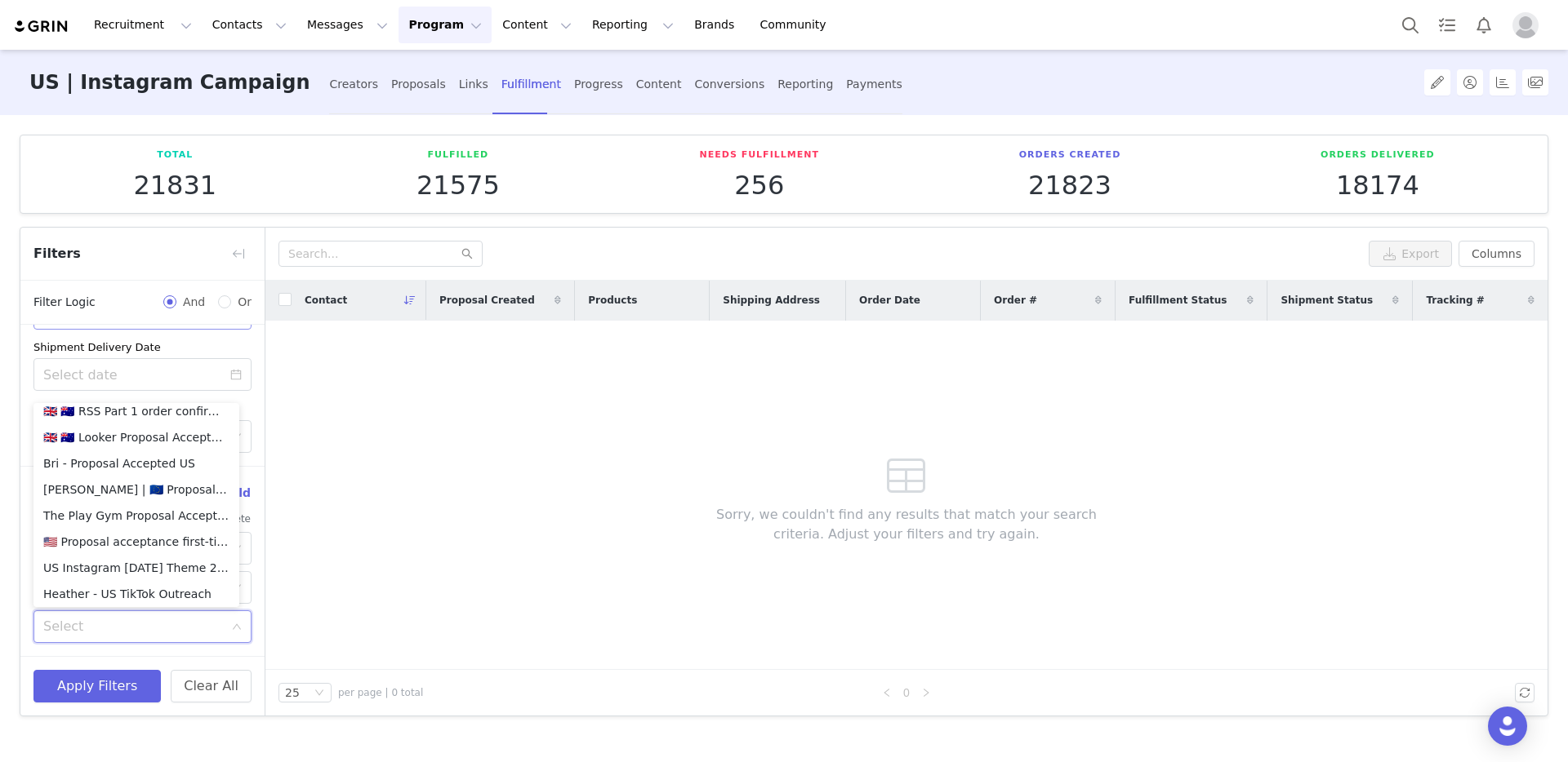
scroll to position [3675, 0]
click at [131, 510] on li "The Play Gym Proposal Acceptance Email | US" at bounding box center [136, 506] width 206 height 26
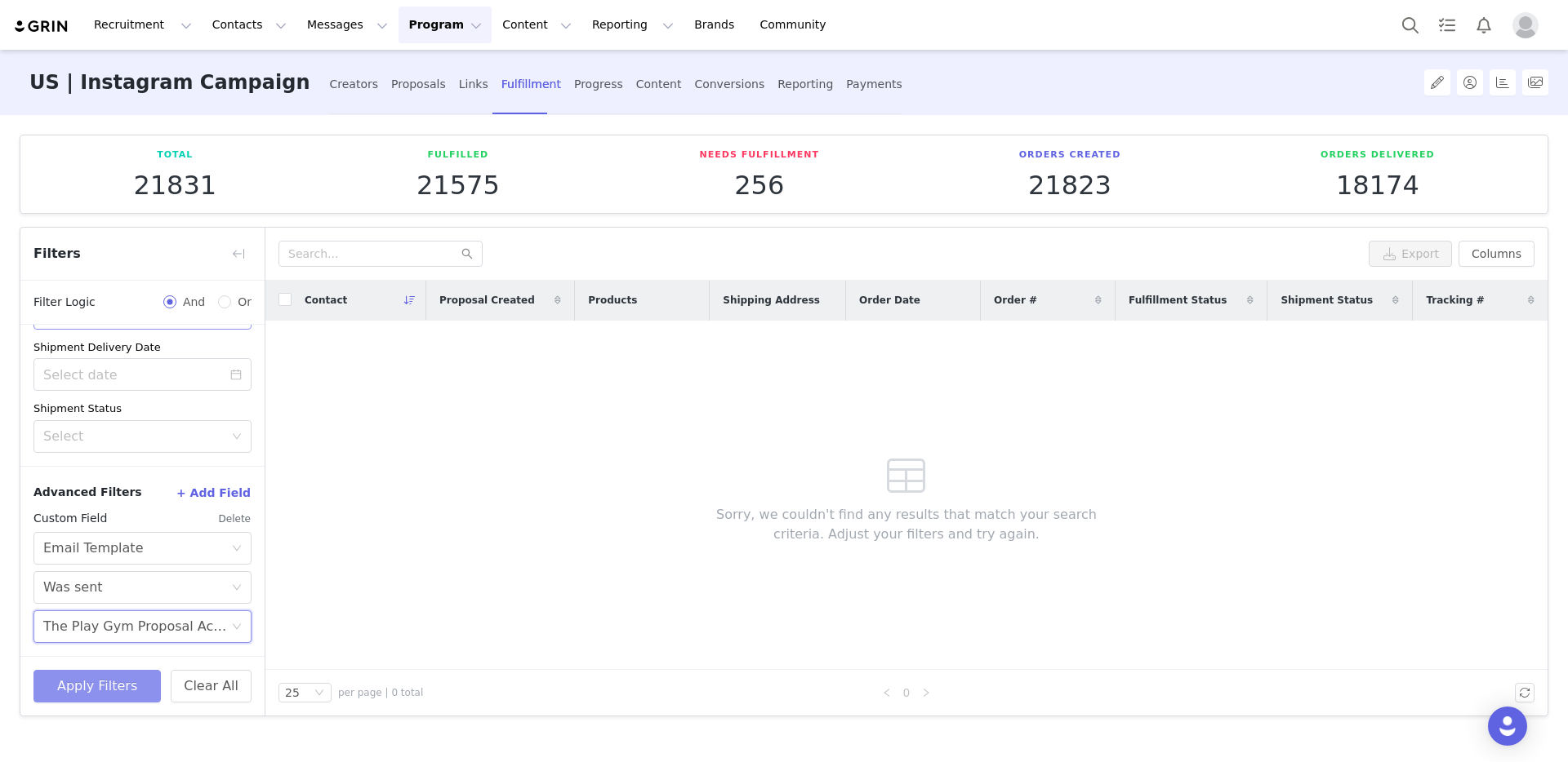
click at [102, 673] on button "Apply Filters" at bounding box center [96, 687] width 128 height 33
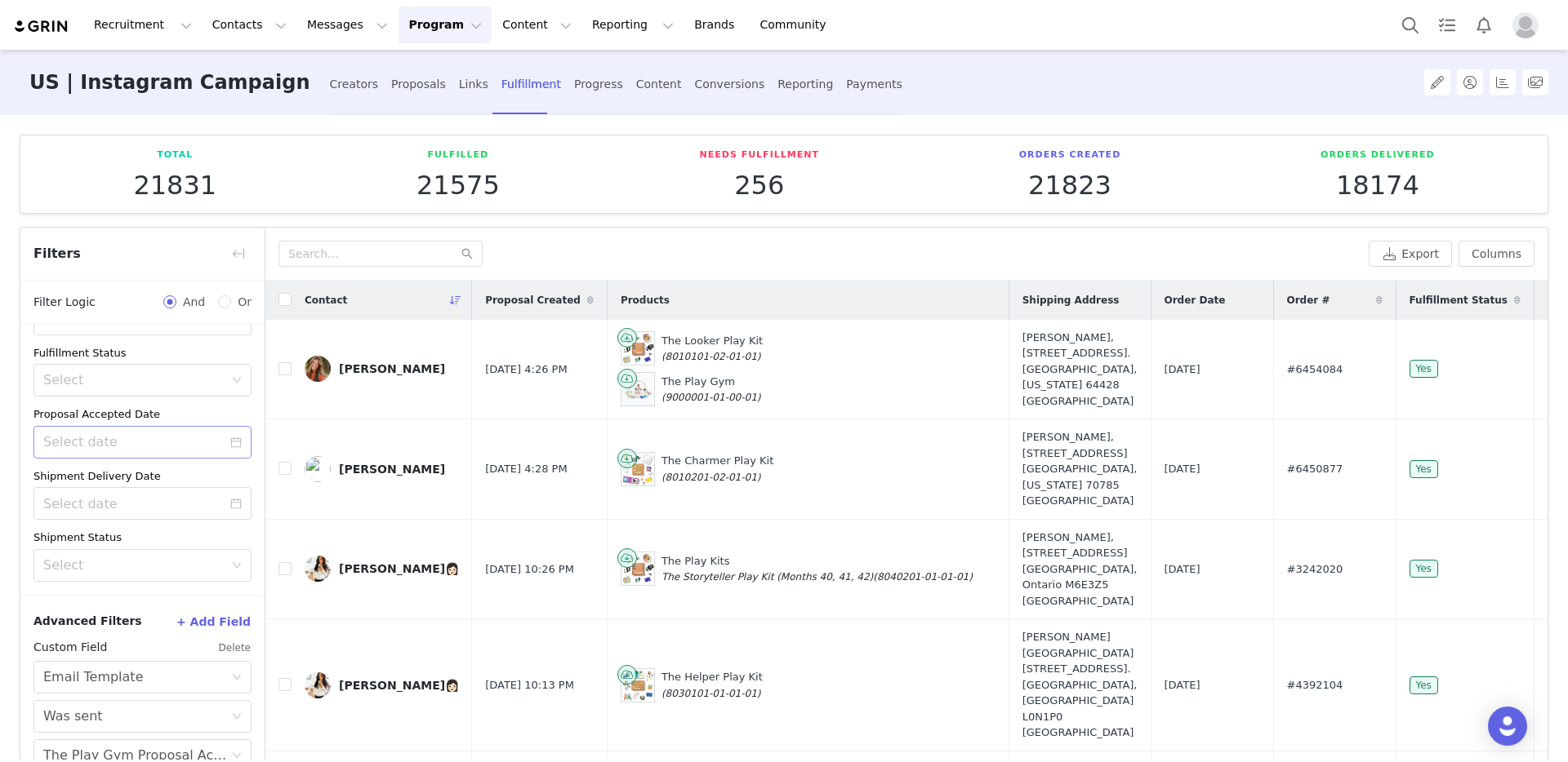
scroll to position [116, 0]
click at [231, 255] on button "button" at bounding box center [238, 253] width 26 height 26
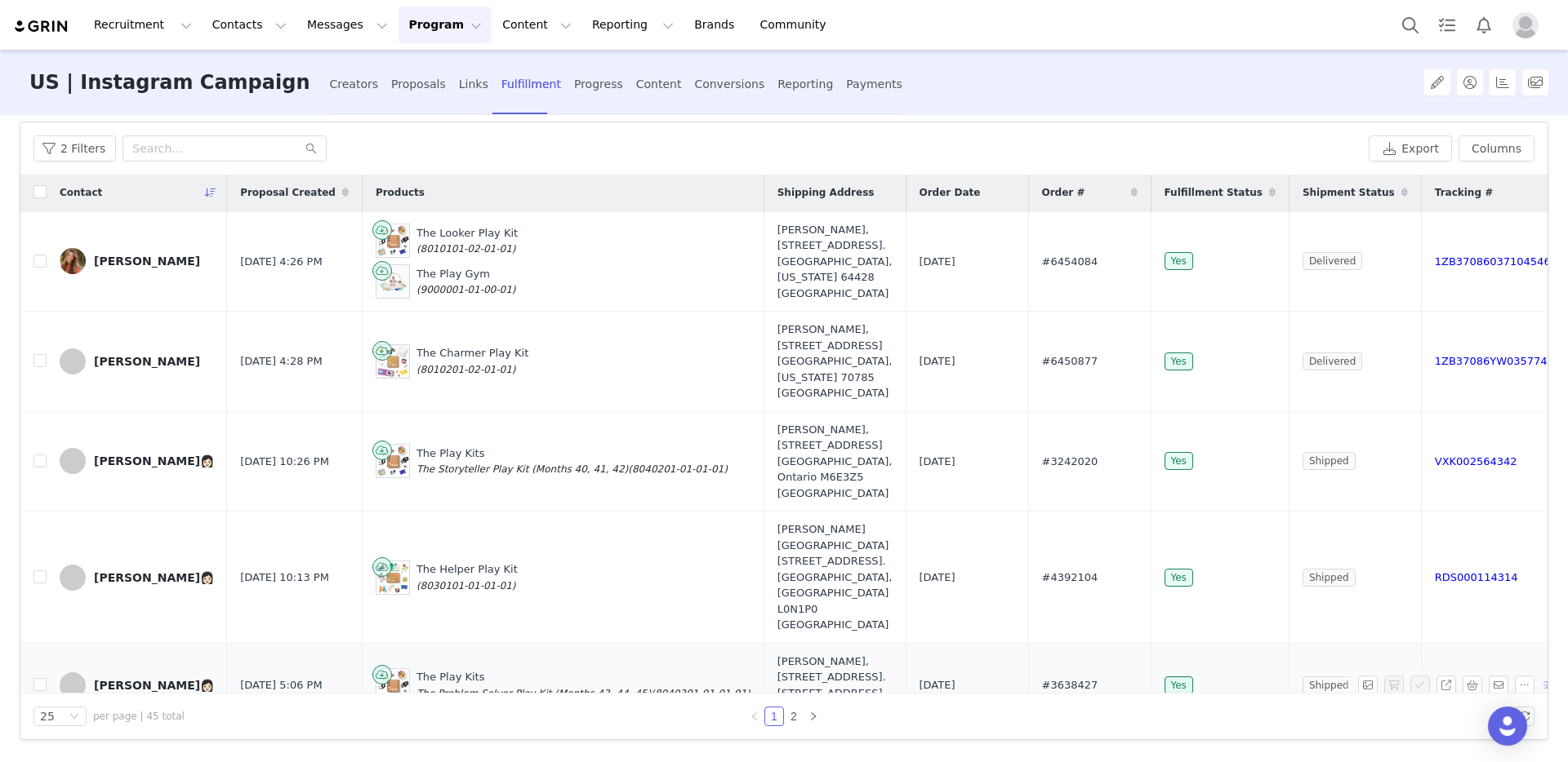
scroll to position [0, 0]
click at [343, 196] on icon at bounding box center [345, 195] width 6 height 10
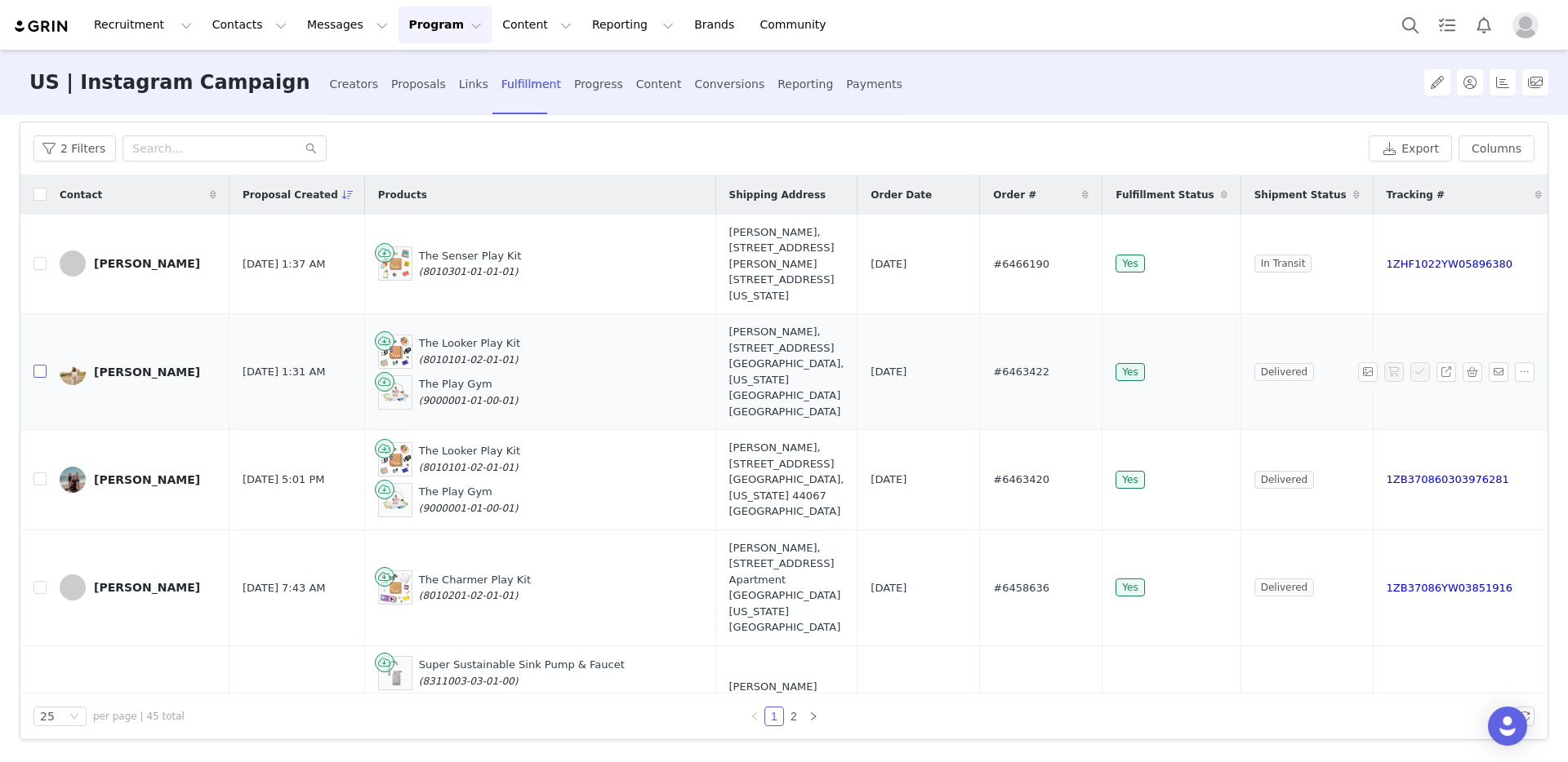
click at [40, 364] on input "checkbox" at bounding box center [39, 371] width 13 height 13
checkbox input "true"
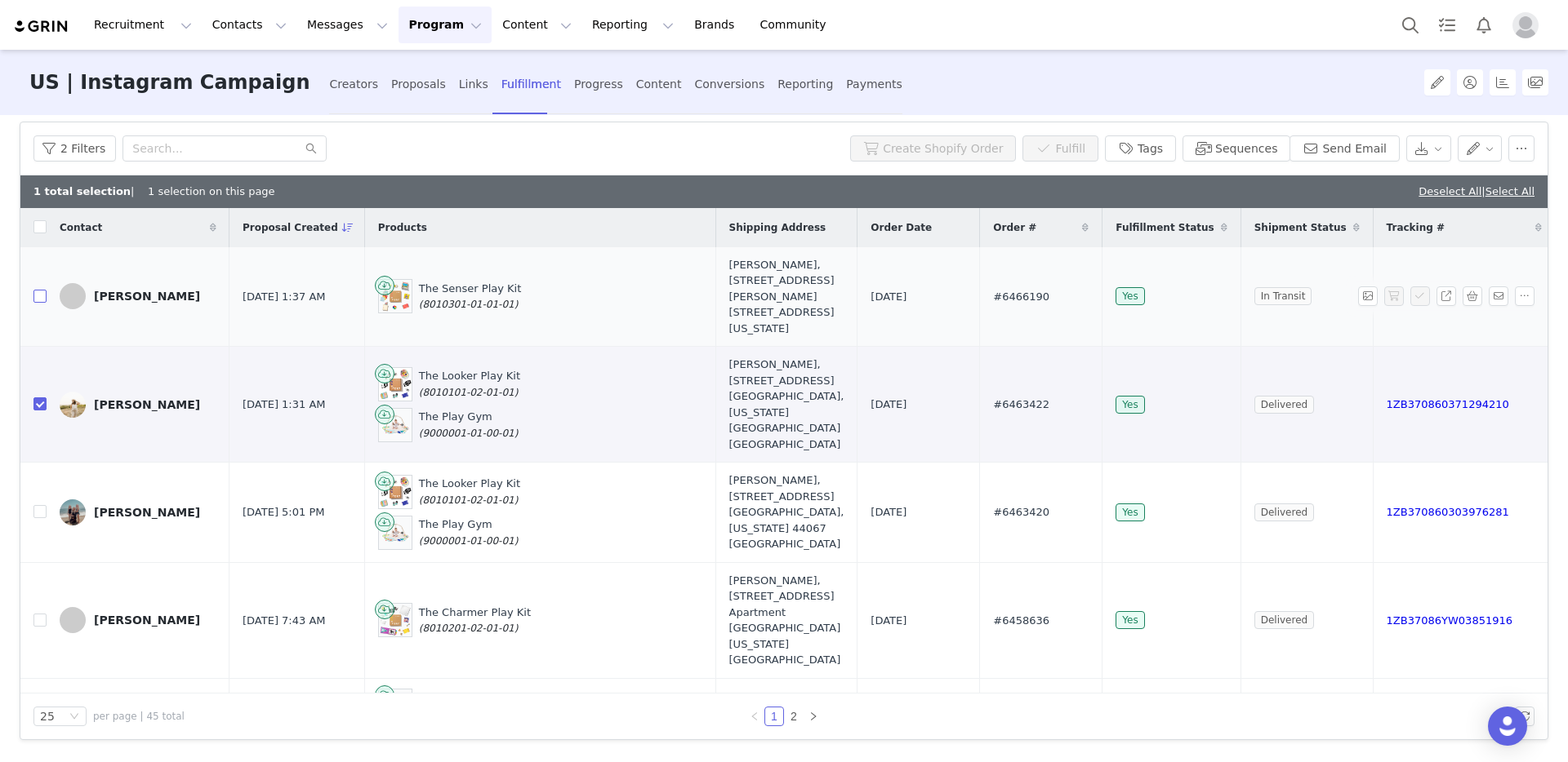
click at [41, 290] on input "checkbox" at bounding box center [39, 297] width 13 height 13
click at [40, 290] on input "checkbox" at bounding box center [39, 297] width 13 height 13
checkbox input "false"
click at [39, 505] on input "checkbox" at bounding box center [39, 511] width 13 height 13
checkbox input "true"
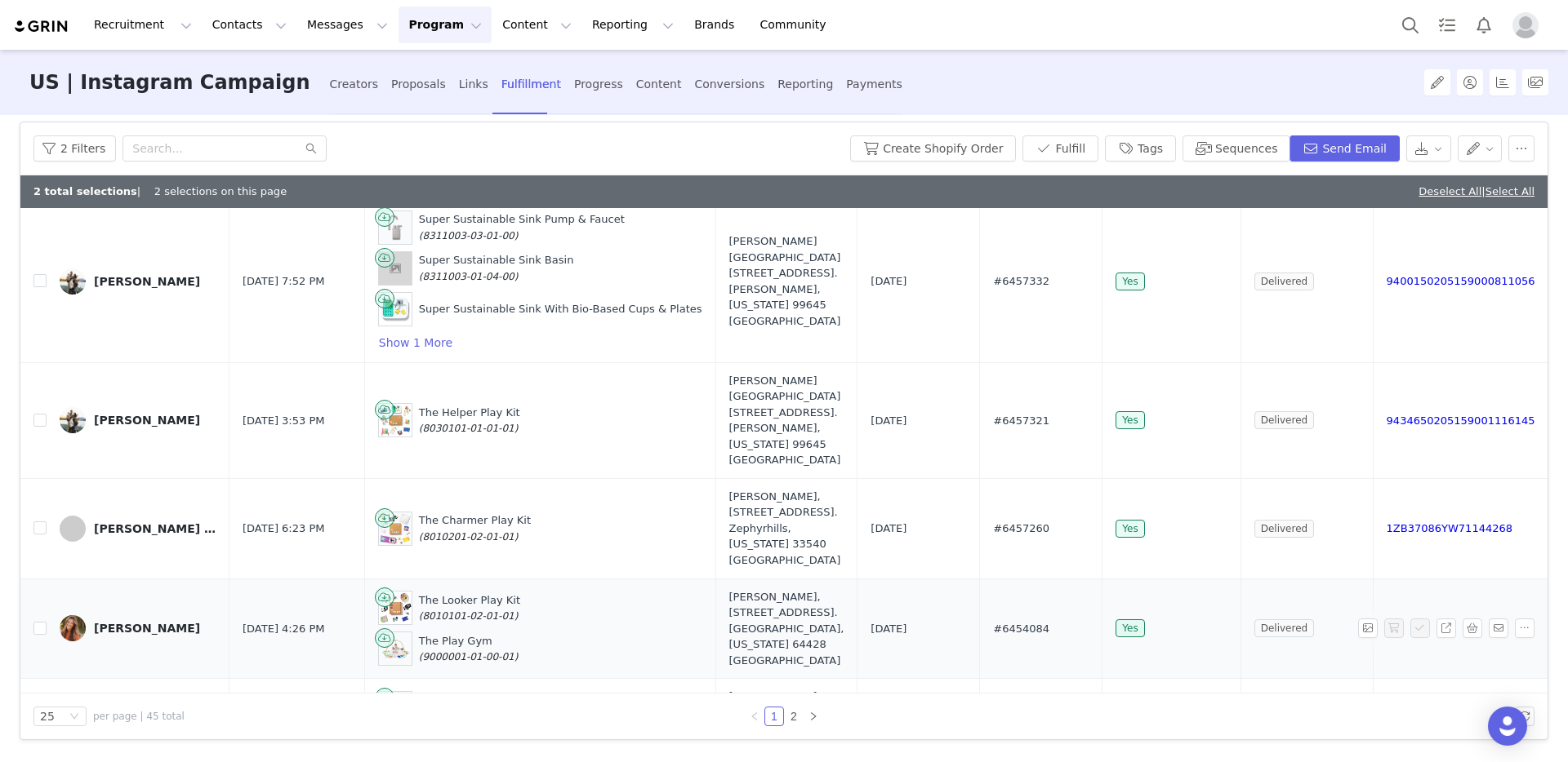
scroll to position [492, 0]
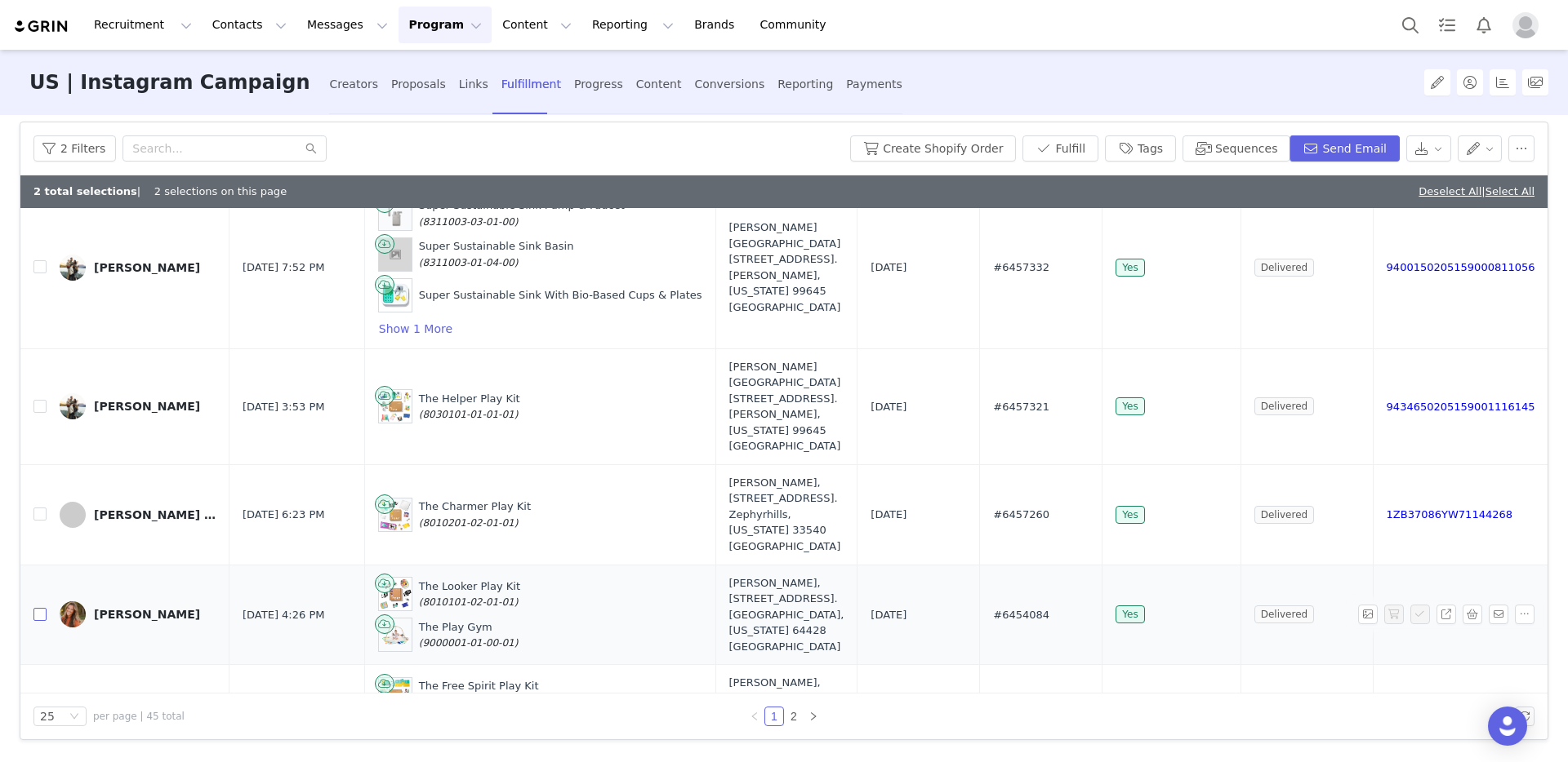
click at [41, 608] on input "checkbox" at bounding box center [39, 614] width 13 height 13
checkbox input "true"
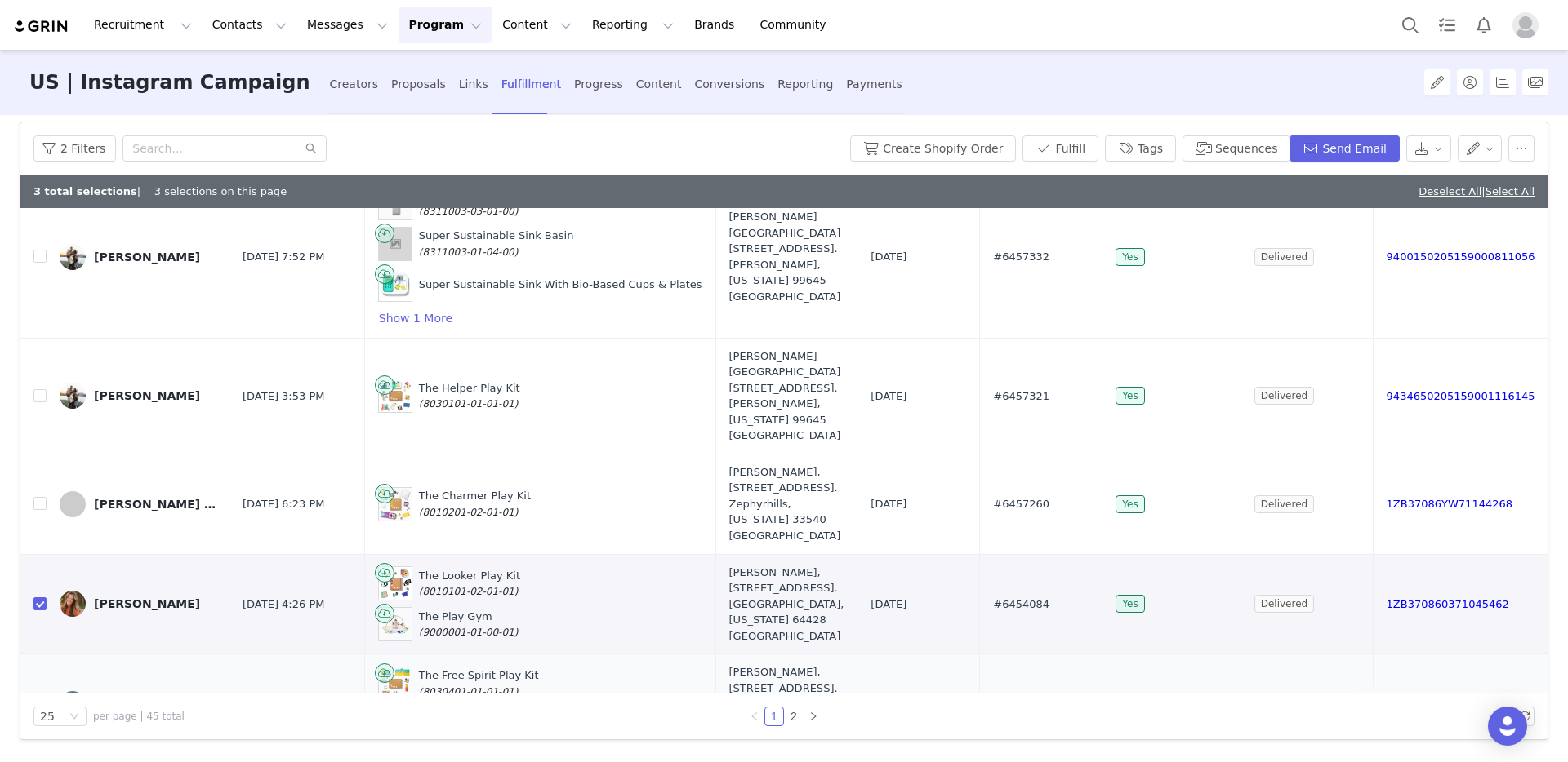
scroll to position [519, 0]
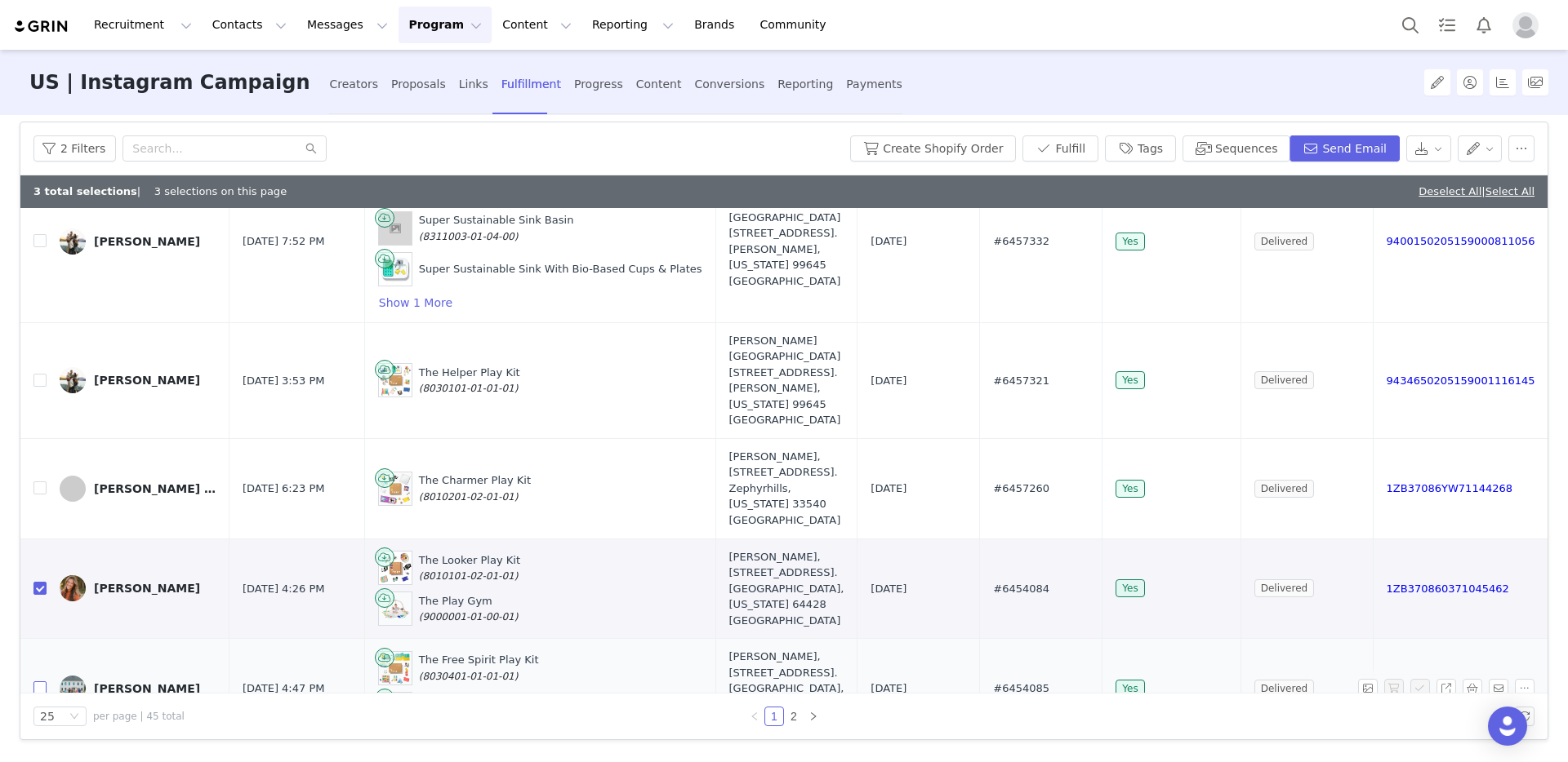
click at [40, 681] on input "checkbox" at bounding box center [39, 688] width 13 height 13
checkbox input "true"
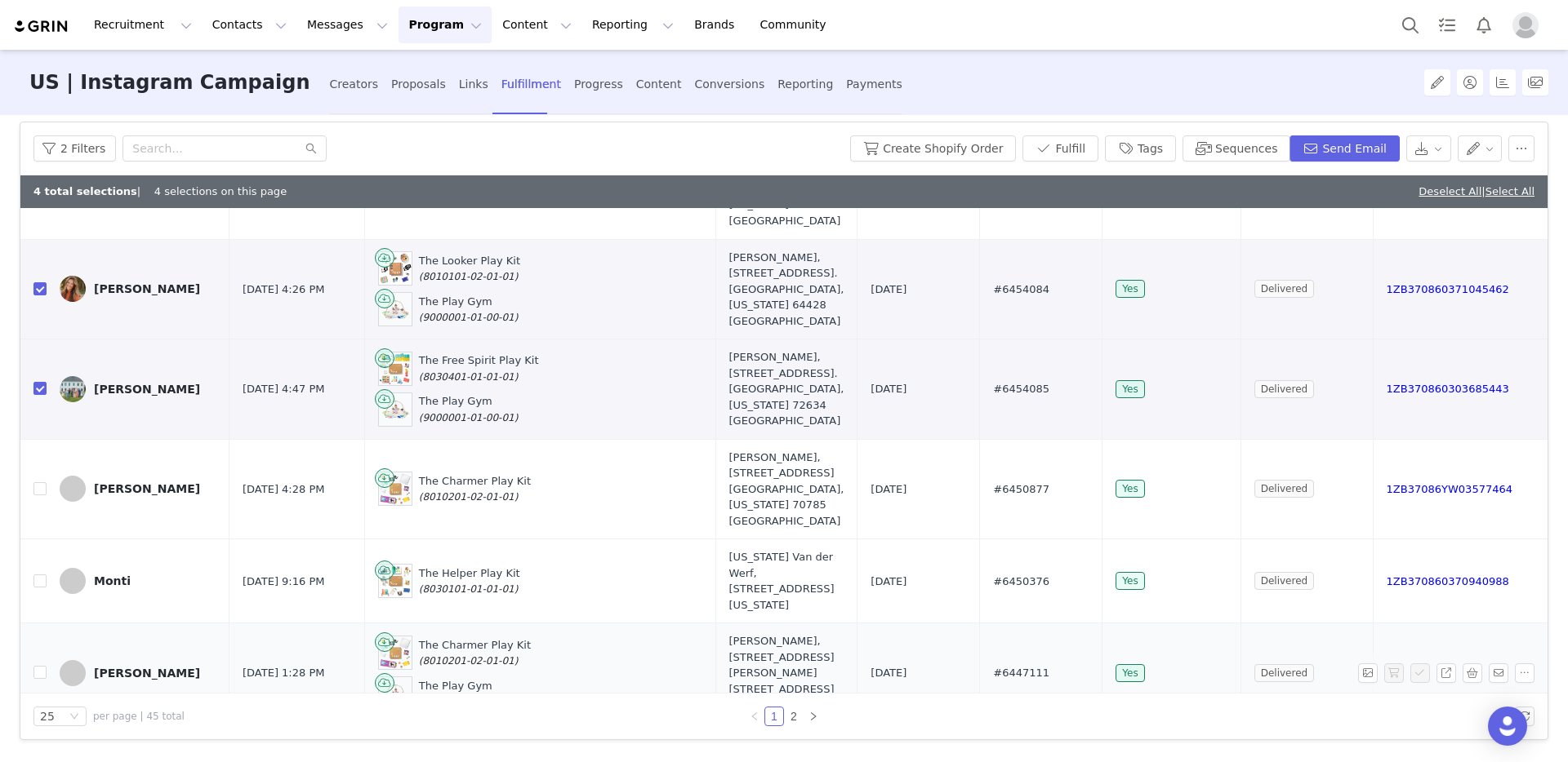
scroll to position [820, 0]
click at [40, 665] on input "checkbox" at bounding box center [39, 671] width 13 height 13
checkbox input "true"
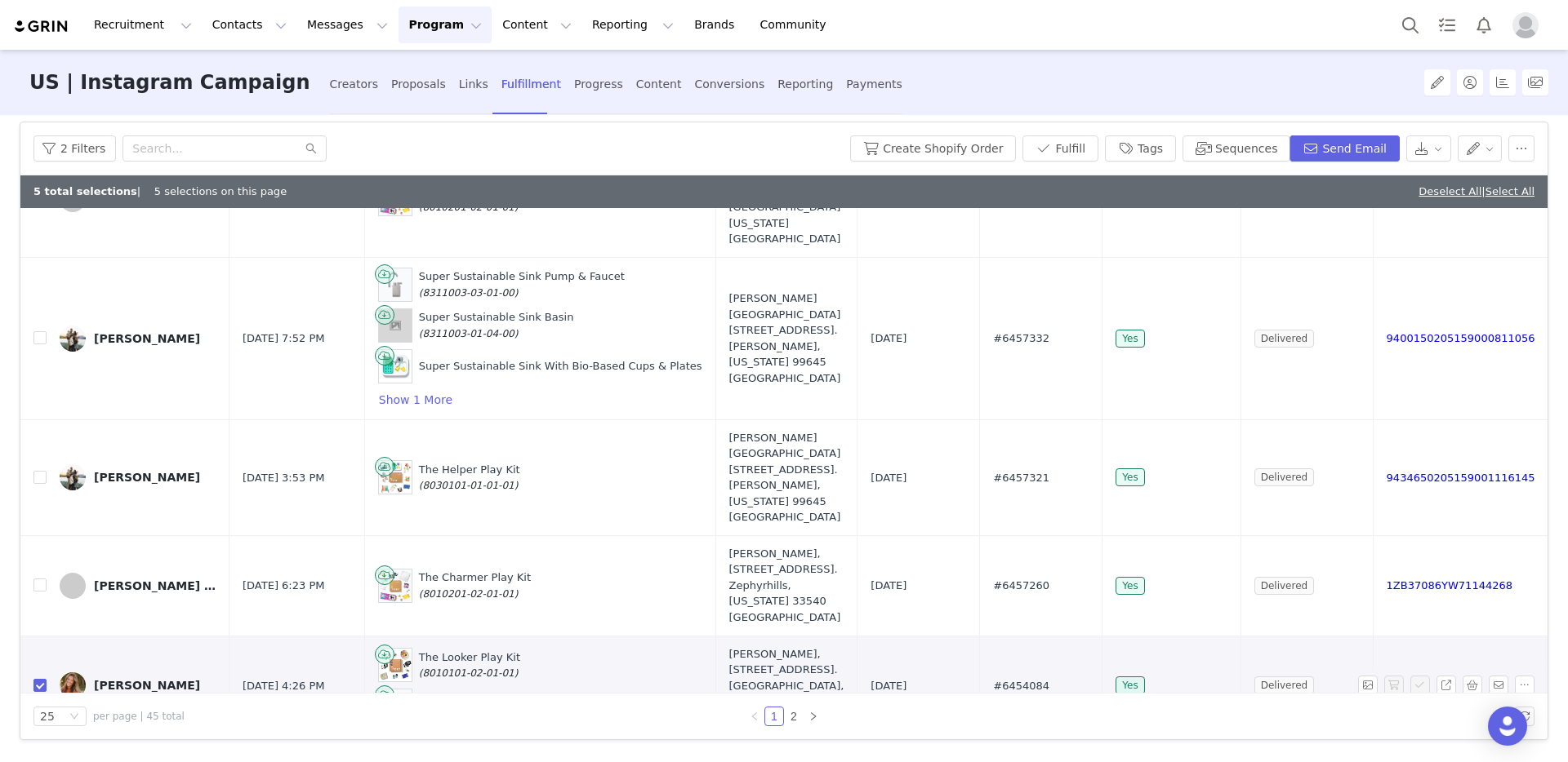
scroll to position [0, 0]
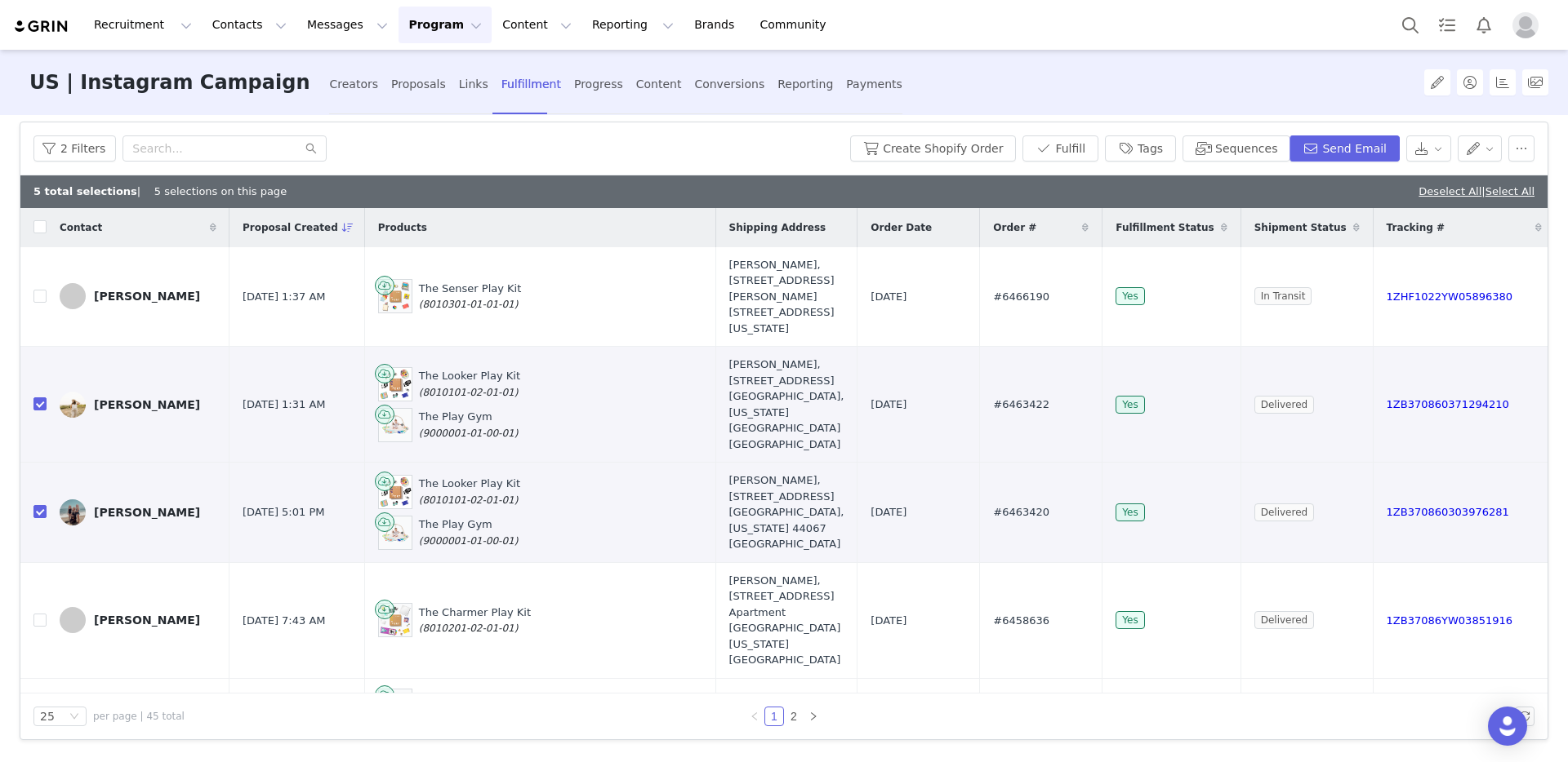
click at [82, 130] on div "2 Filters Create Shopify Order Fulfill Tags Sequences Send Email" at bounding box center [784, 149] width 1528 height 53
click at [79, 151] on button "2 Filters" at bounding box center [74, 149] width 83 height 26
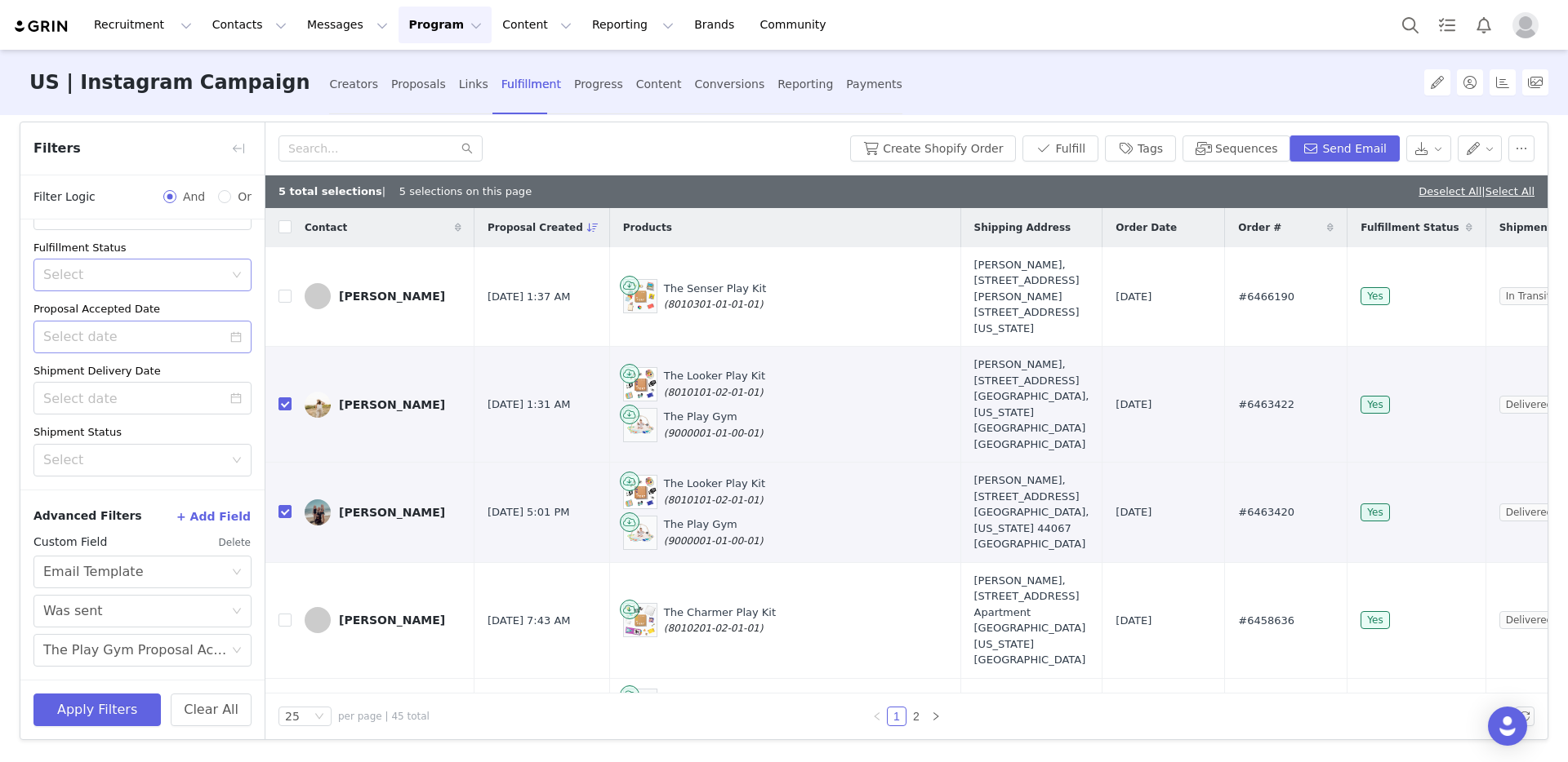
scroll to position [116, 0]
click at [156, 668] on div "Advanced Filters + Add Field Custom Field Delete Select Email Template Select W…" at bounding box center [142, 584] width 244 height 190
click at [174, 645] on div "The Play Gym Proposal Acceptance Email | US" at bounding box center [137, 651] width 187 height 31
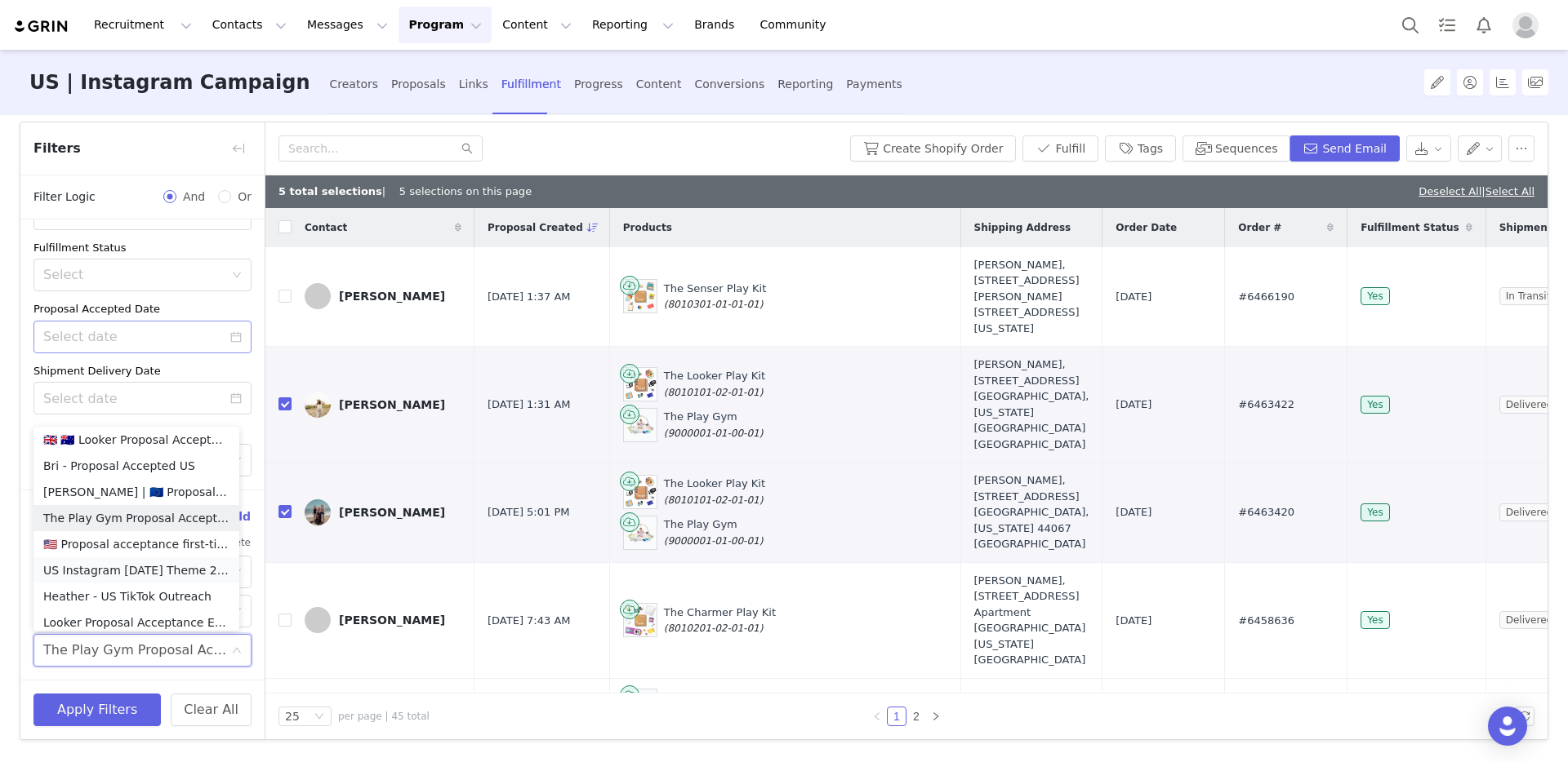
scroll to position [3701, 0]
click at [131, 600] on li "Looker Proposal Acceptance Email | US" at bounding box center [136, 608] width 206 height 26
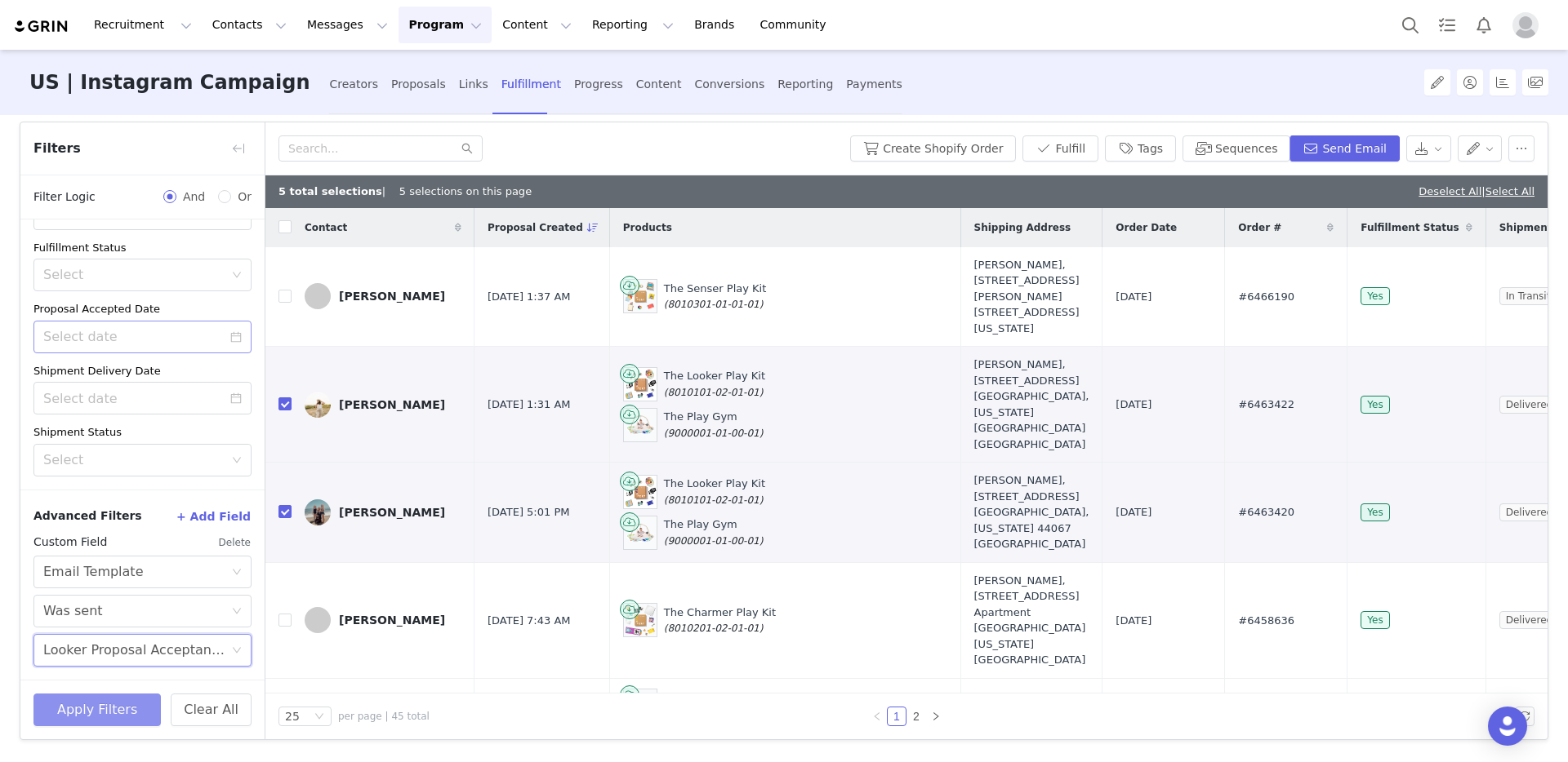
click at [112, 724] on button "Apply Filters" at bounding box center [96, 711] width 128 height 33
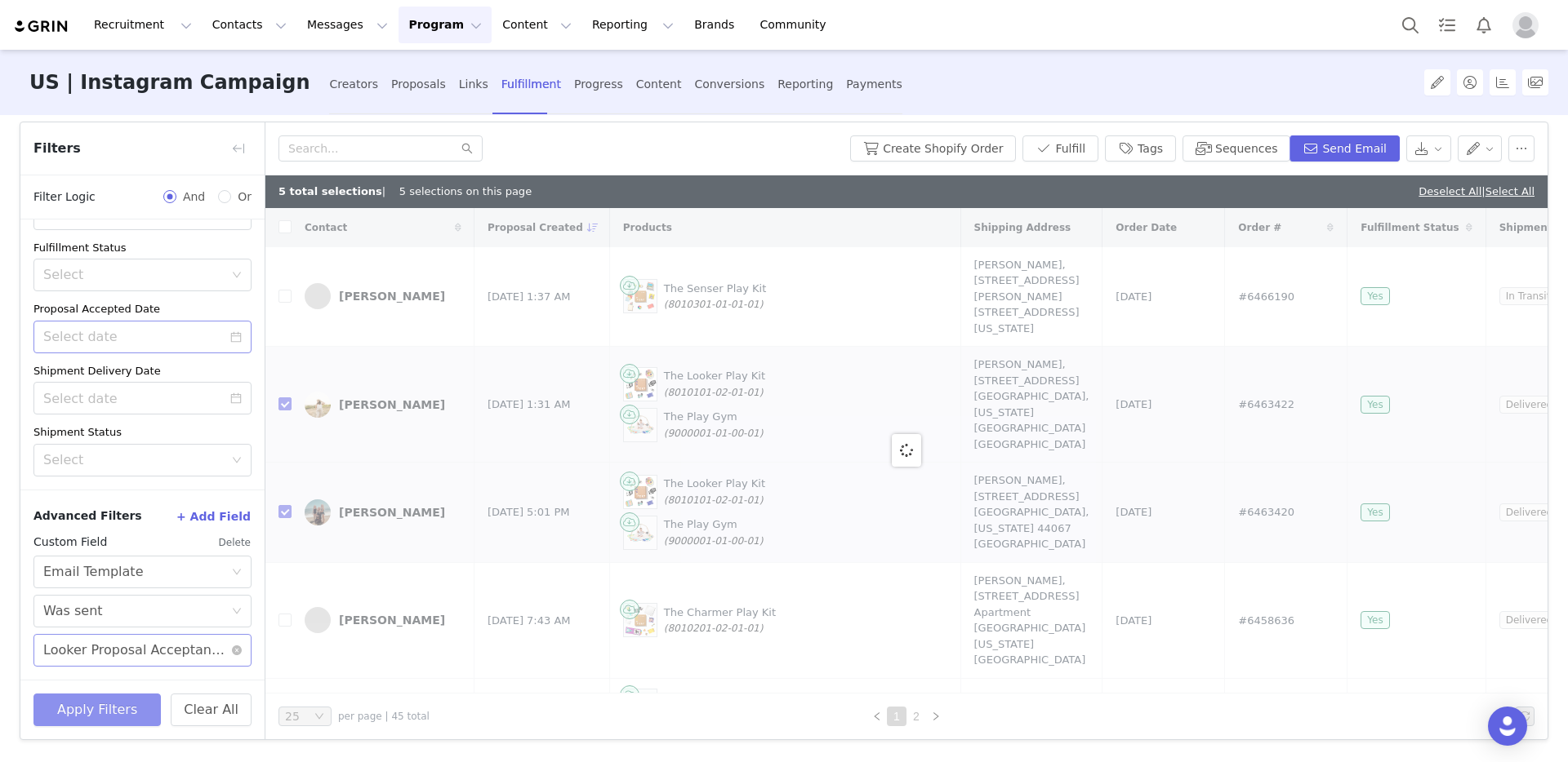
checkbox input "true"
checkbox input "false"
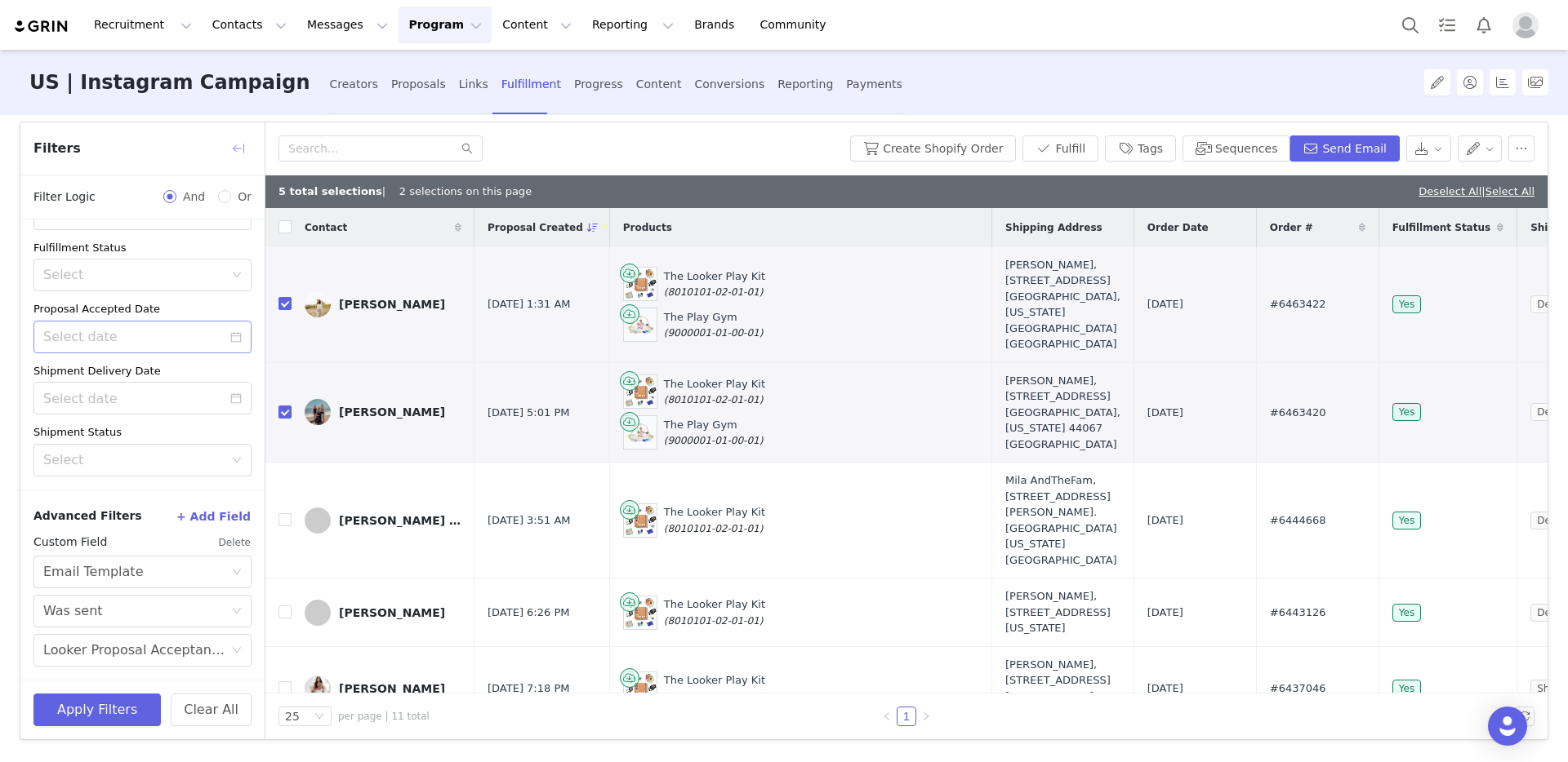
click at [243, 153] on button "button" at bounding box center [238, 149] width 26 height 26
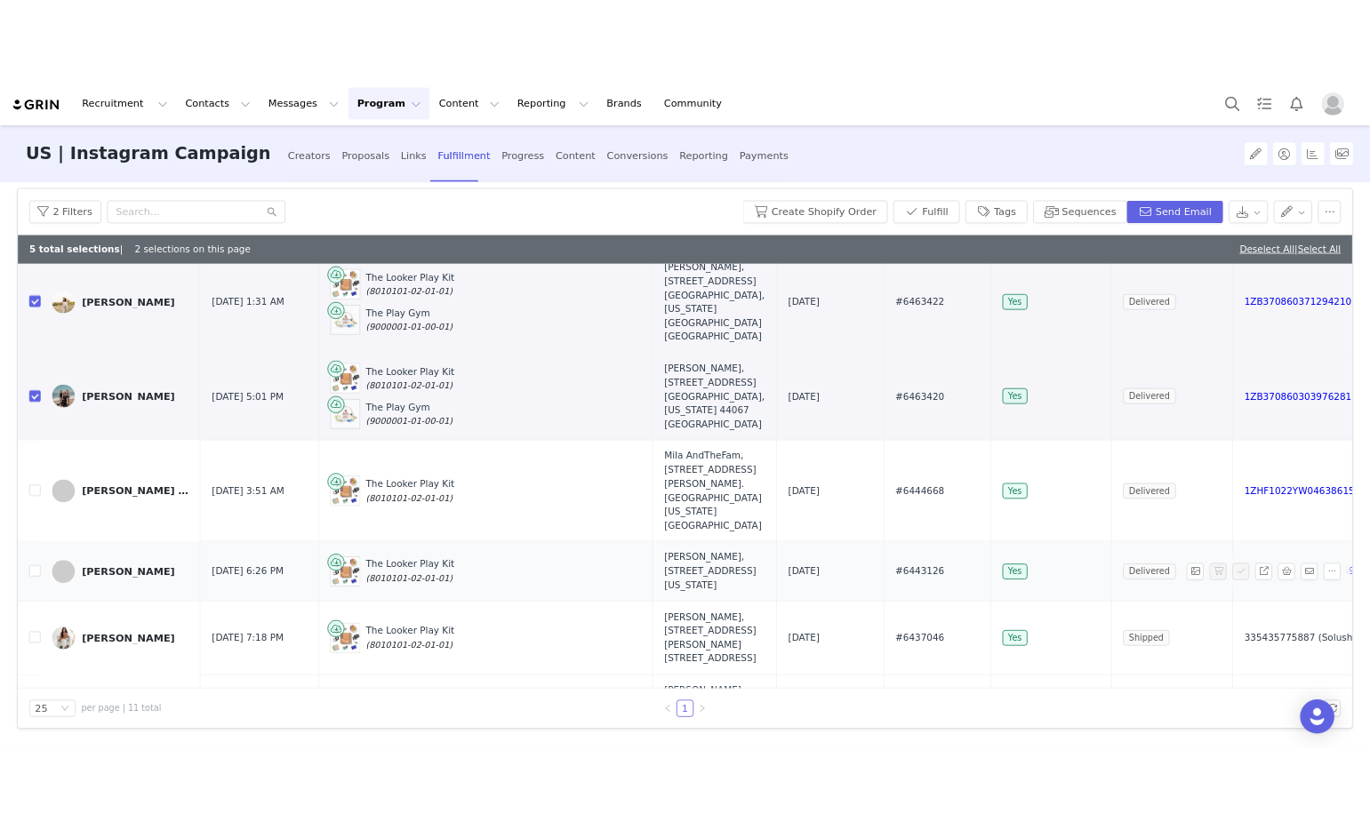
scroll to position [0, 0]
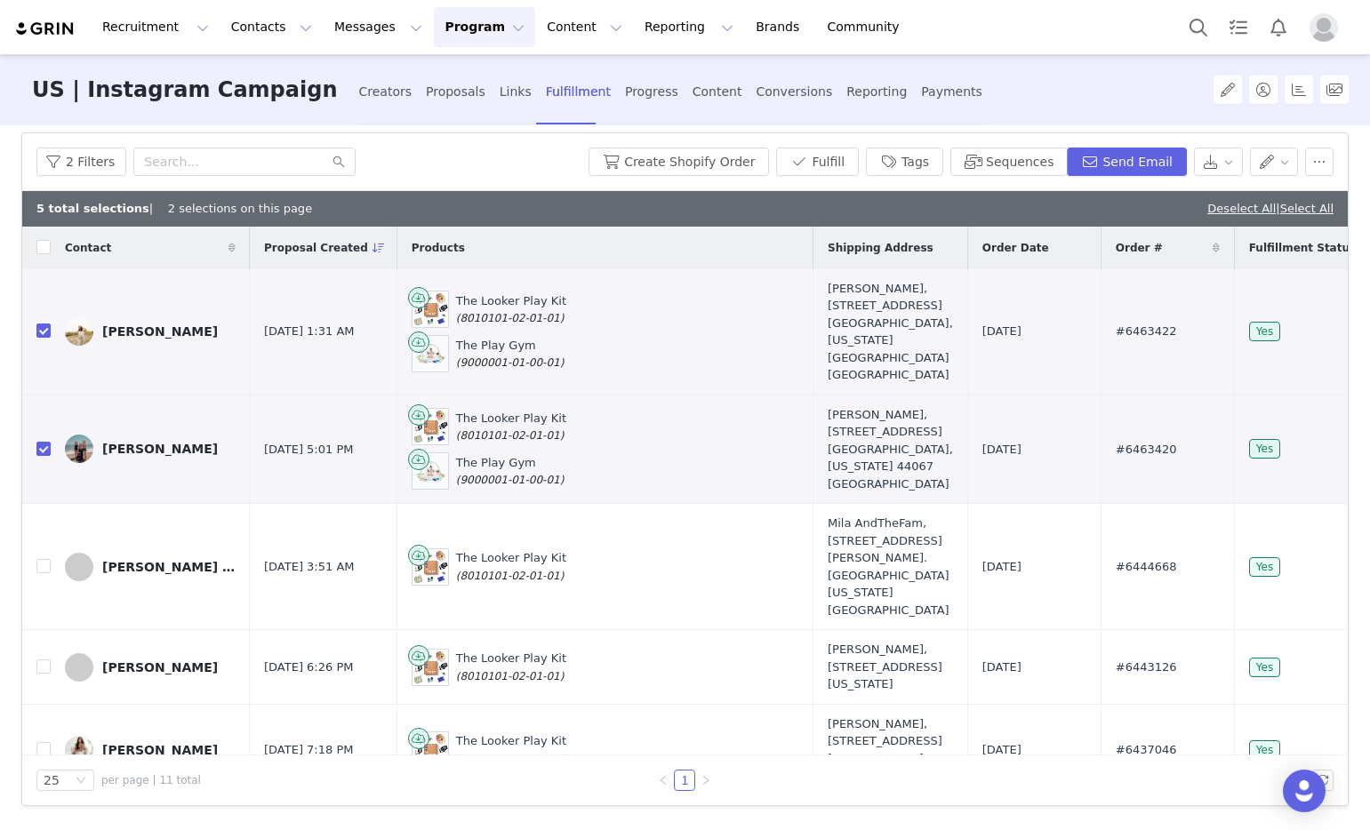
click at [1164, 17] on div "Recruitment Recruitment Creator Search Curated Lists Landing Pages Web Extensio…" at bounding box center [685, 27] width 1370 height 54
click at [1196, 27] on button "Search" at bounding box center [1198, 27] width 39 height 40
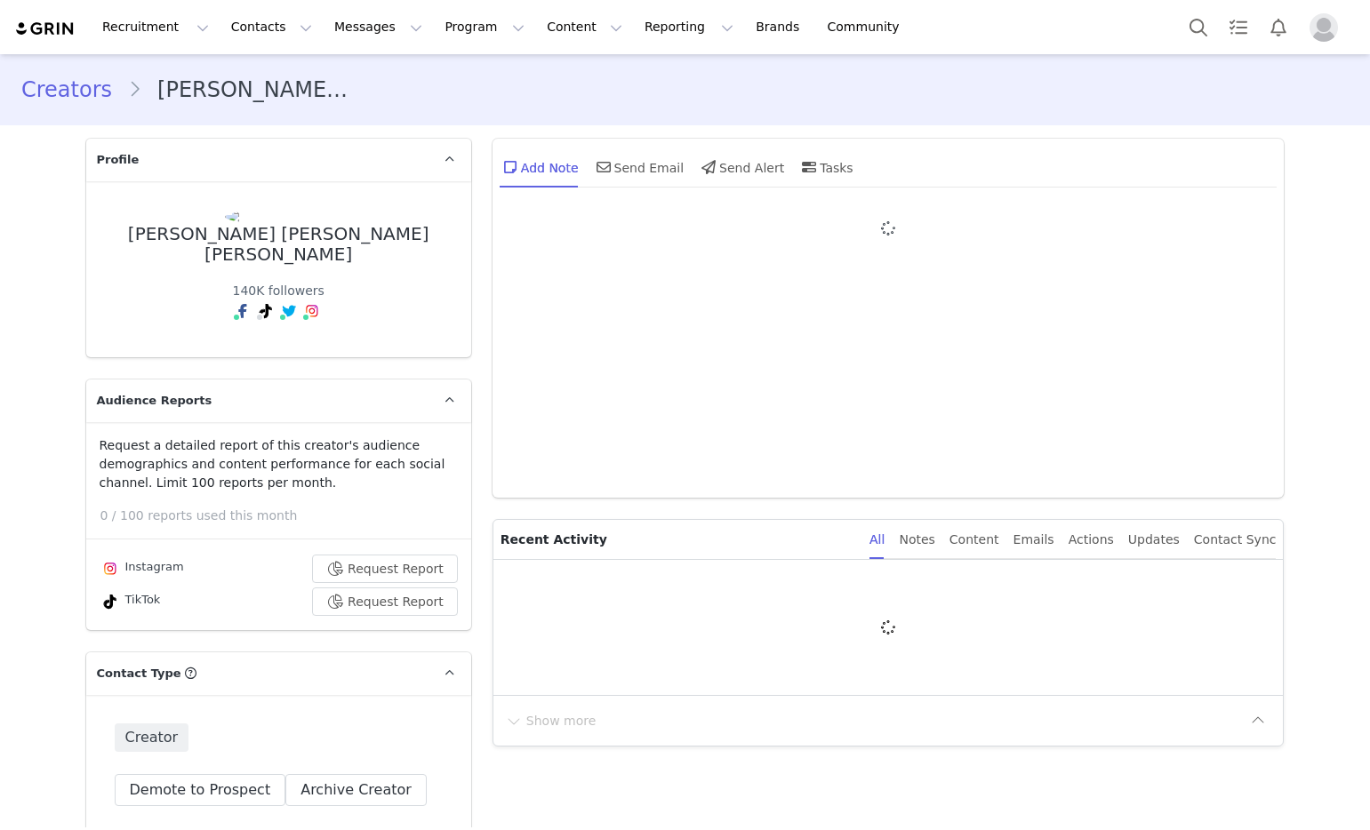
type input "+1 ([GEOGRAPHIC_DATA])"
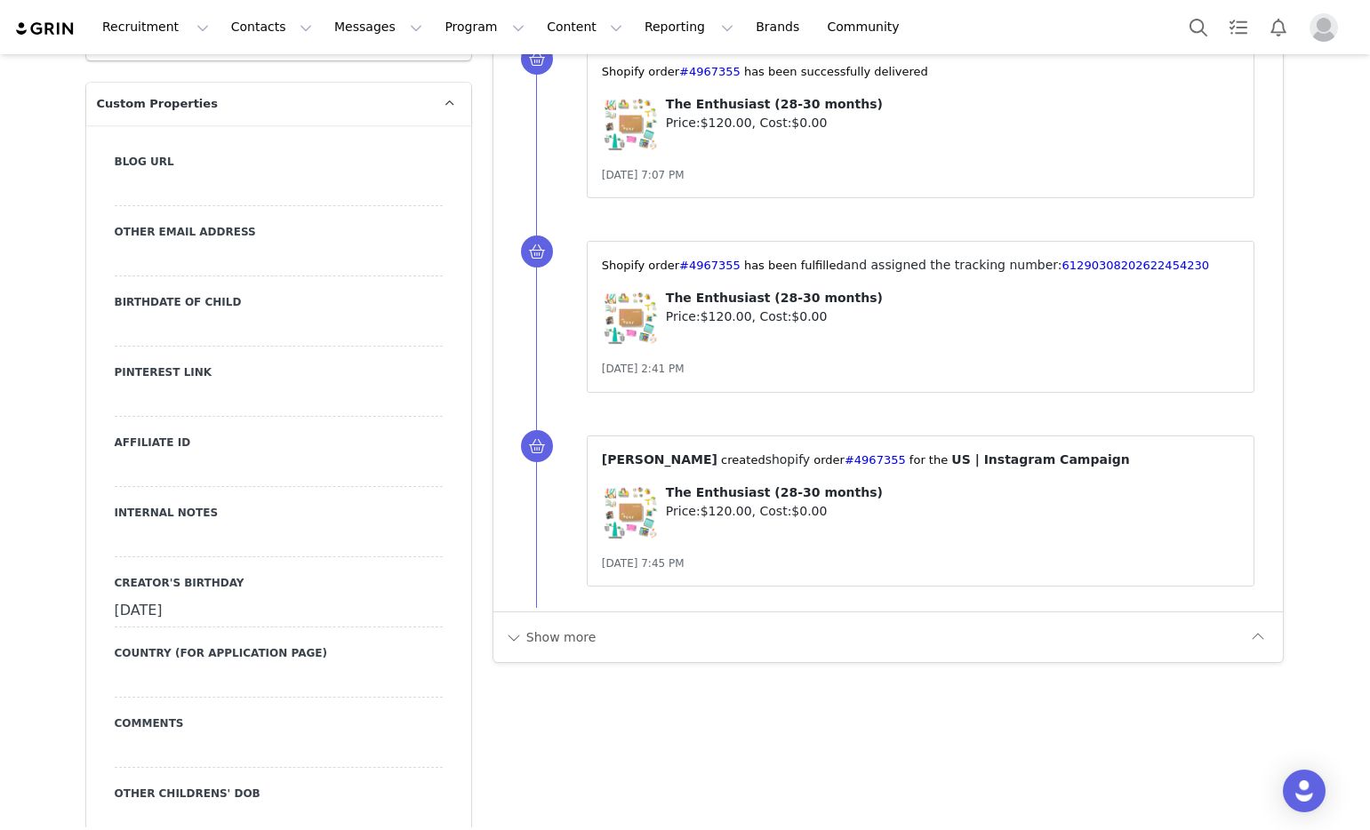
scroll to position [1855, 0]
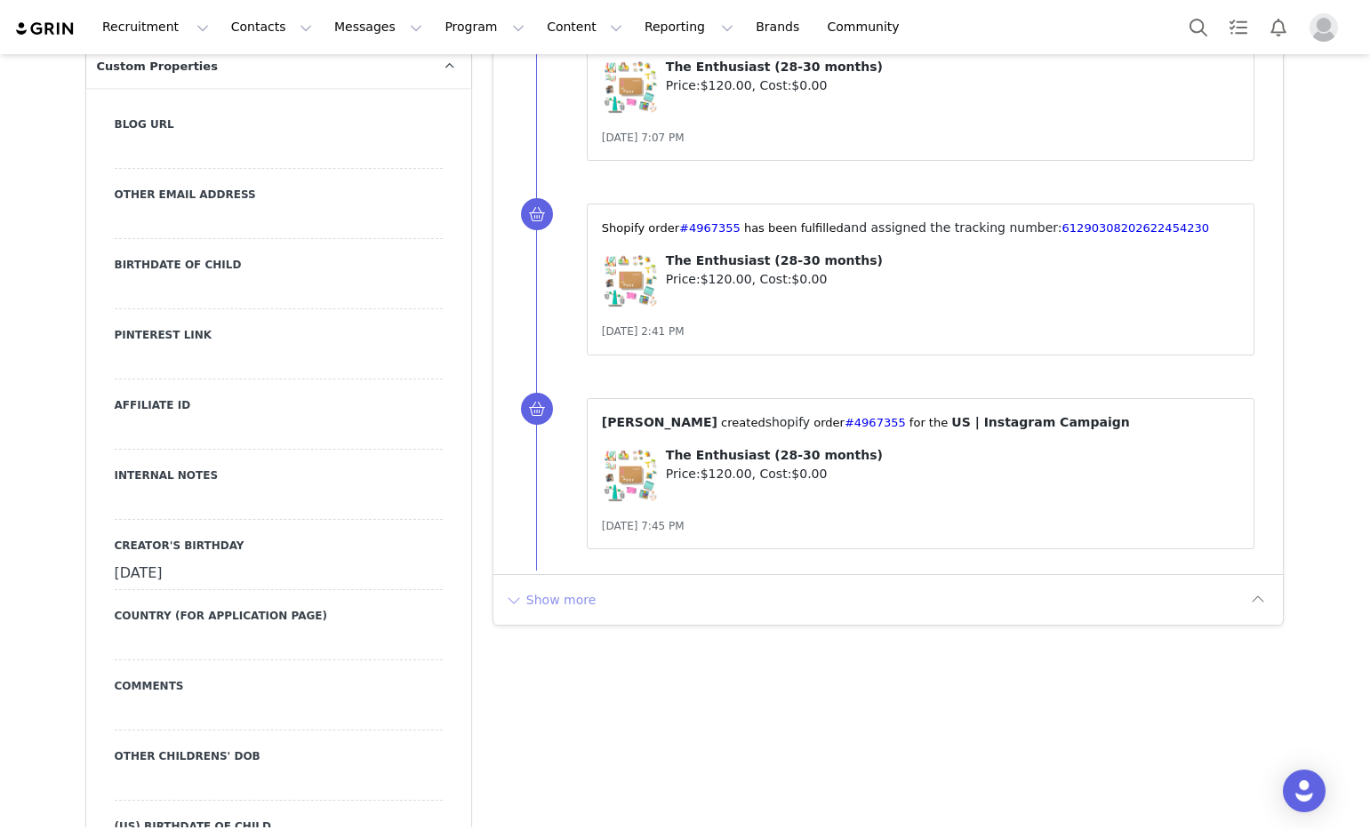
click at [541, 586] on button "Show more" at bounding box center [550, 600] width 93 height 28
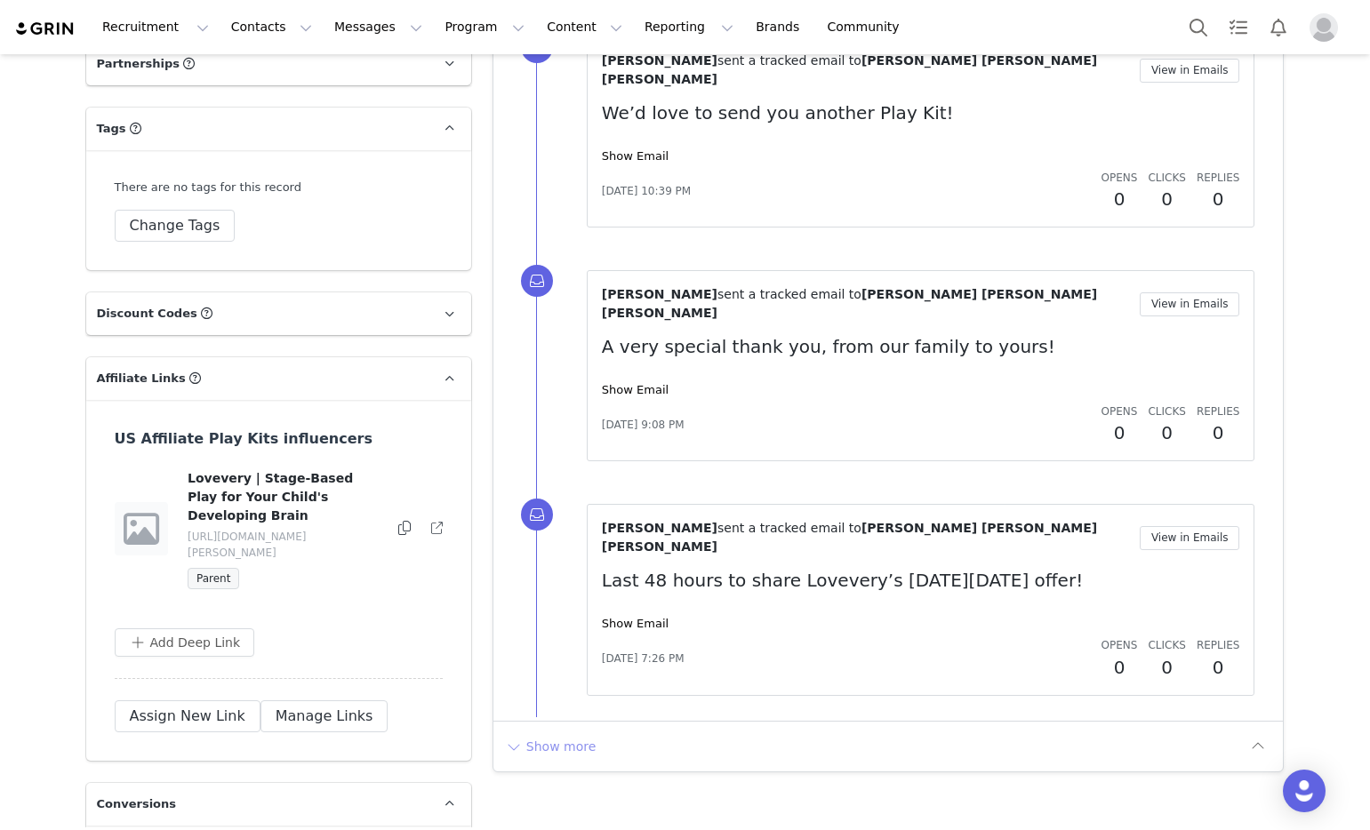
scroll to position [4138, 0]
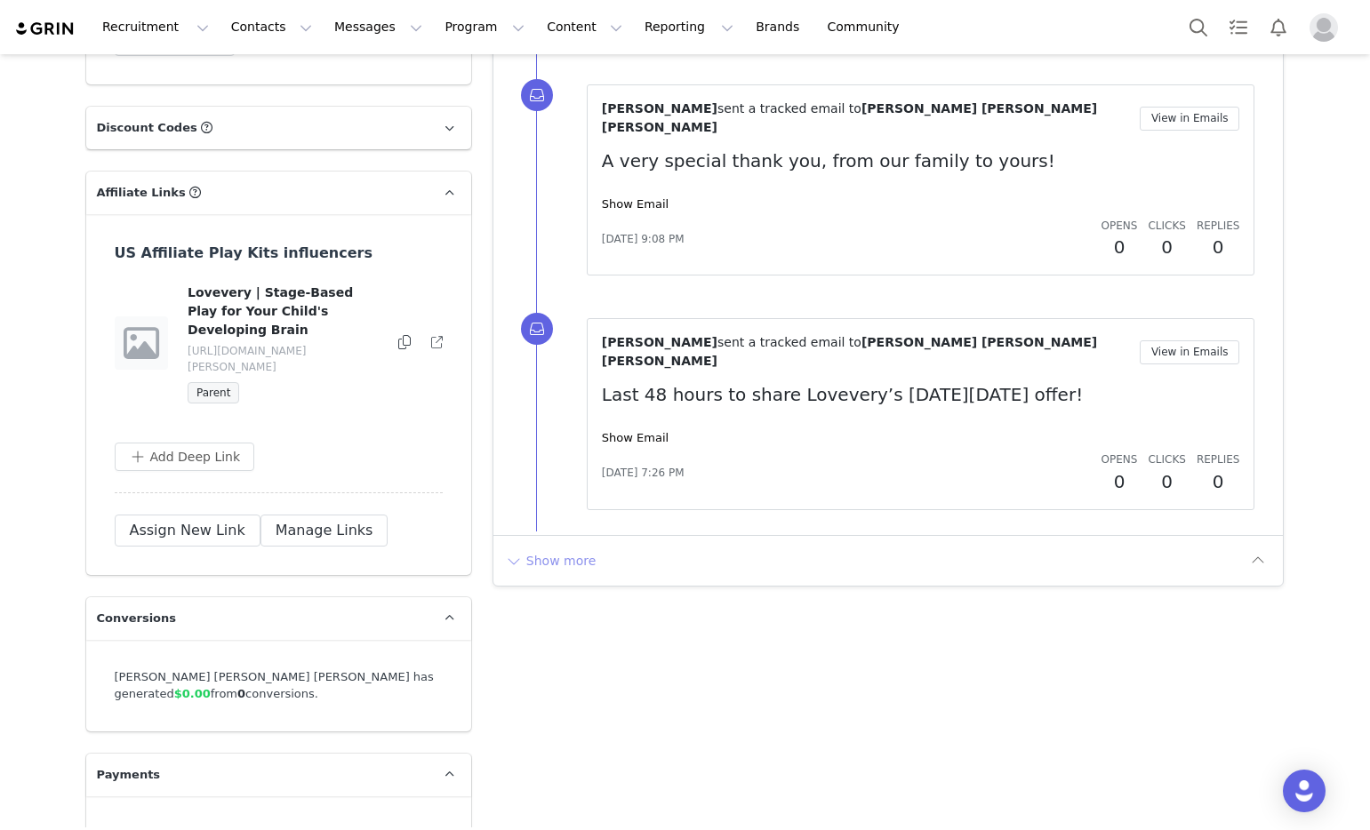
click at [579, 547] on button "Show more" at bounding box center [550, 561] width 93 height 28
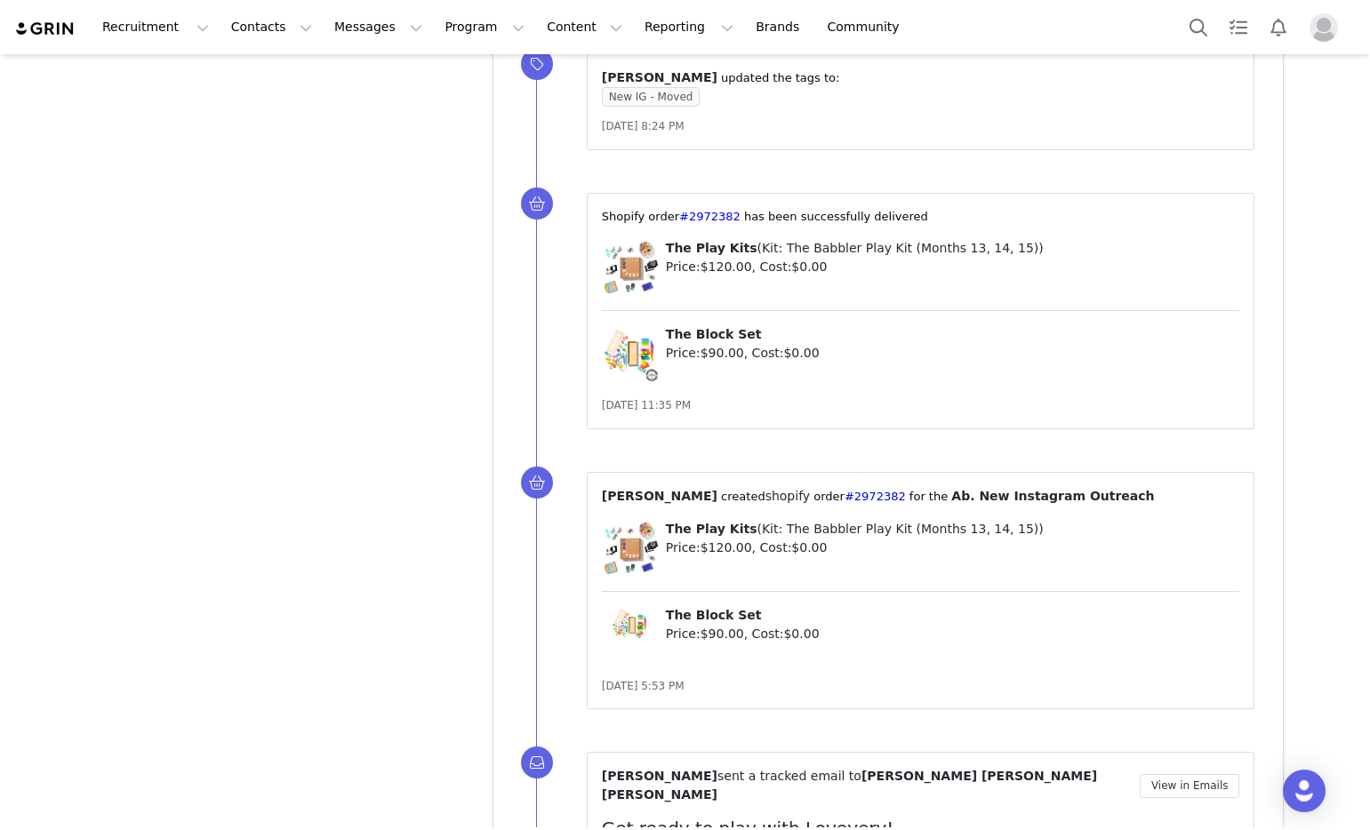
scroll to position [5860, 0]
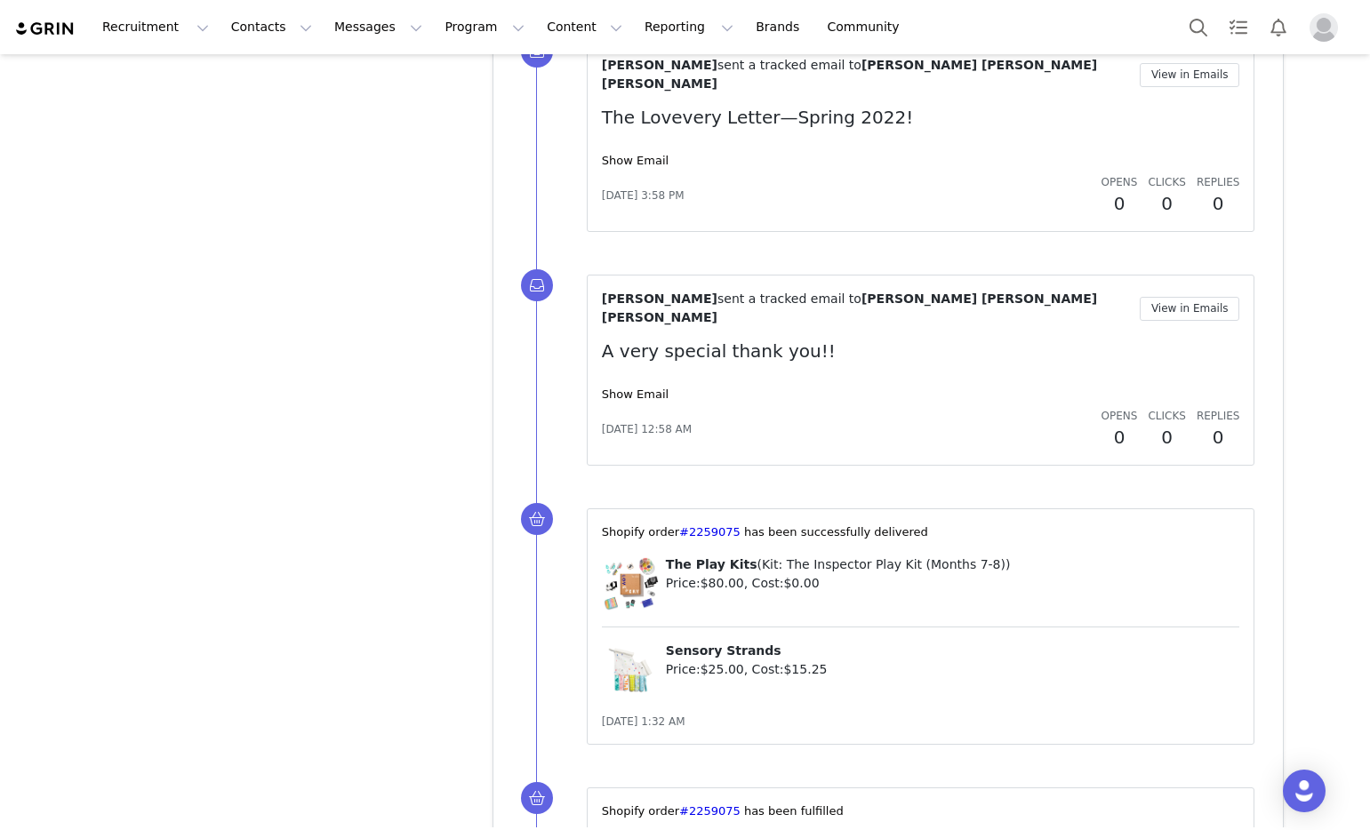
scroll to position [8113, 0]
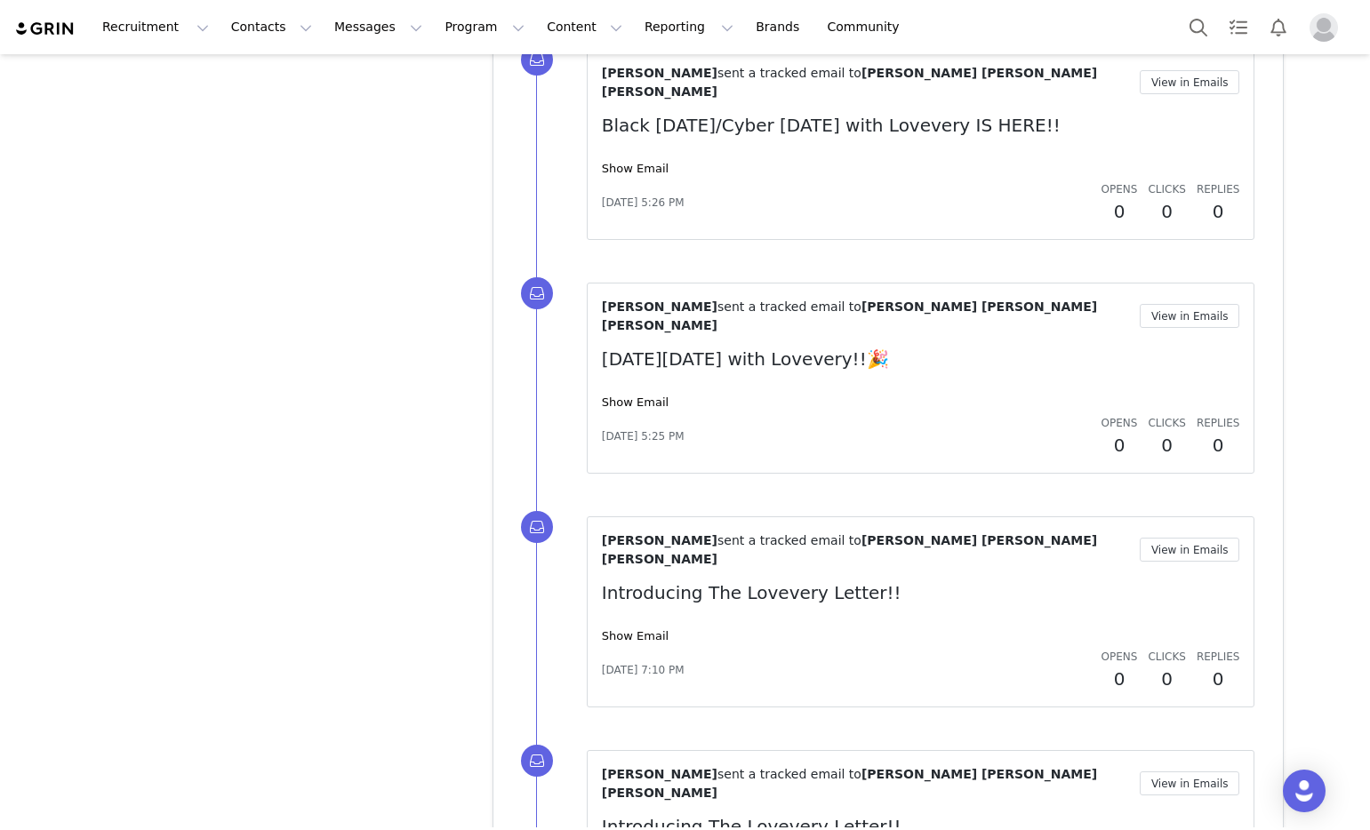
scroll to position [10350, 0]
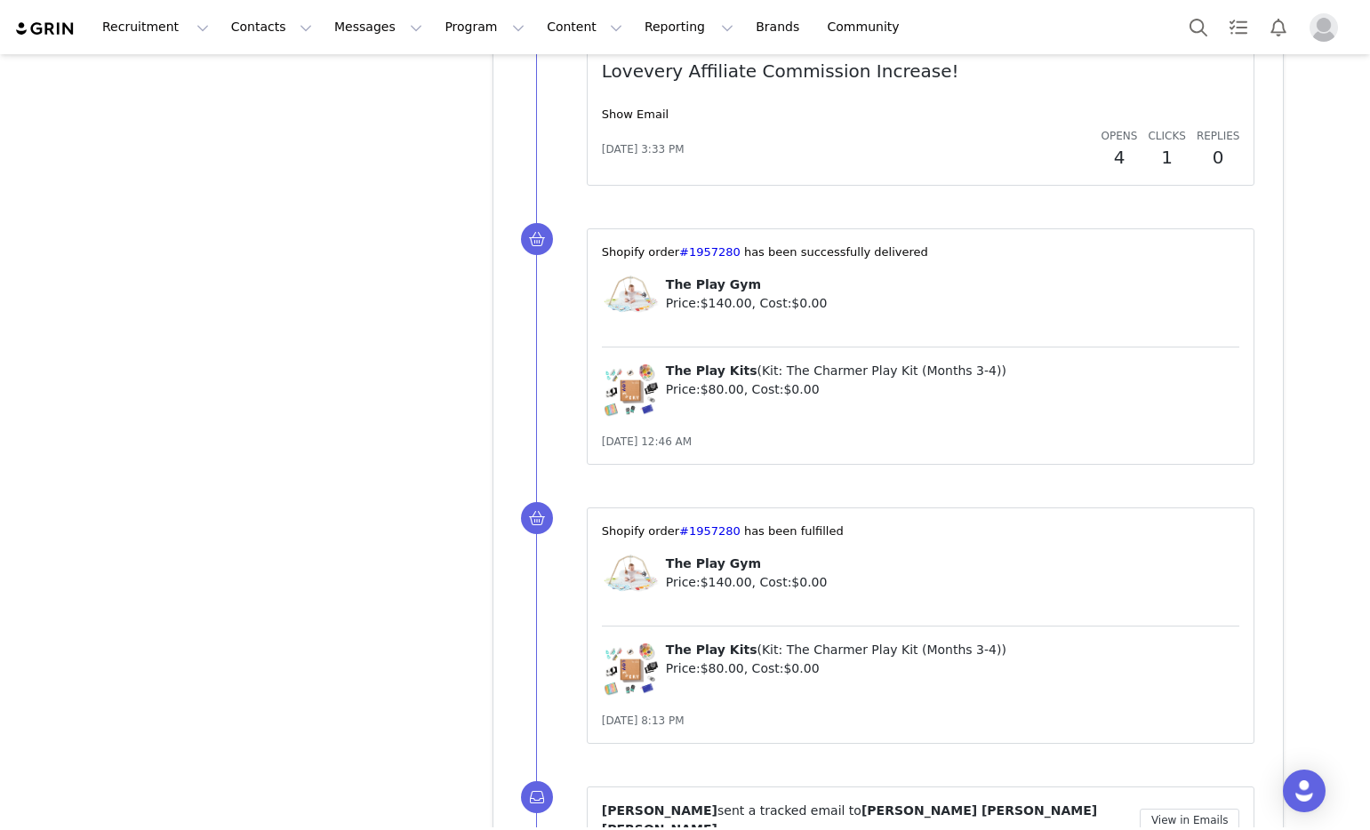
scroll to position [12550, 0]
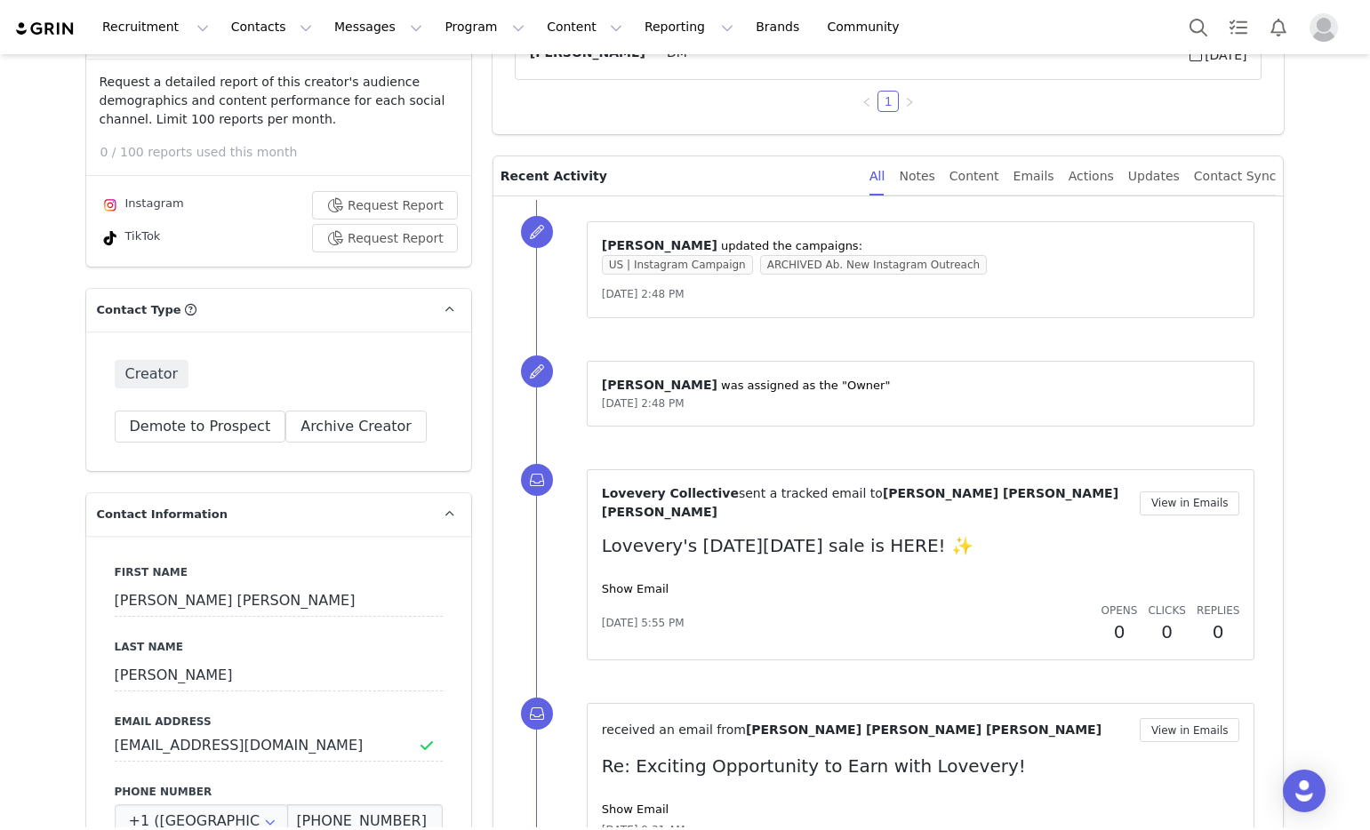
scroll to position [0, 0]
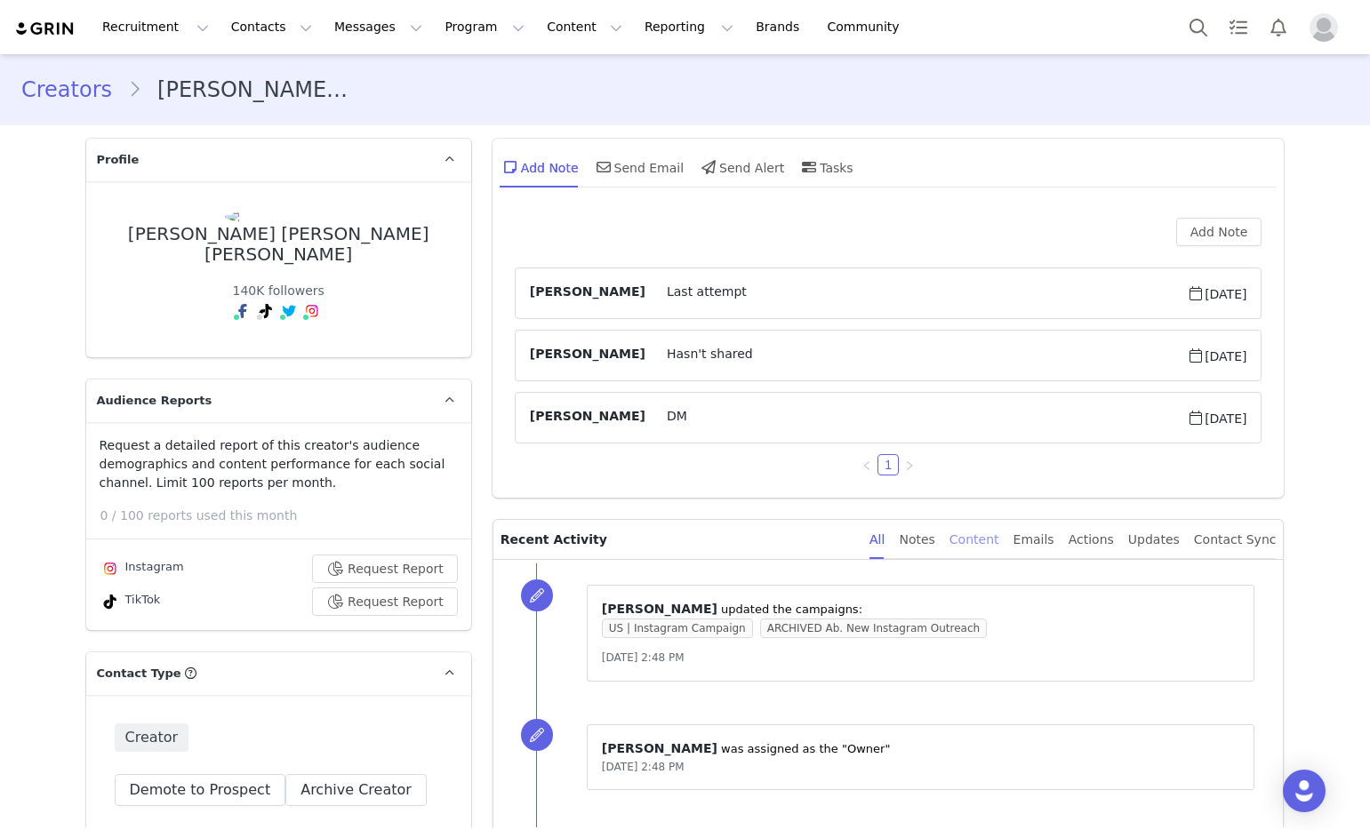
click at [986, 547] on div "Content" at bounding box center [975, 540] width 50 height 40
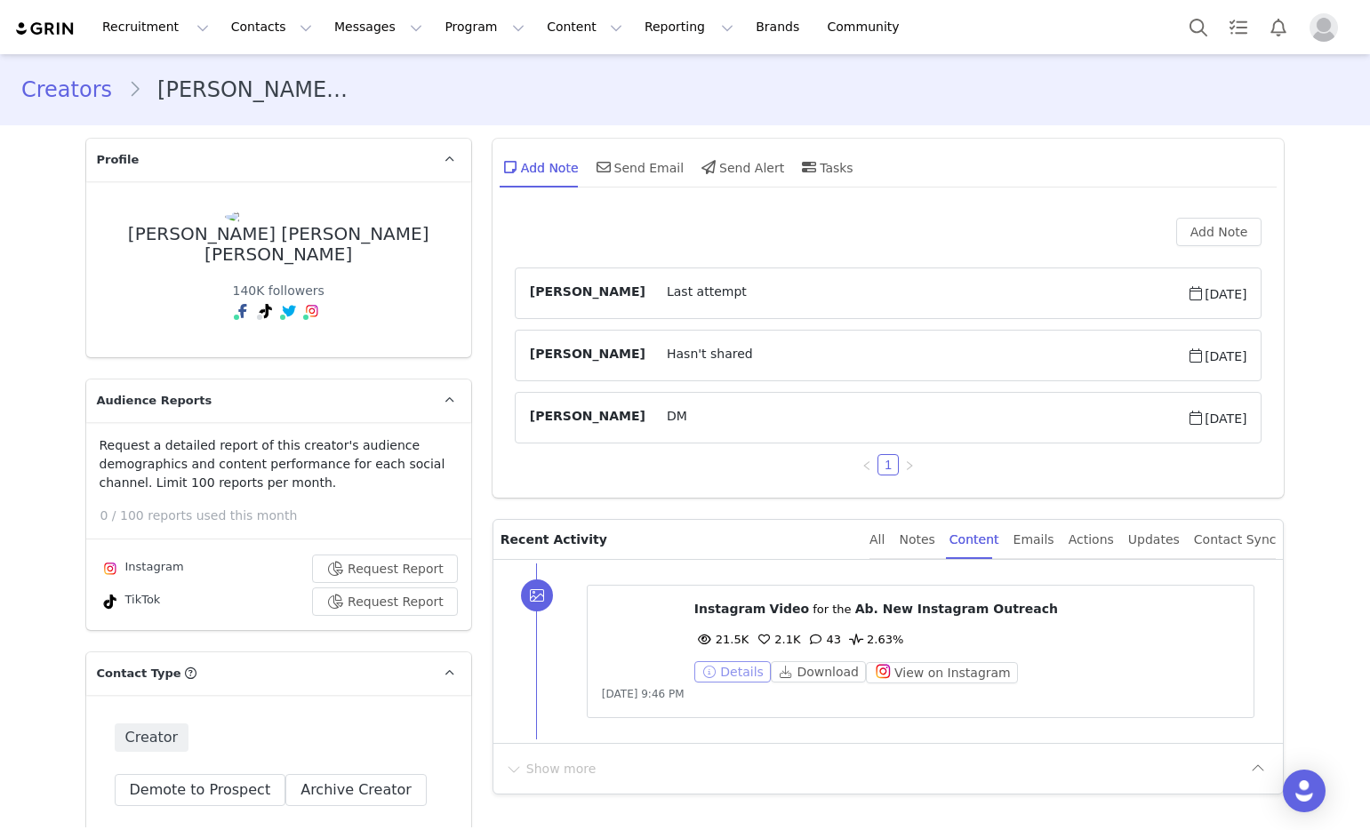
click at [739, 668] on button "Details" at bounding box center [732, 671] width 76 height 21
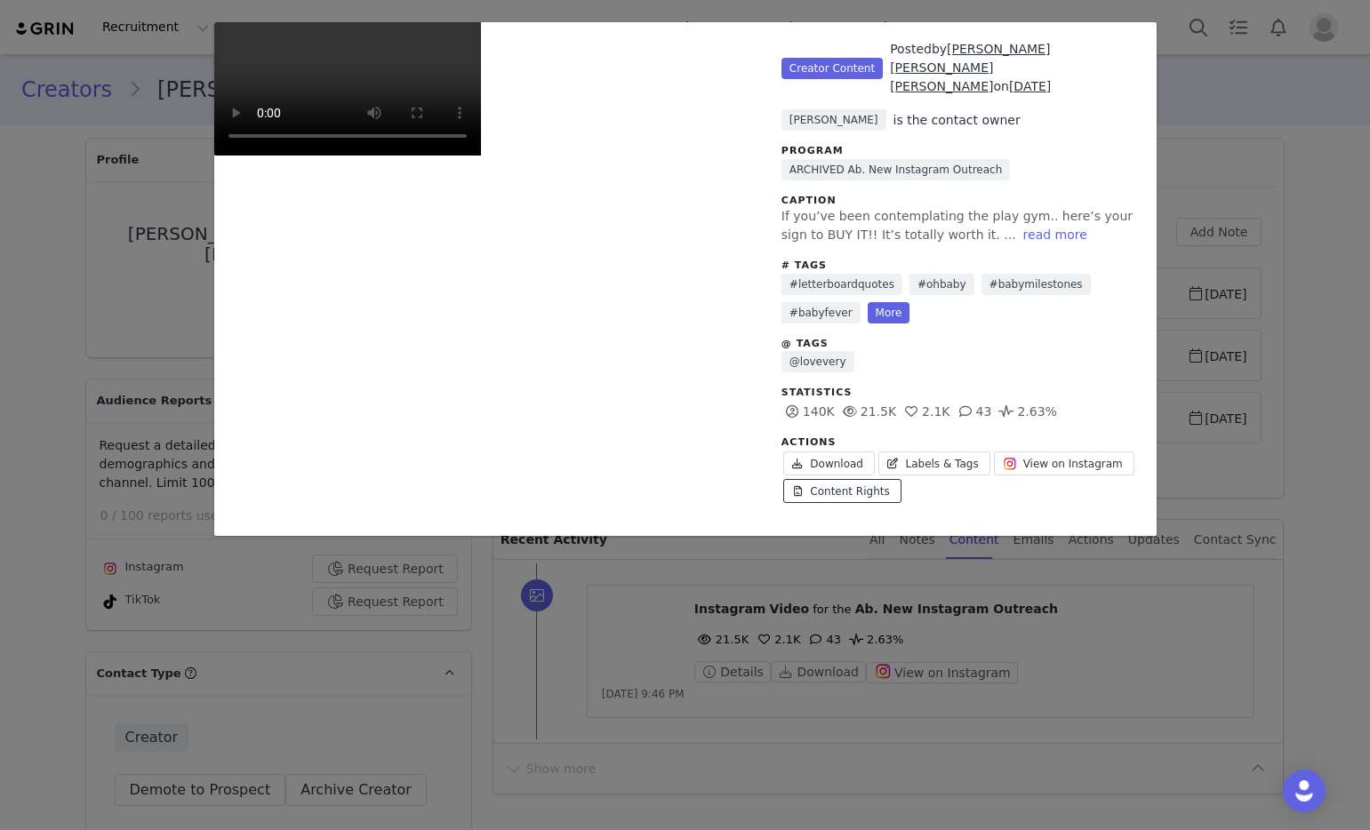
click at [861, 479] on link "Content Rights" at bounding box center [842, 491] width 118 height 24
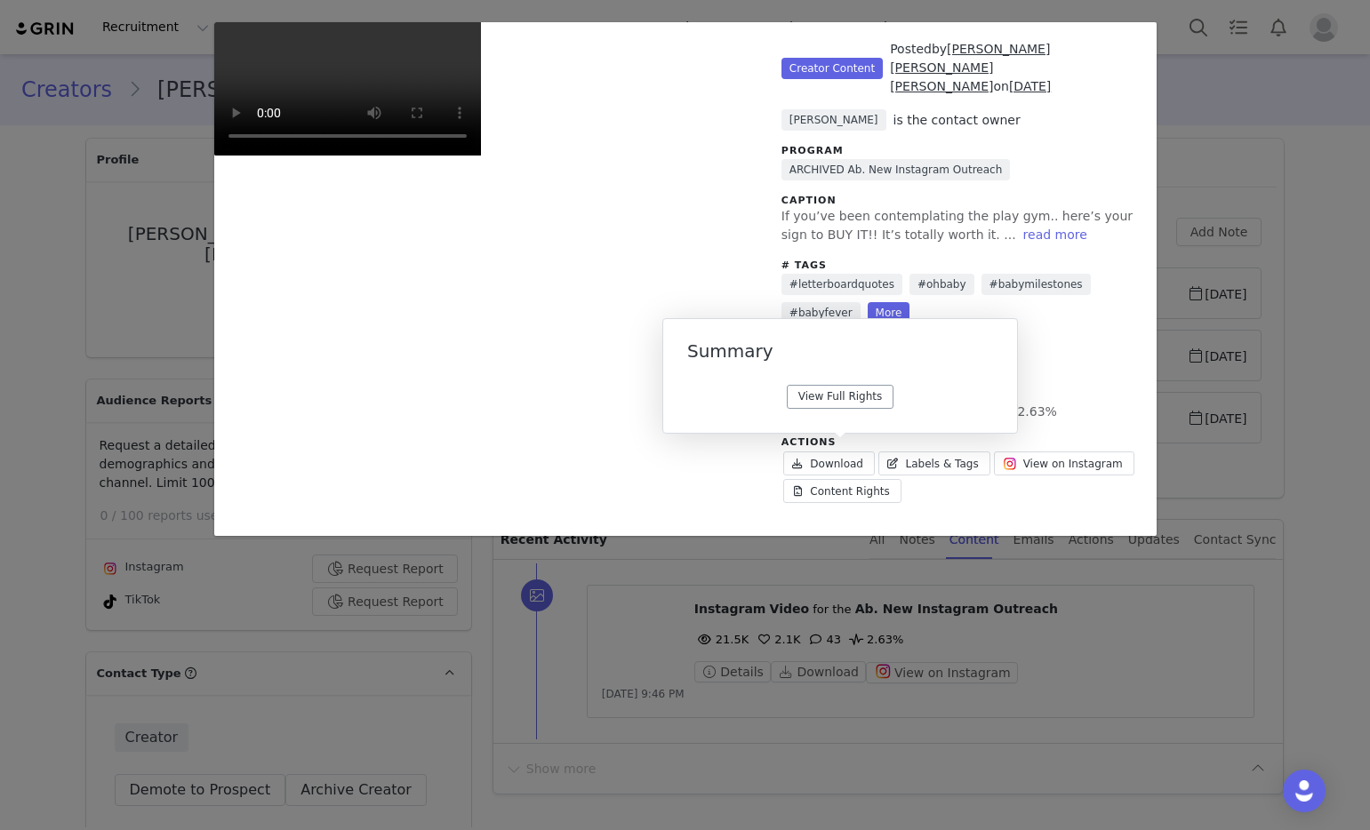
click at [828, 405] on link "View Full Rights" at bounding box center [840, 397] width 107 height 24
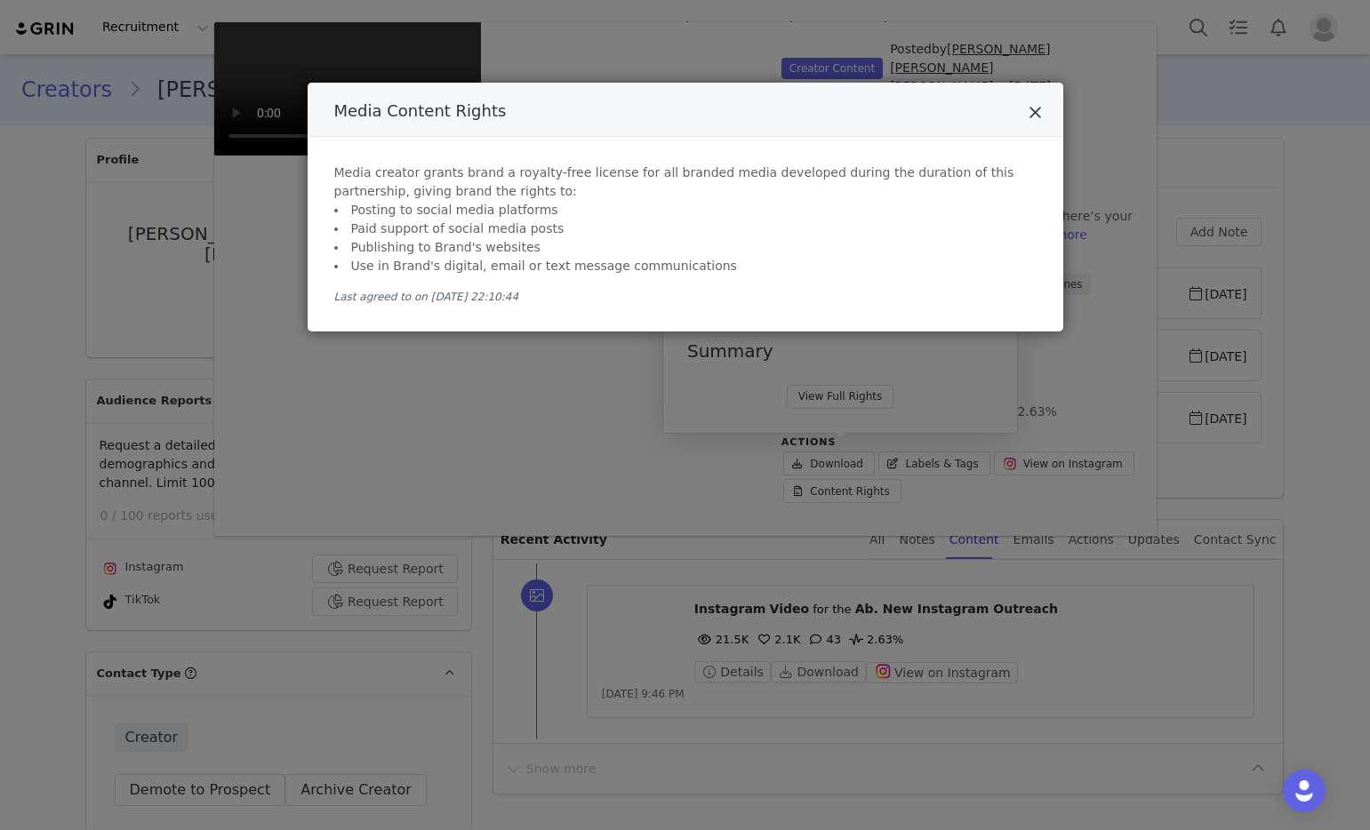
click at [1031, 119] on icon "Close" at bounding box center [1035, 113] width 13 height 18
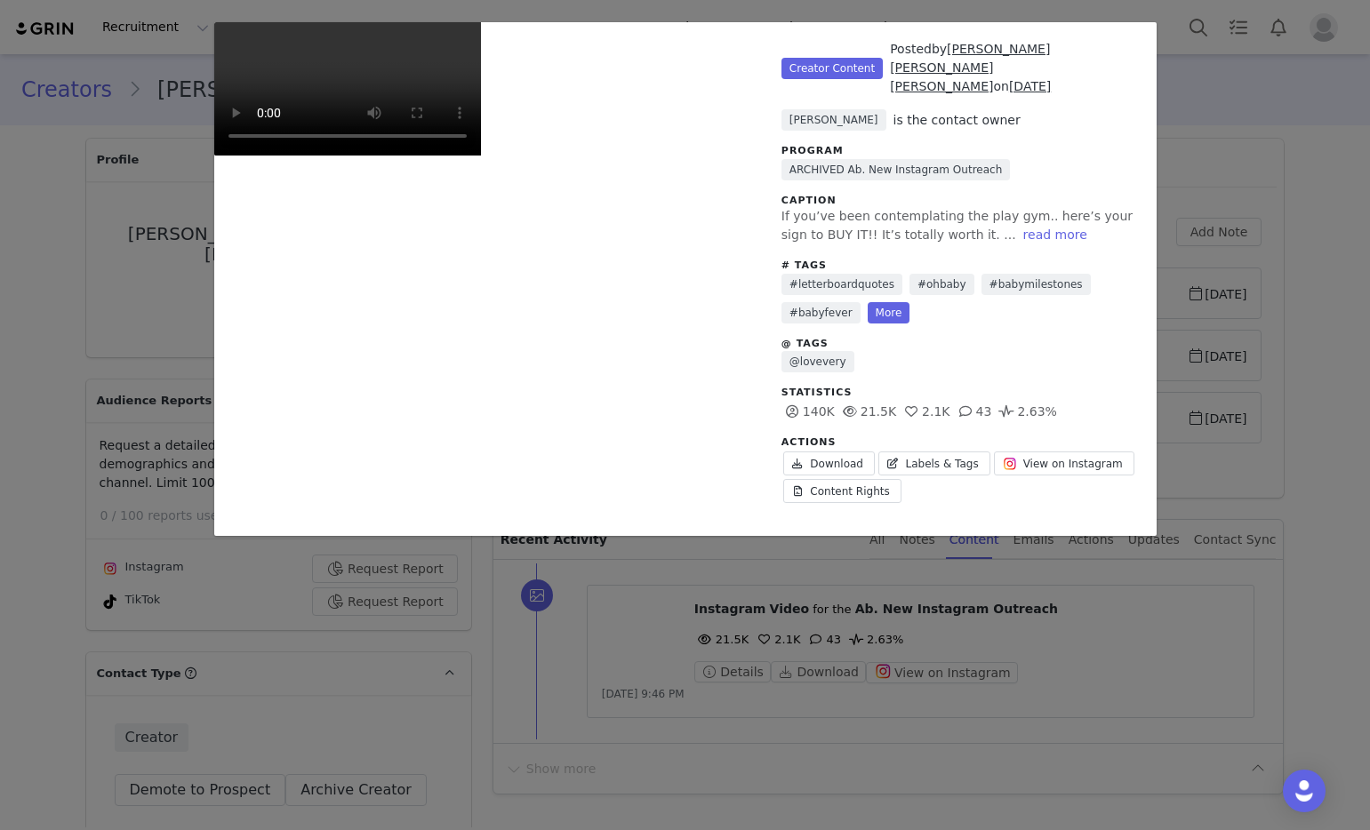
click at [1273, 274] on div "Unlabeled Creator Content Posted by Molly Ann 𝔸ℕℕ on Oct 19, 2021 Brianna DeFal…" at bounding box center [685, 415] width 1370 height 830
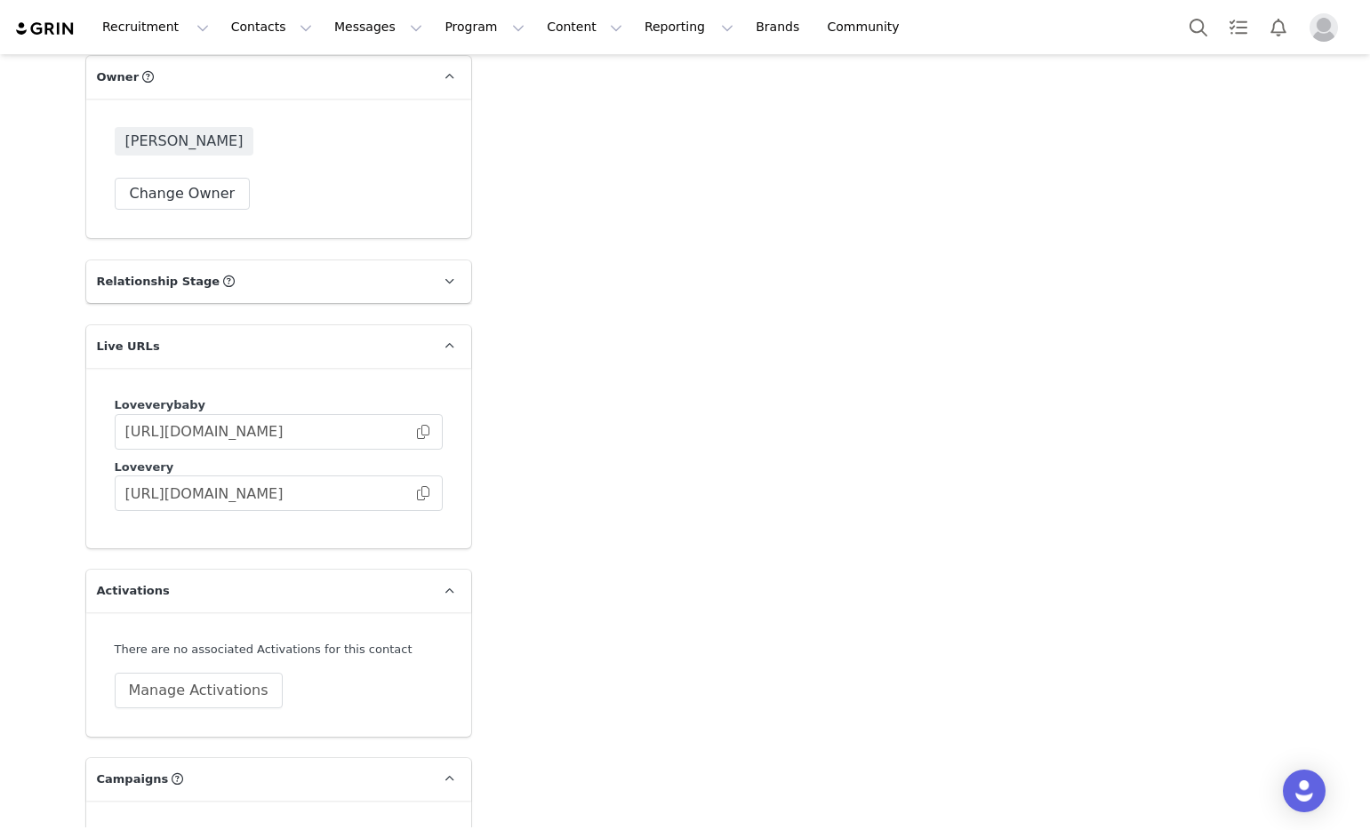
scroll to position [3057, 0]
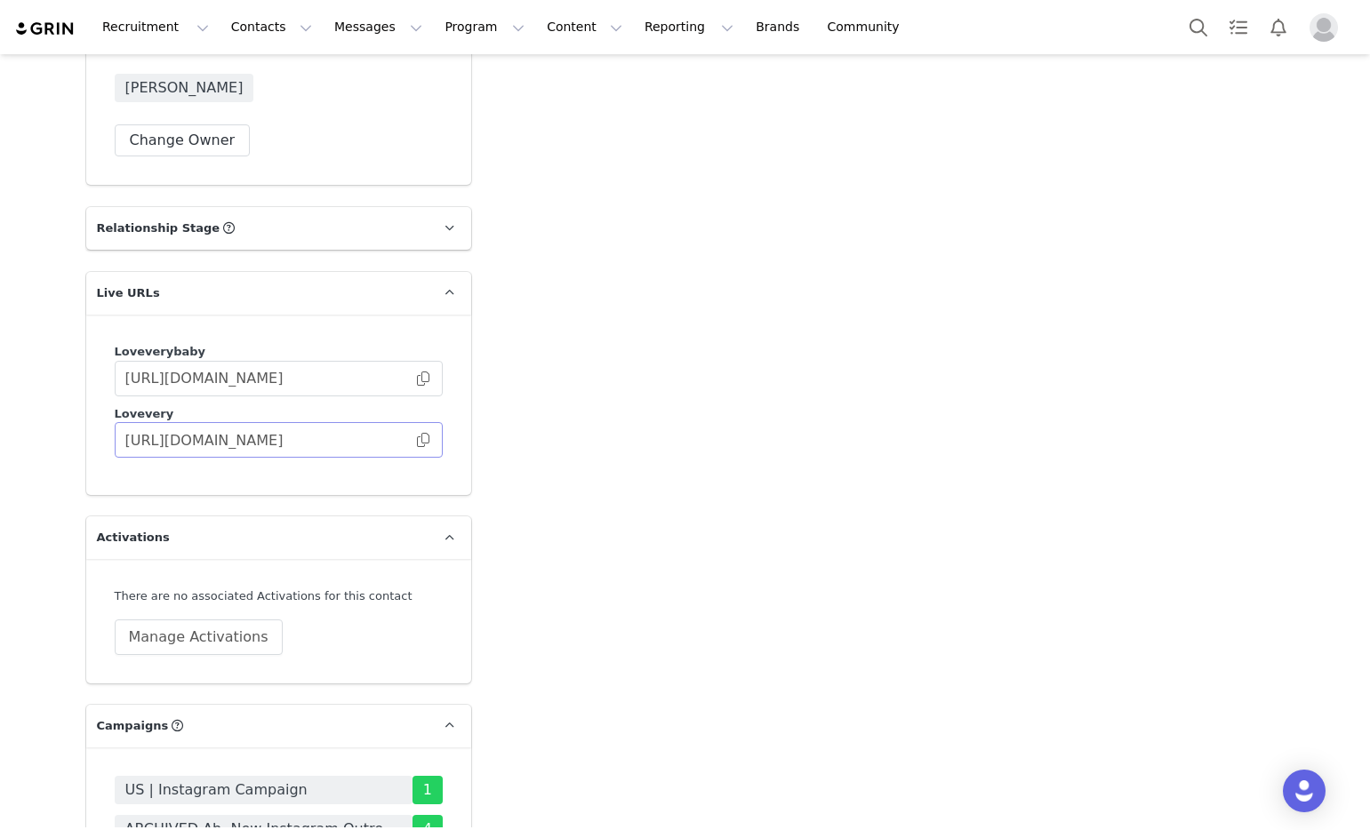
click at [414, 440] on span at bounding box center [423, 440] width 18 height 0
click at [421, 440] on span at bounding box center [423, 440] width 18 height 0
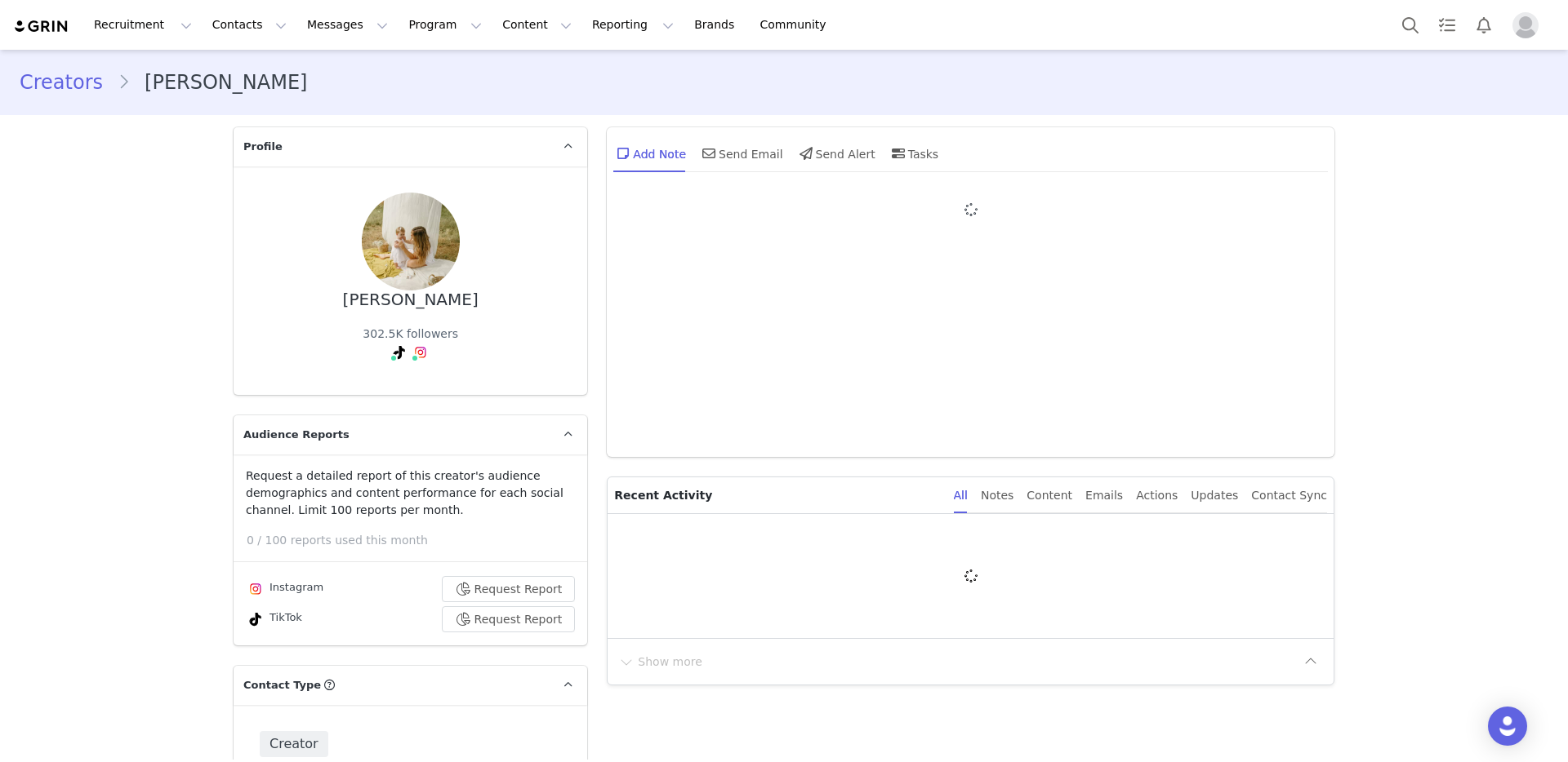
type input "+1 ([GEOGRAPHIC_DATA])"
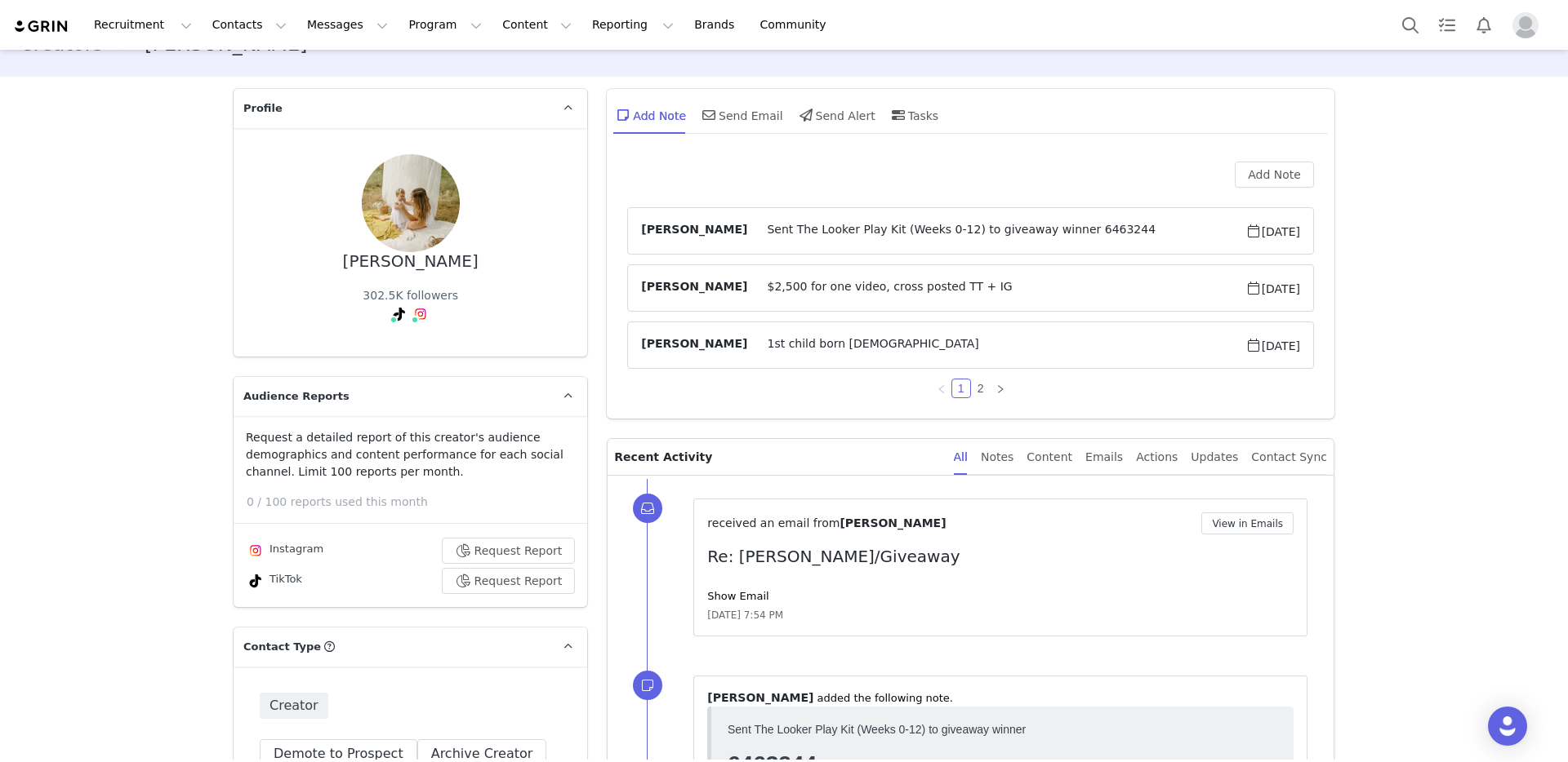
scroll to position [252, 0]
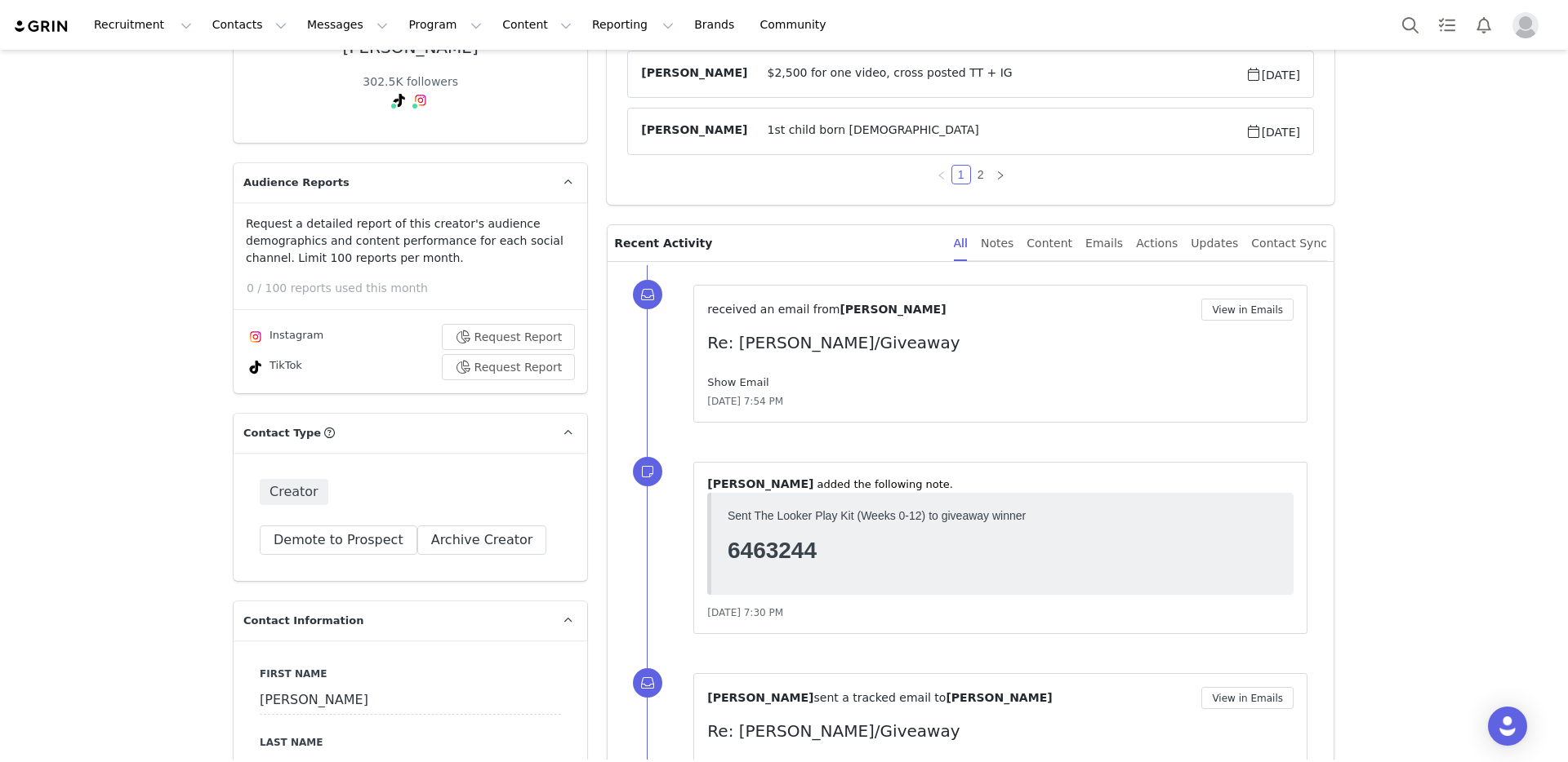
click at [727, 377] on link "Show Email" at bounding box center [738, 382] width 62 height 12
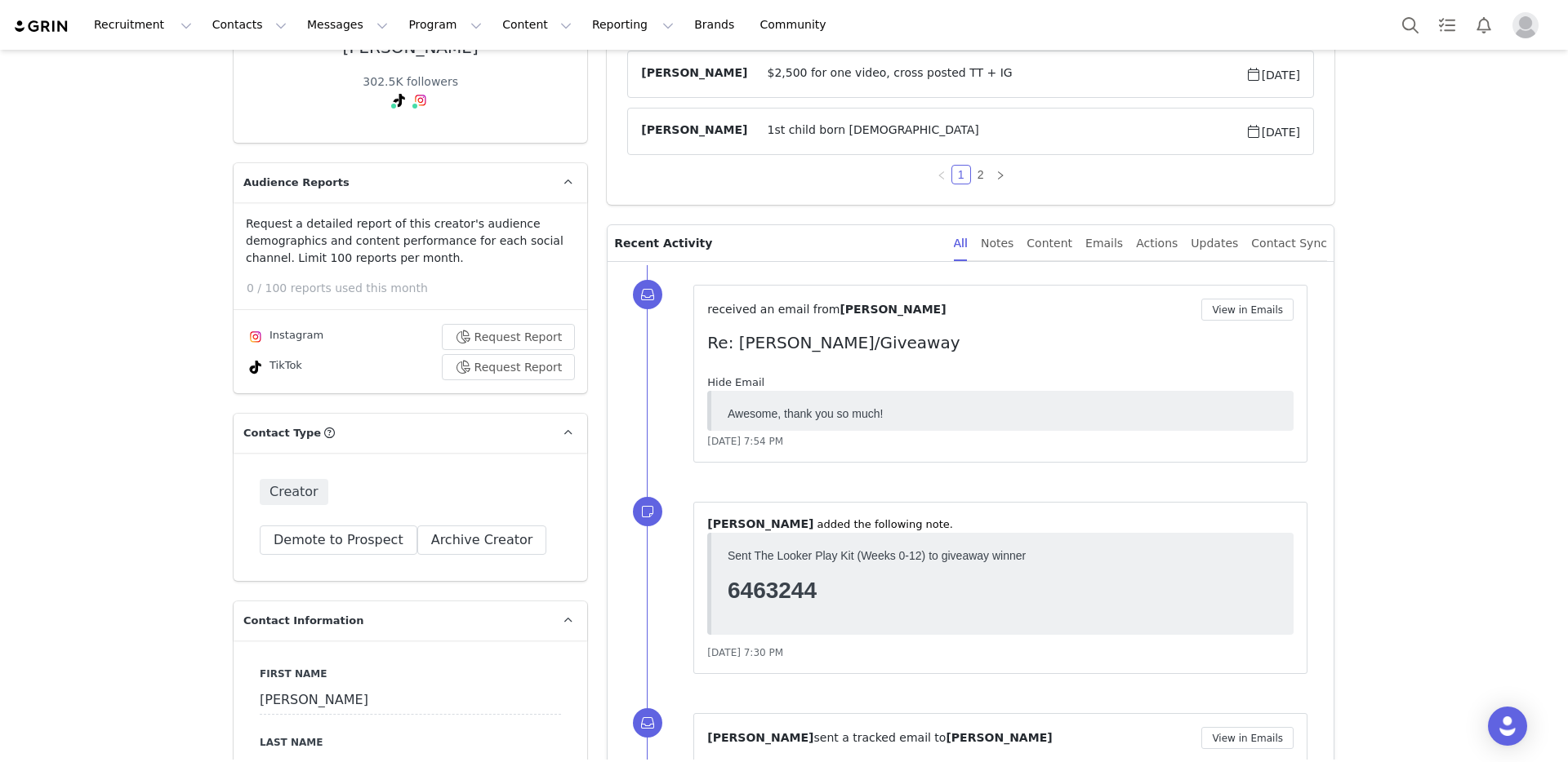
scroll to position [0, 0]
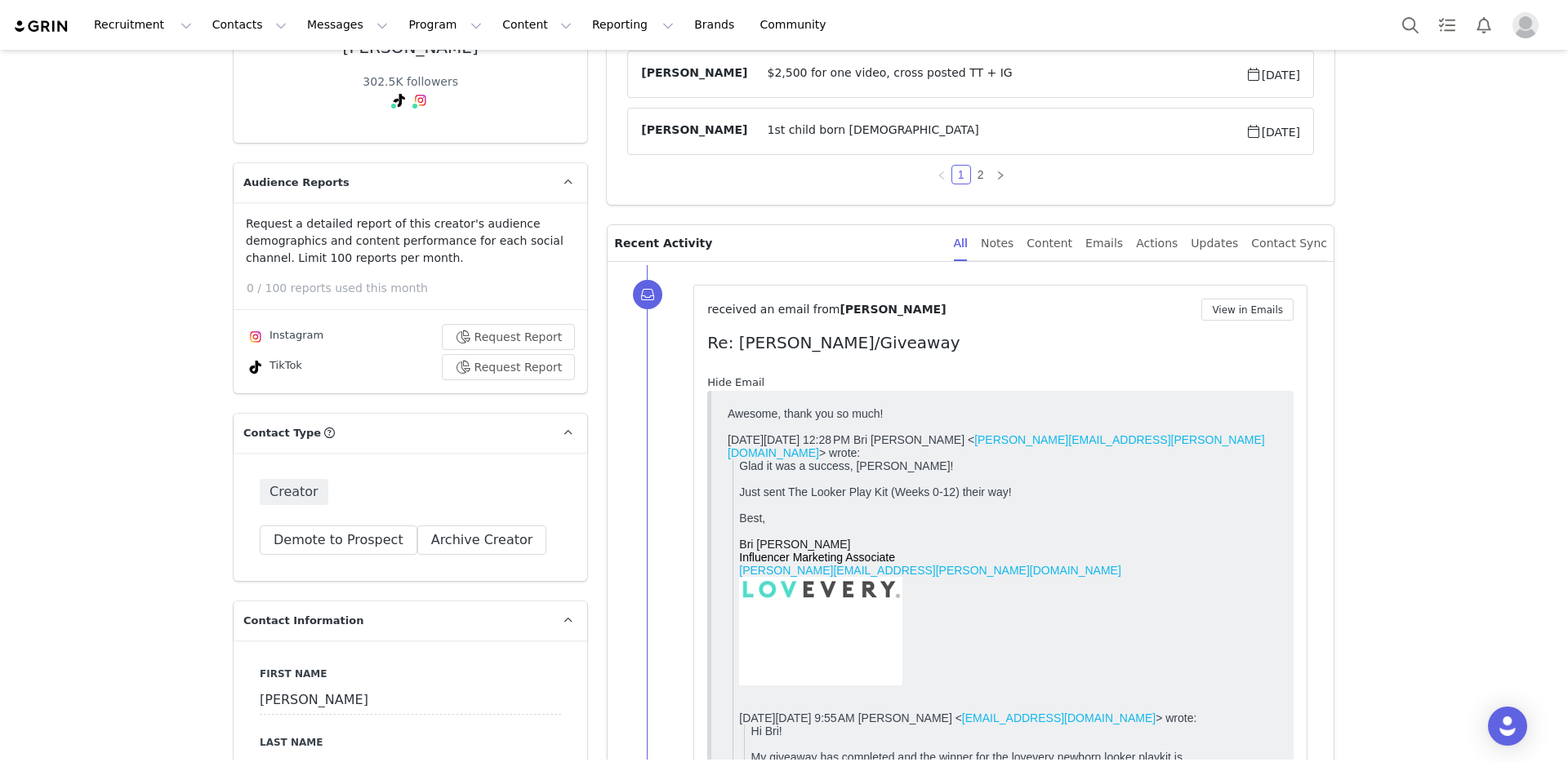
click at [727, 377] on link "Hide Email" at bounding box center [736, 382] width 57 height 12
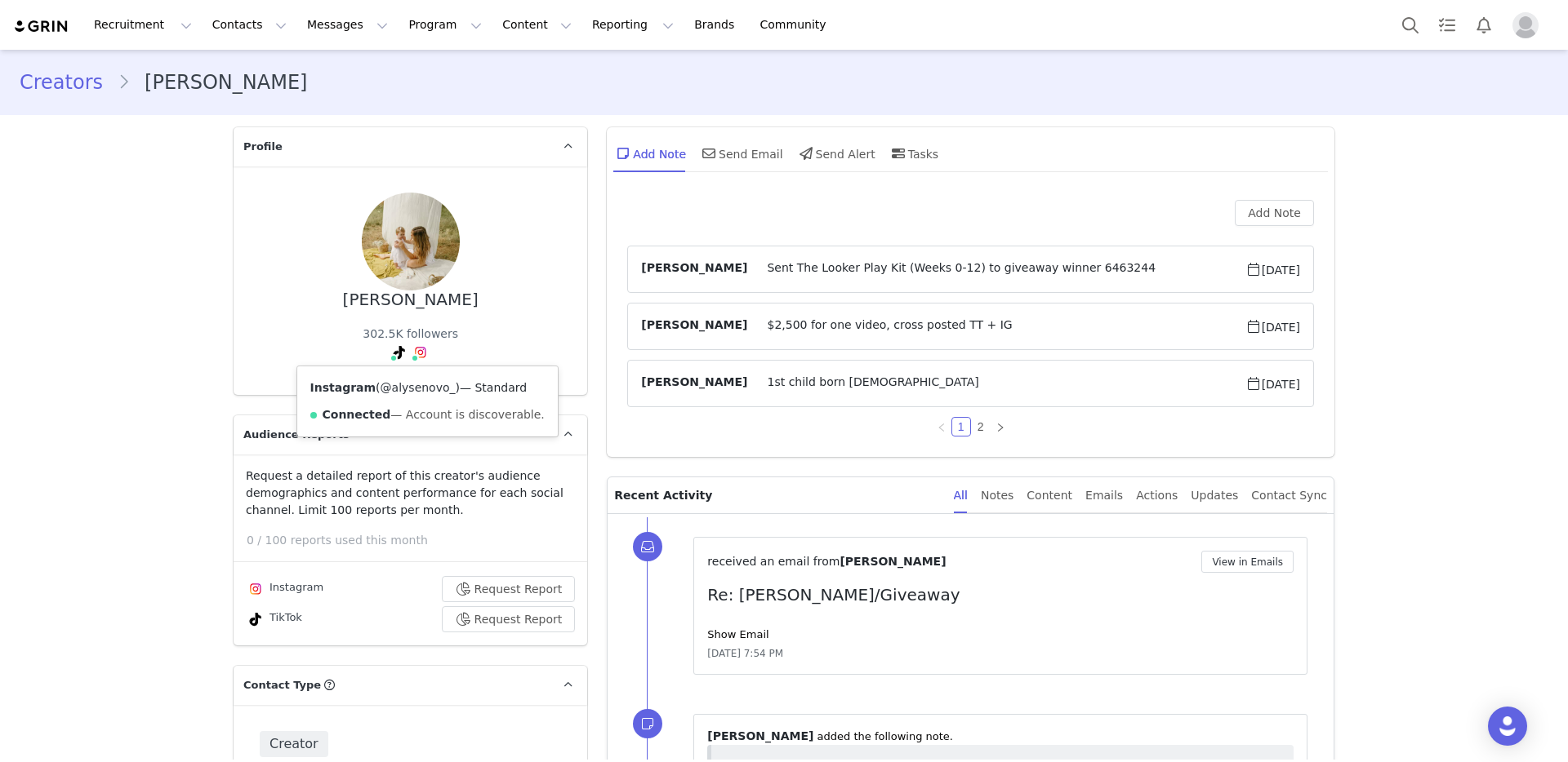
click at [418, 387] on link "@alysenovo_" at bounding box center [418, 387] width 75 height 13
